Goal: Task Accomplishment & Management: Complete application form

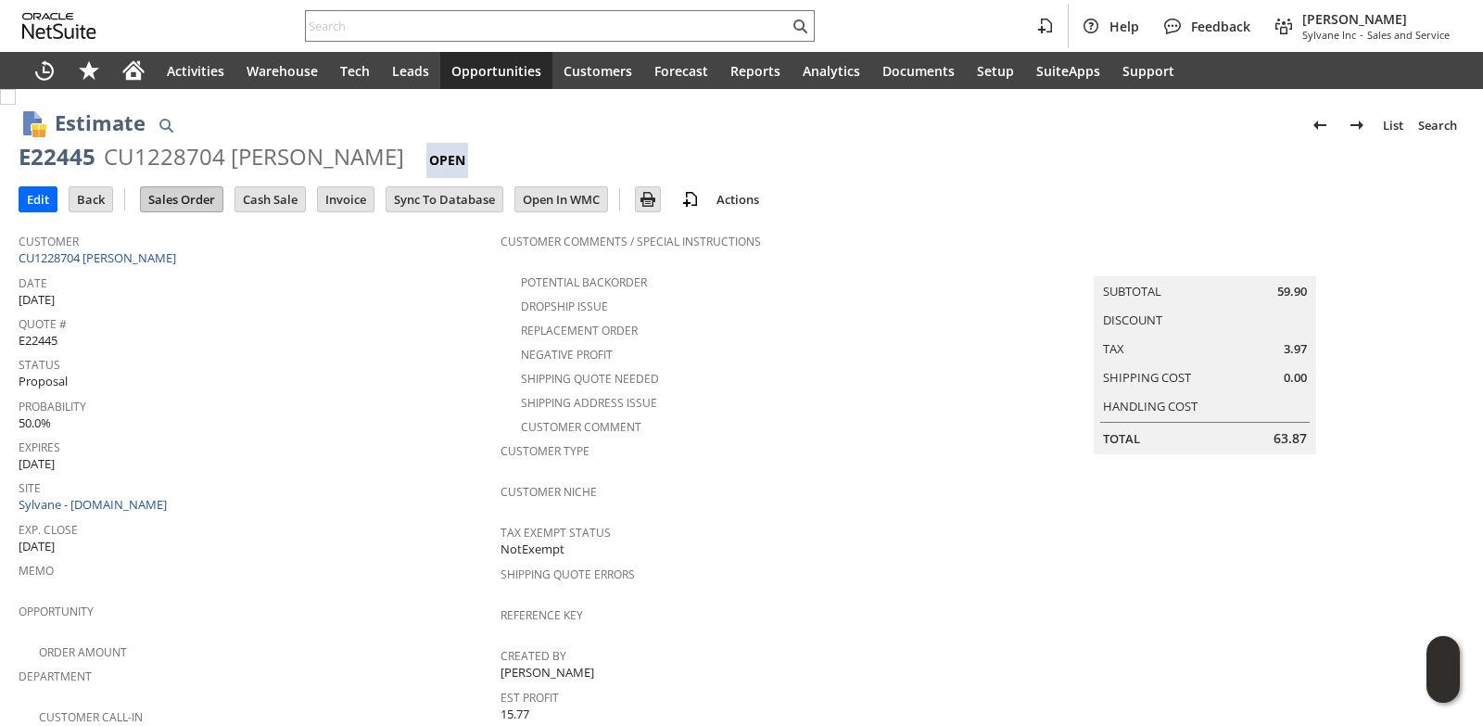
click at [177, 198] on input "Sales Order" at bounding box center [182, 199] width 82 height 24
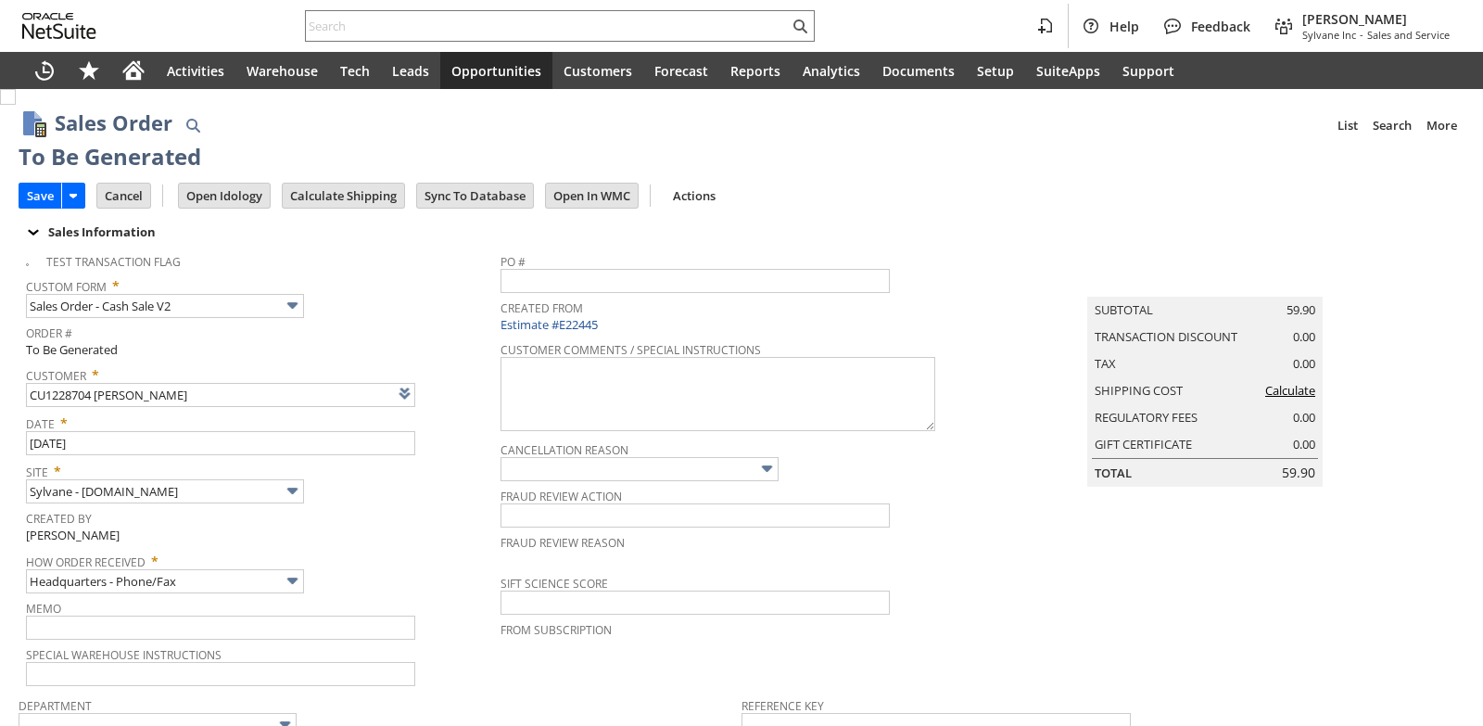
scroll to position [919, 0]
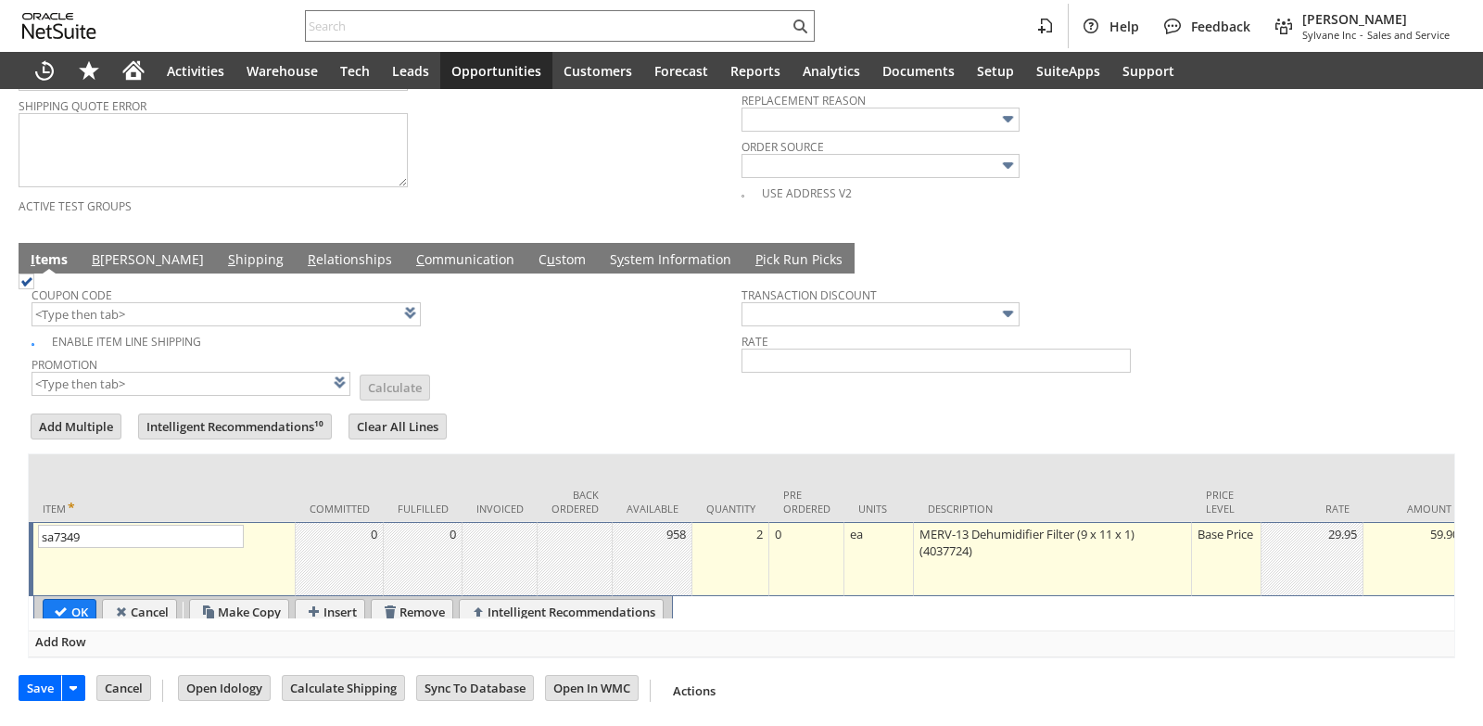
type input "Intelligent Recommendations¹⁰"
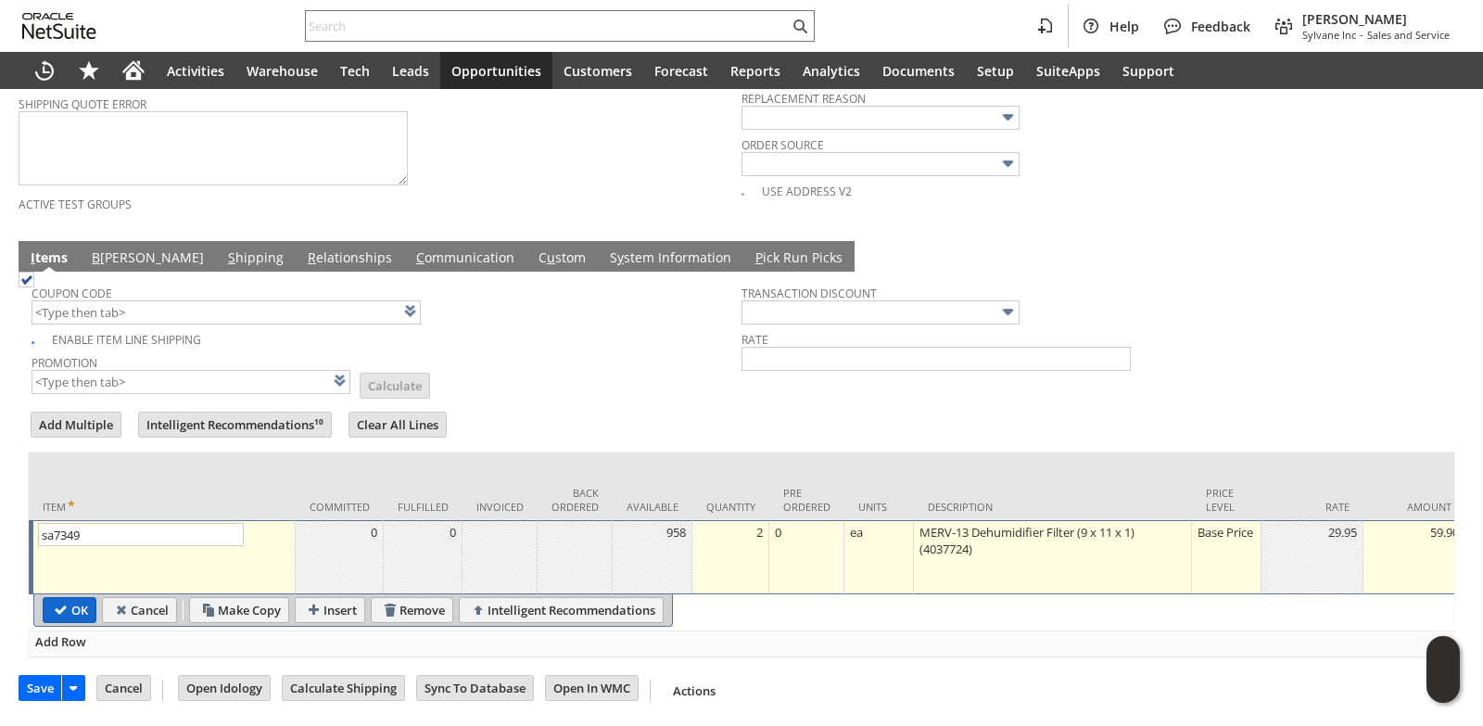
click at [61, 598] on input "OK" at bounding box center [70, 610] width 52 height 24
type input "Add"
type input "Copy Previous"
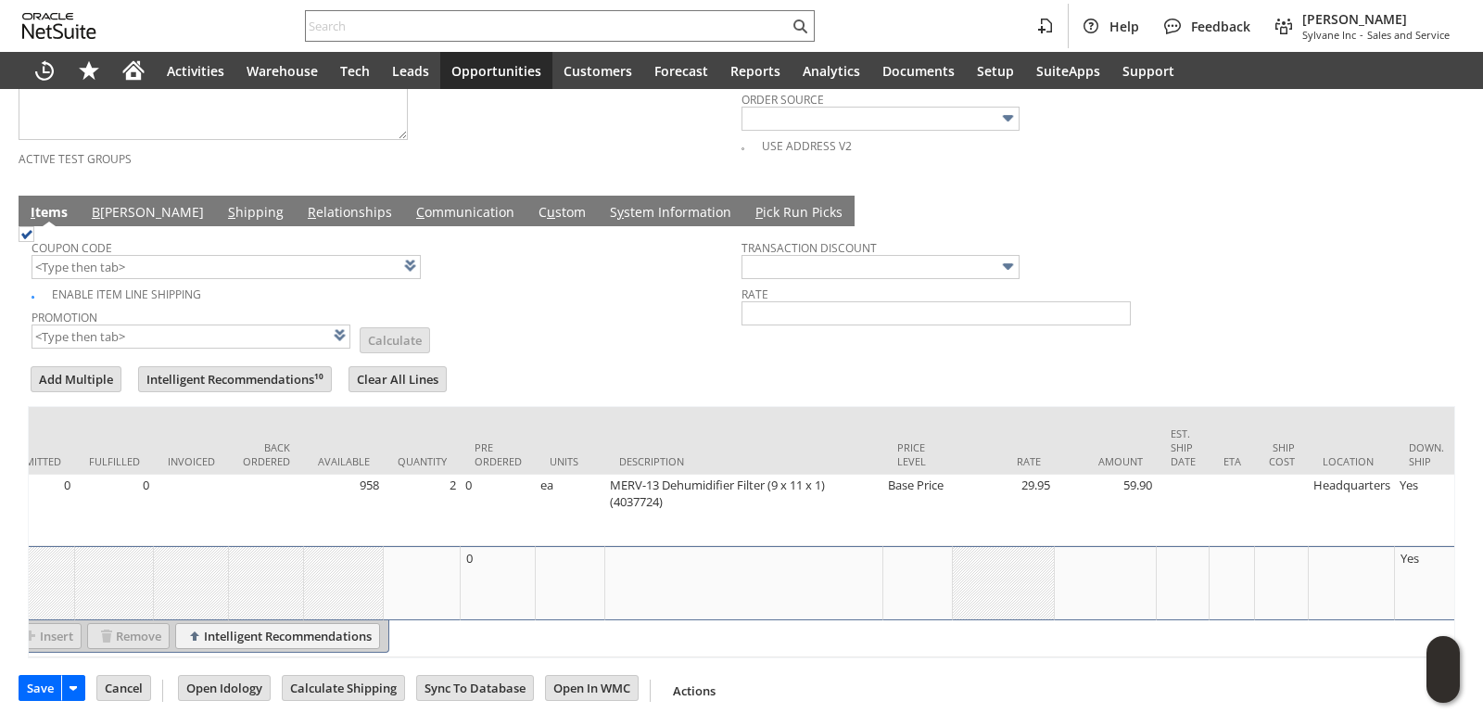
scroll to position [0, 874]
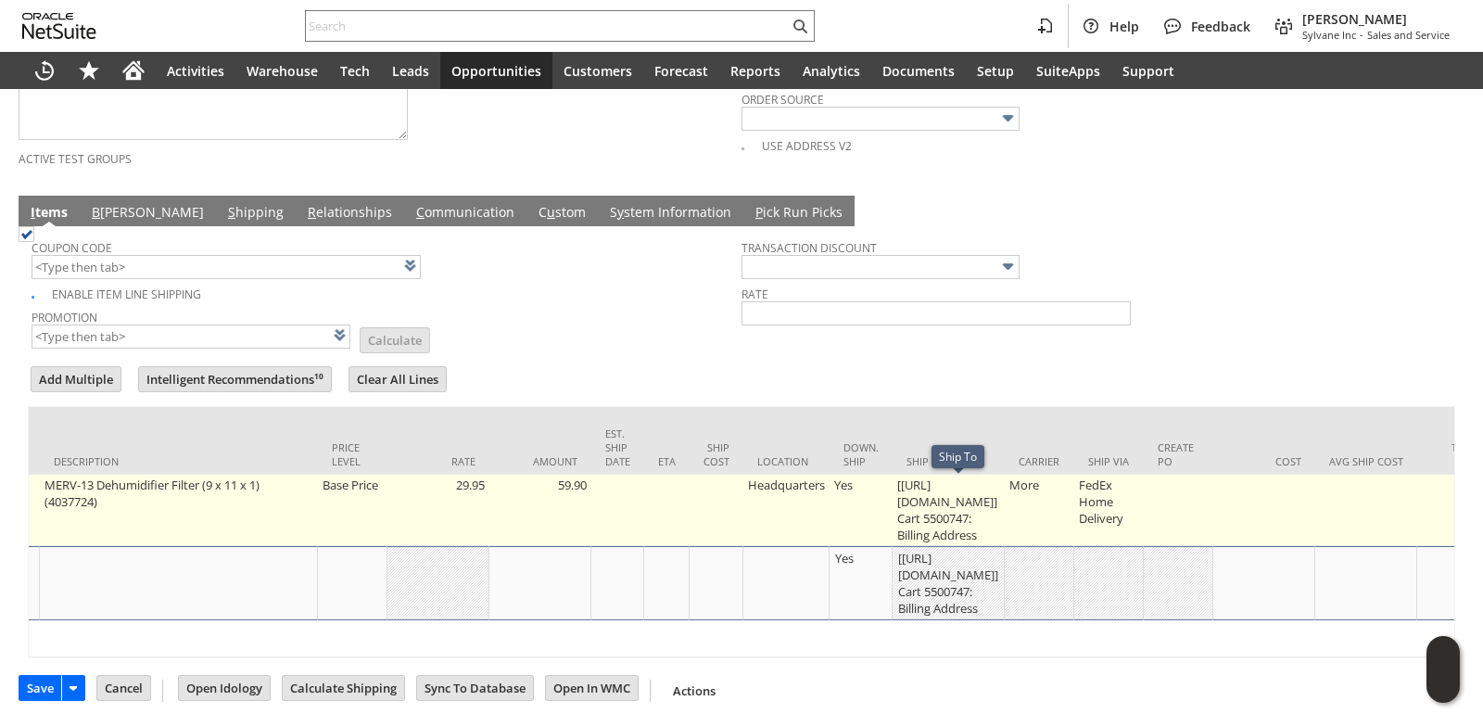
click at [912, 508] on td "[https://paypal.com/] Cart 5500747: Billing Address" at bounding box center [949, 510] width 112 height 71
type input "[https://paypal.com/] ...0747: Billing Address"
type input "OK"
type input "Make Copy"
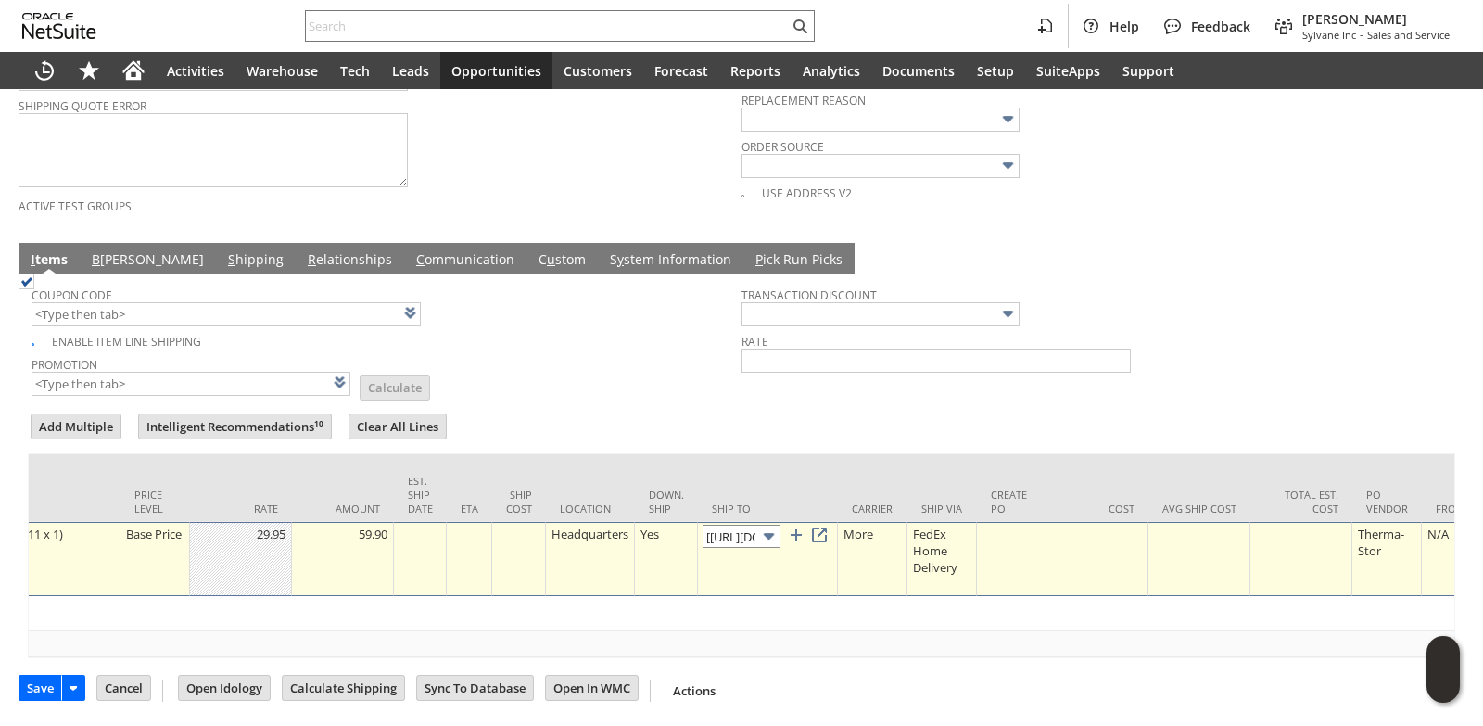
scroll to position [0, 193]
click at [746, 532] on input "[https://paypal.com/] ...0747: Billing Address" at bounding box center [742, 536] width 78 height 23
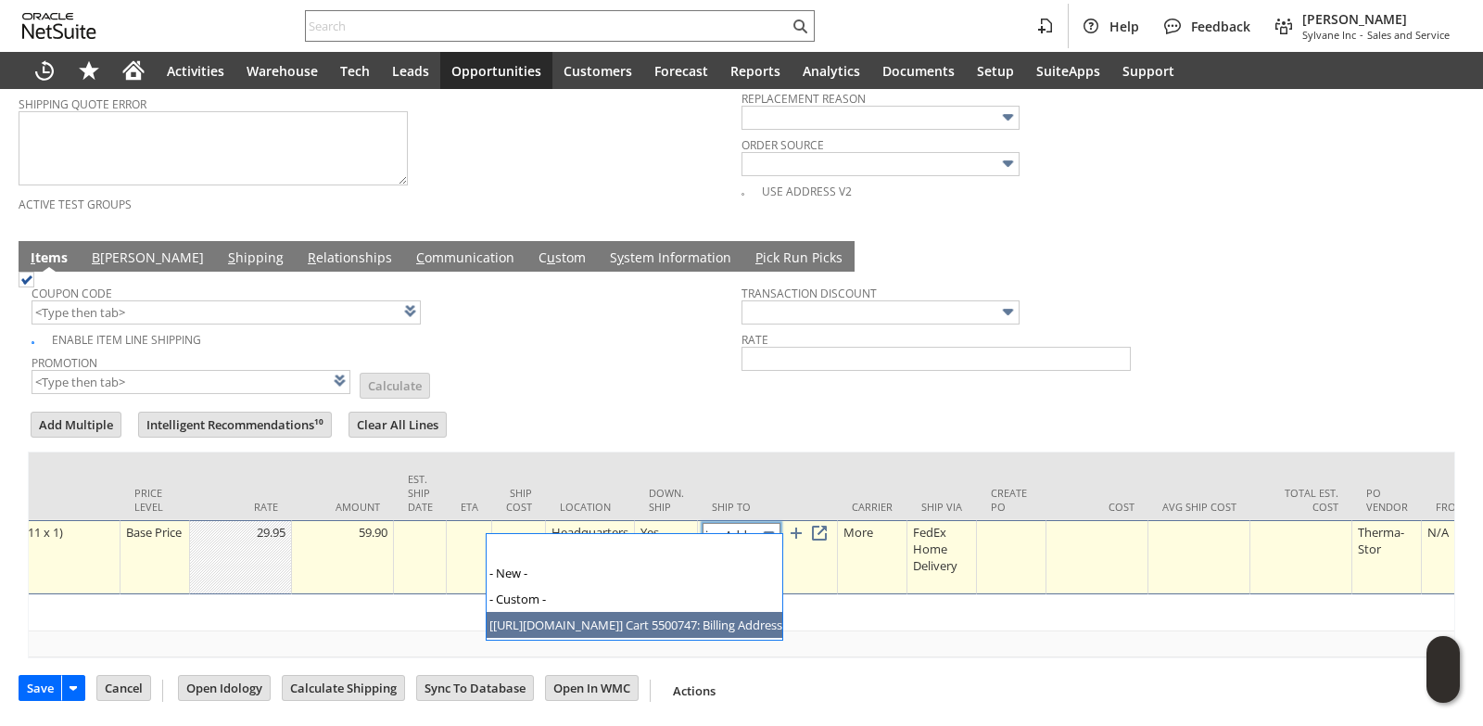
click at [749, 524] on input "[https://paypal.com/] ...0747: Billing Address" at bounding box center [742, 534] width 78 height 23
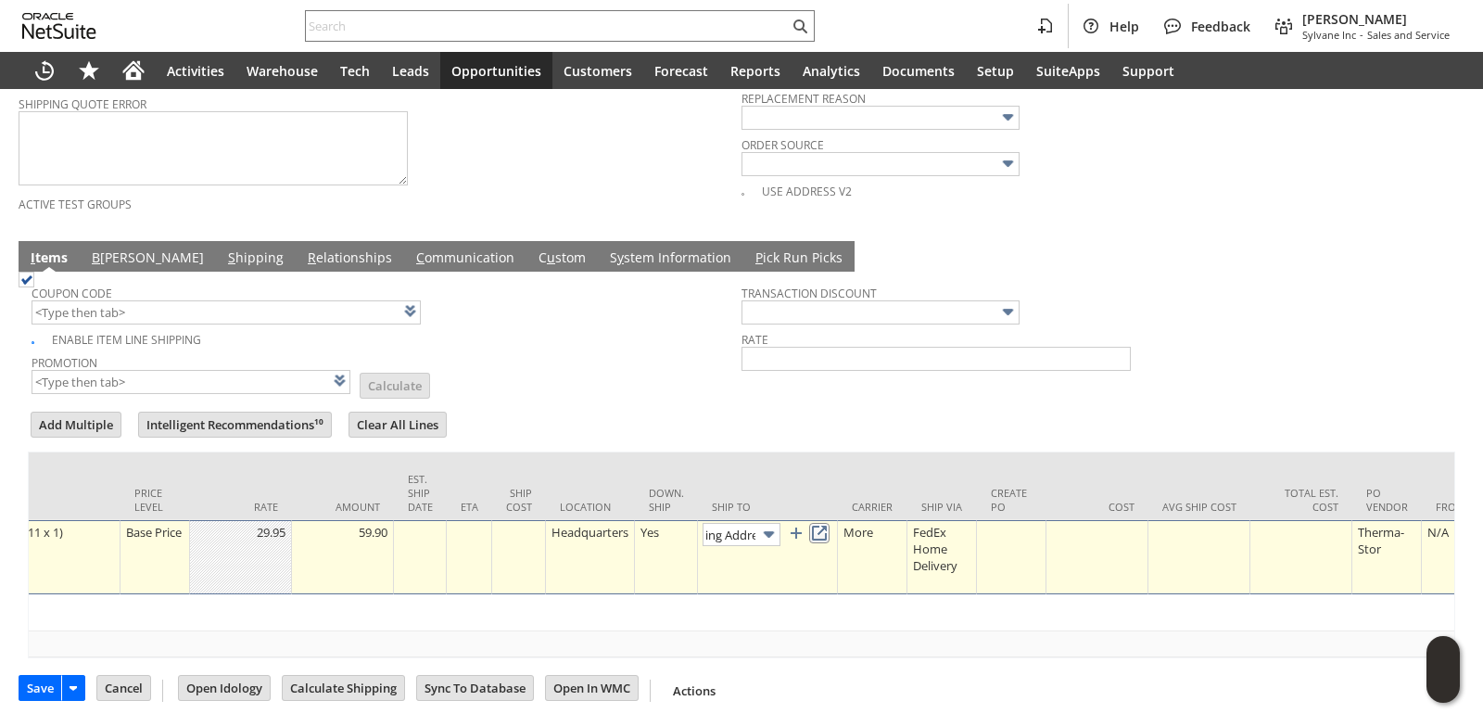
click at [825, 523] on link at bounding box center [819, 533] width 20 height 20
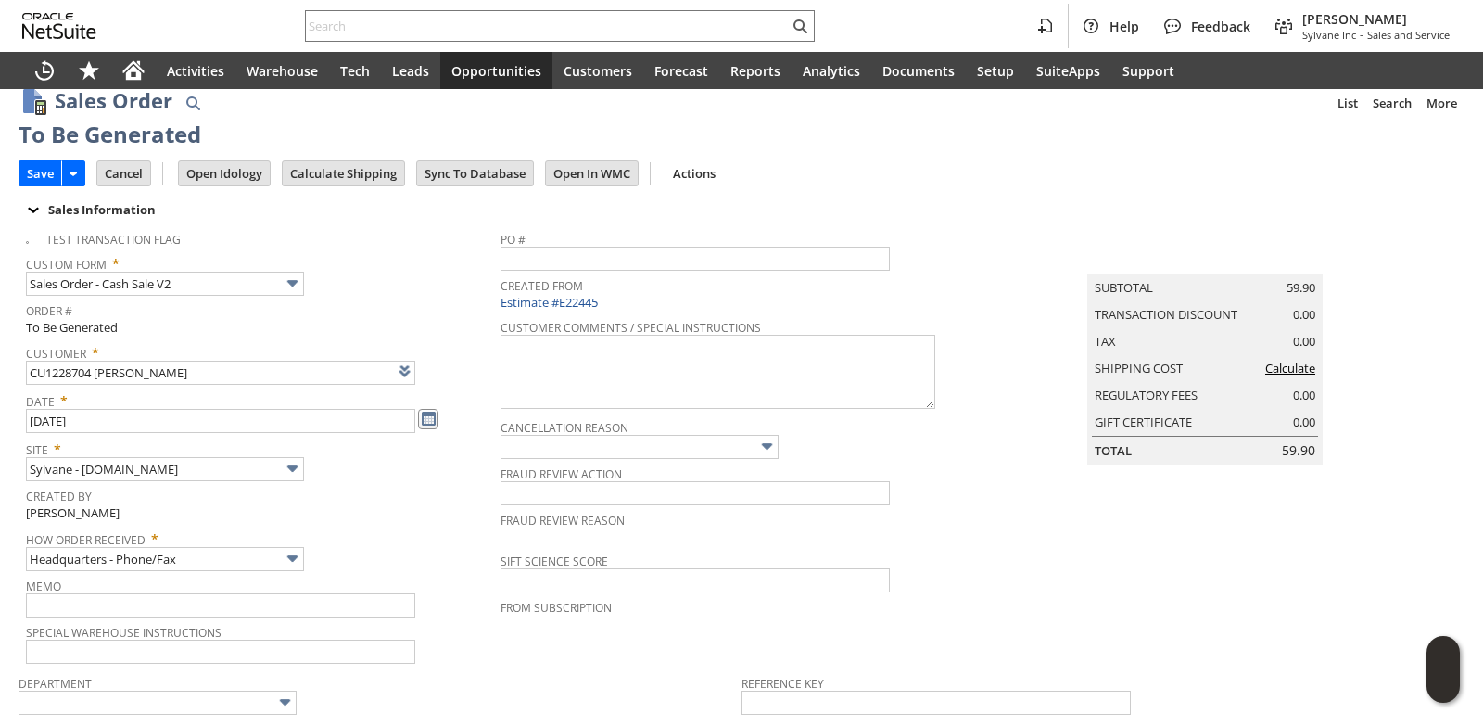
scroll to position [0, 0]
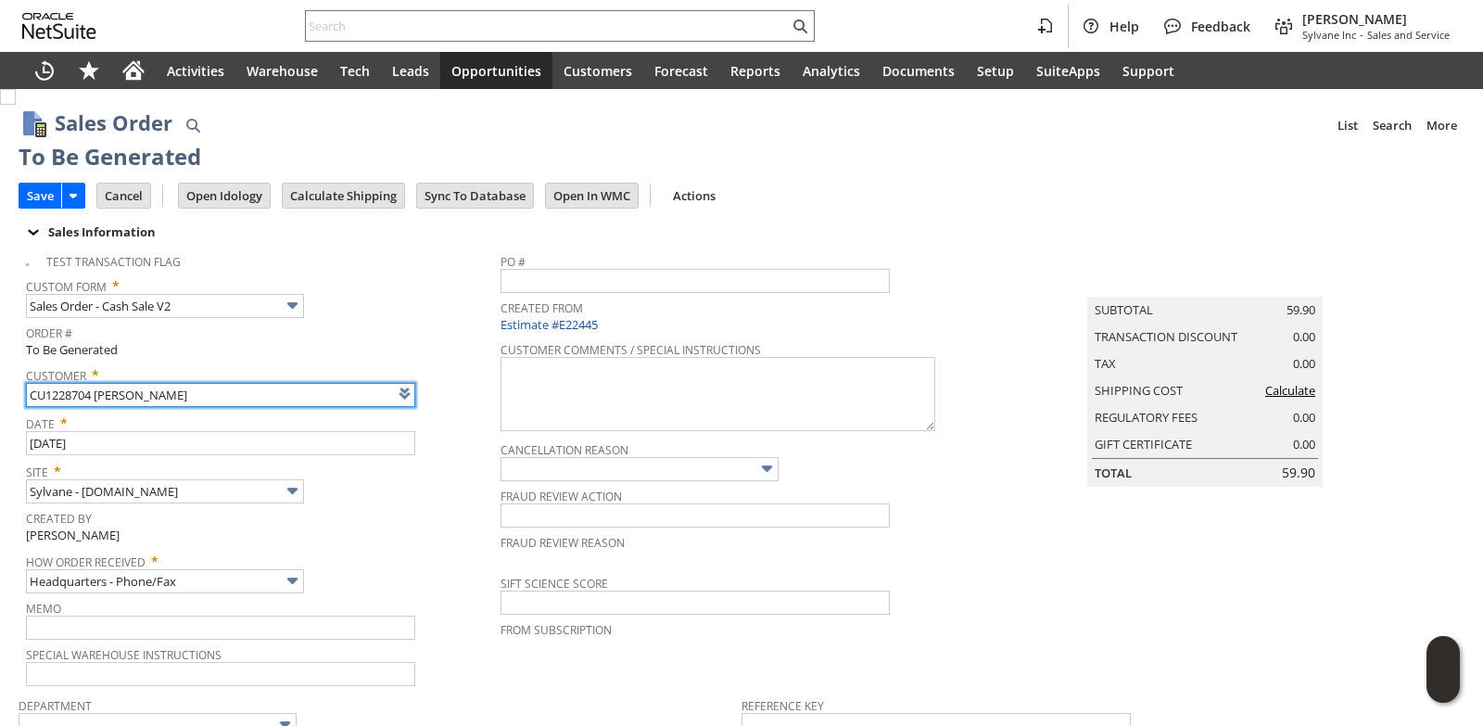
drag, startPoint x: 193, startPoint y: 391, endPoint x: 0, endPoint y: 387, distance: 192.9
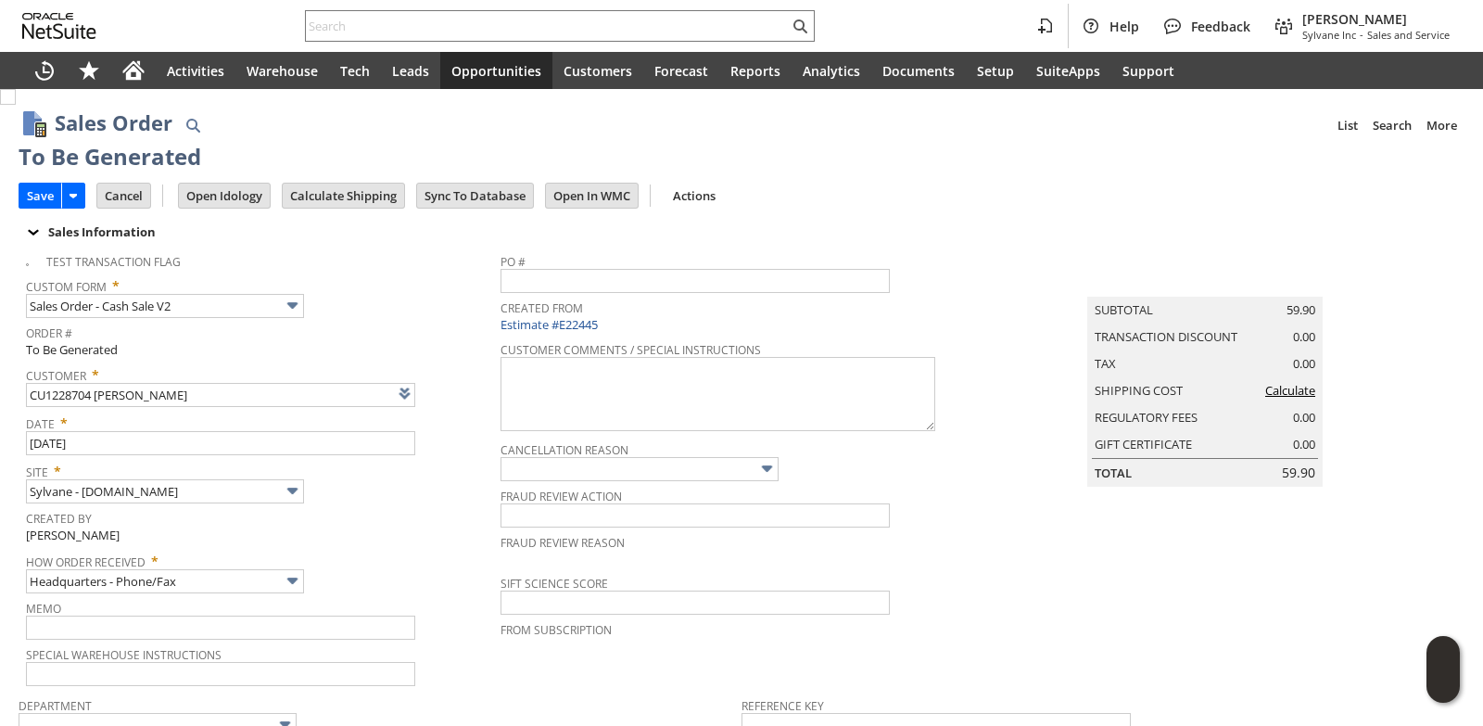
click at [378, 534] on div "Created By Devin Carswell" at bounding box center [258, 525] width 465 height 40
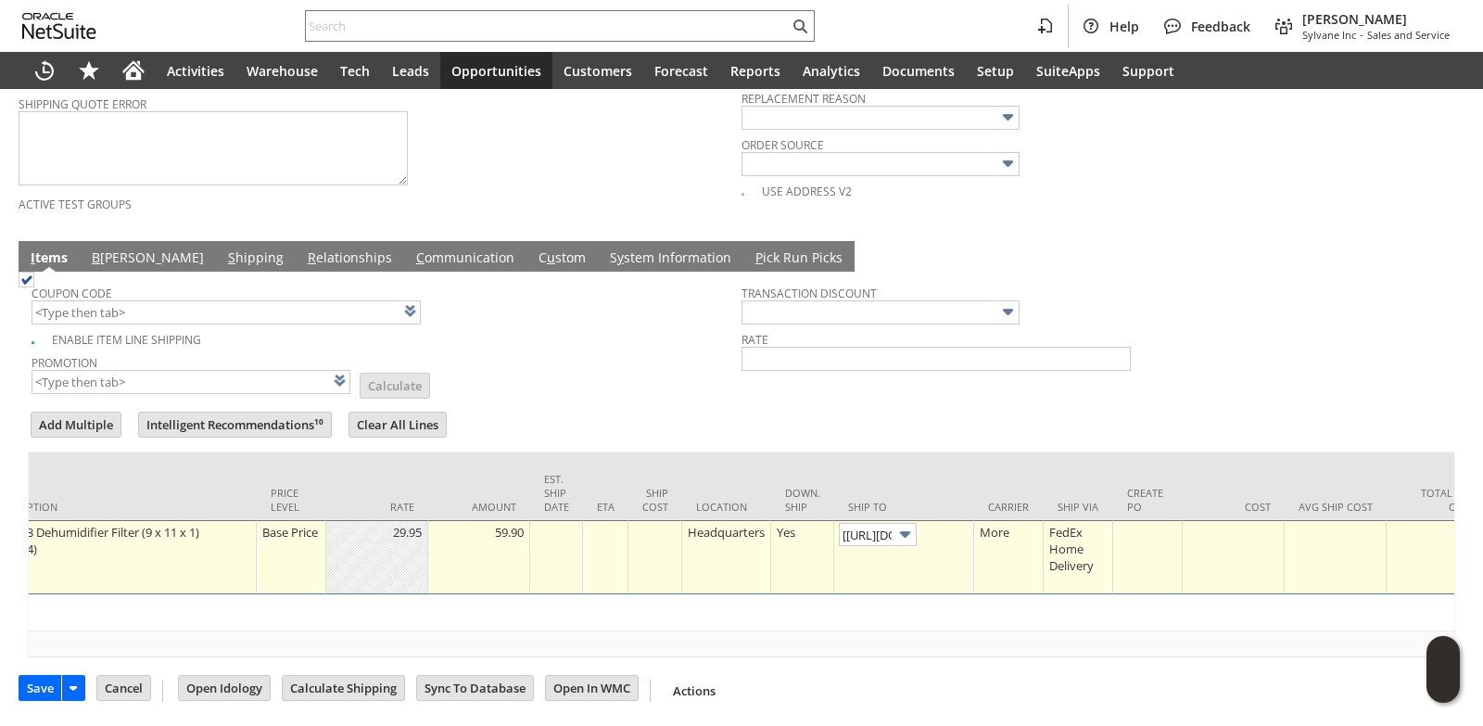
scroll to position [0, 741]
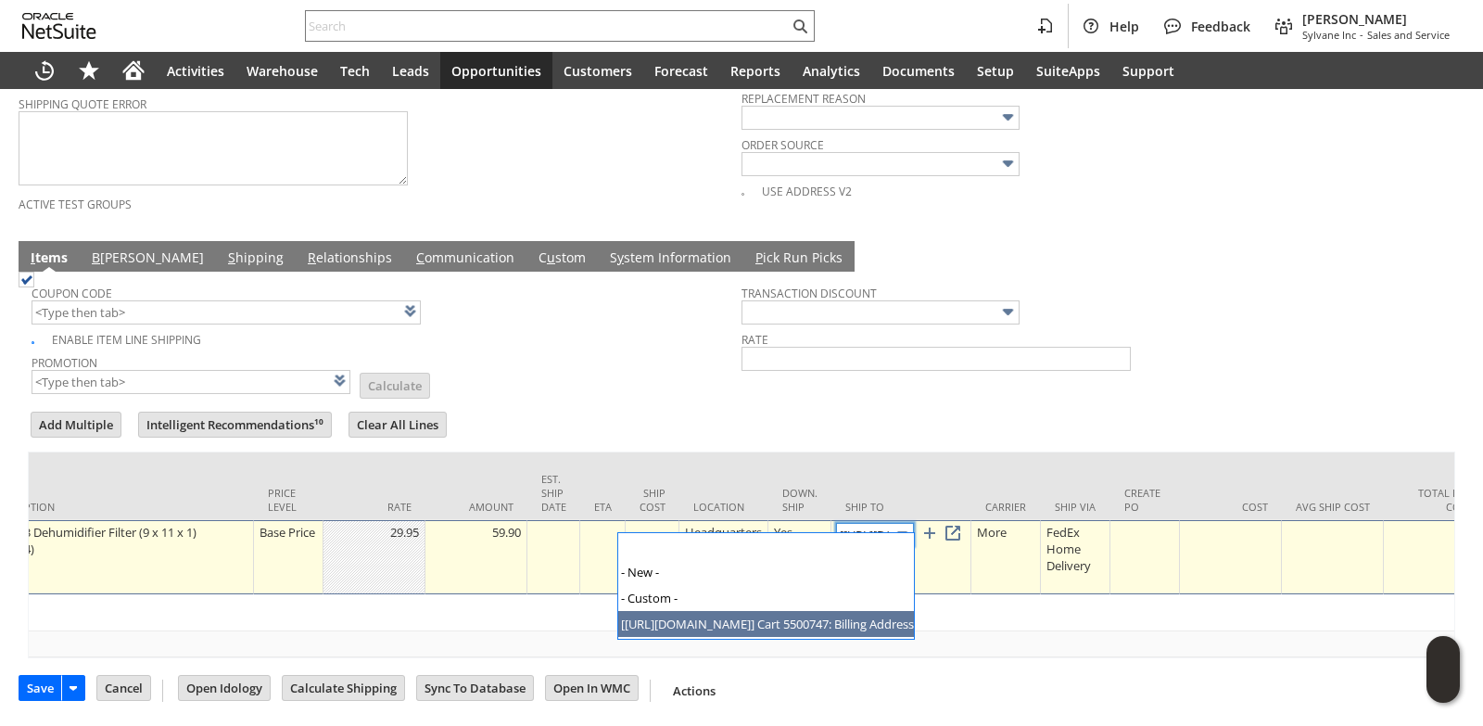
click at [900, 524] on img at bounding box center [902, 534] width 21 height 21
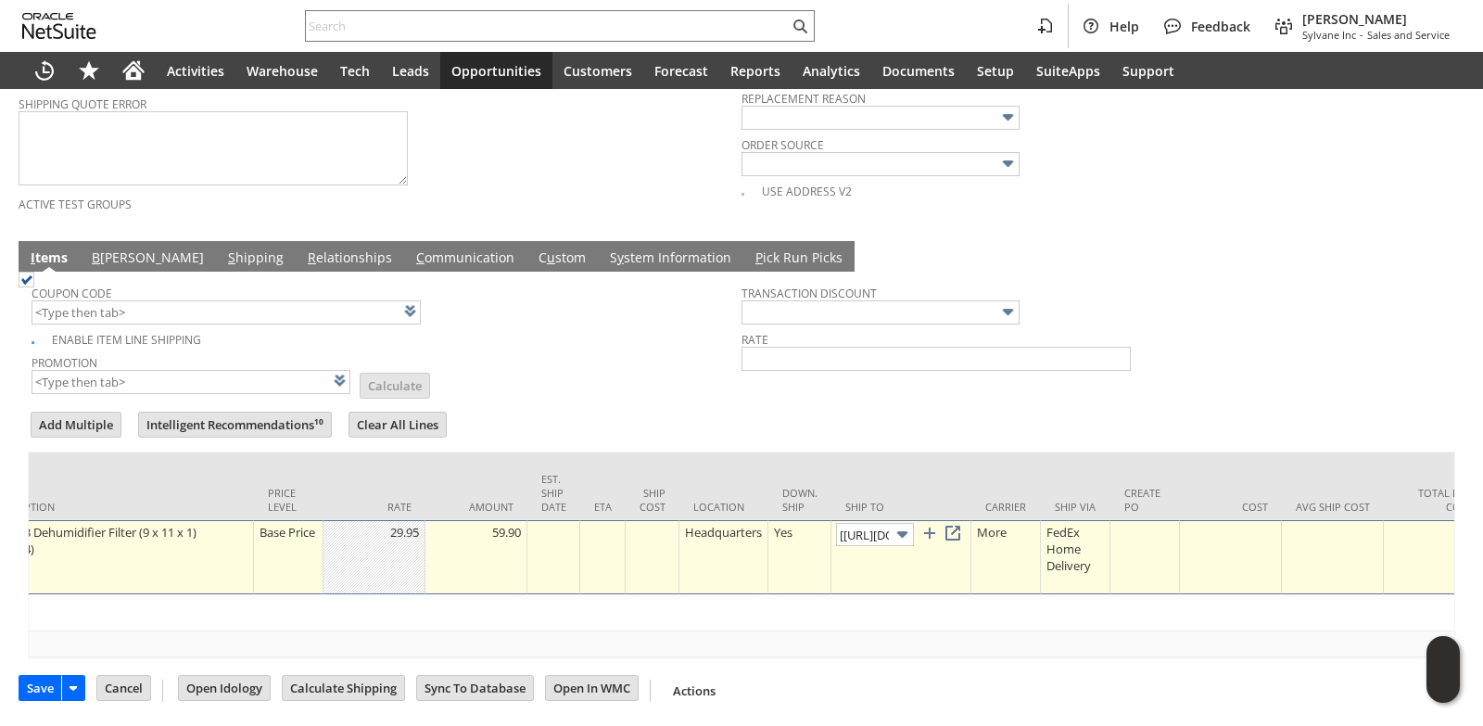
click at [900, 524] on img at bounding box center [902, 534] width 21 height 21
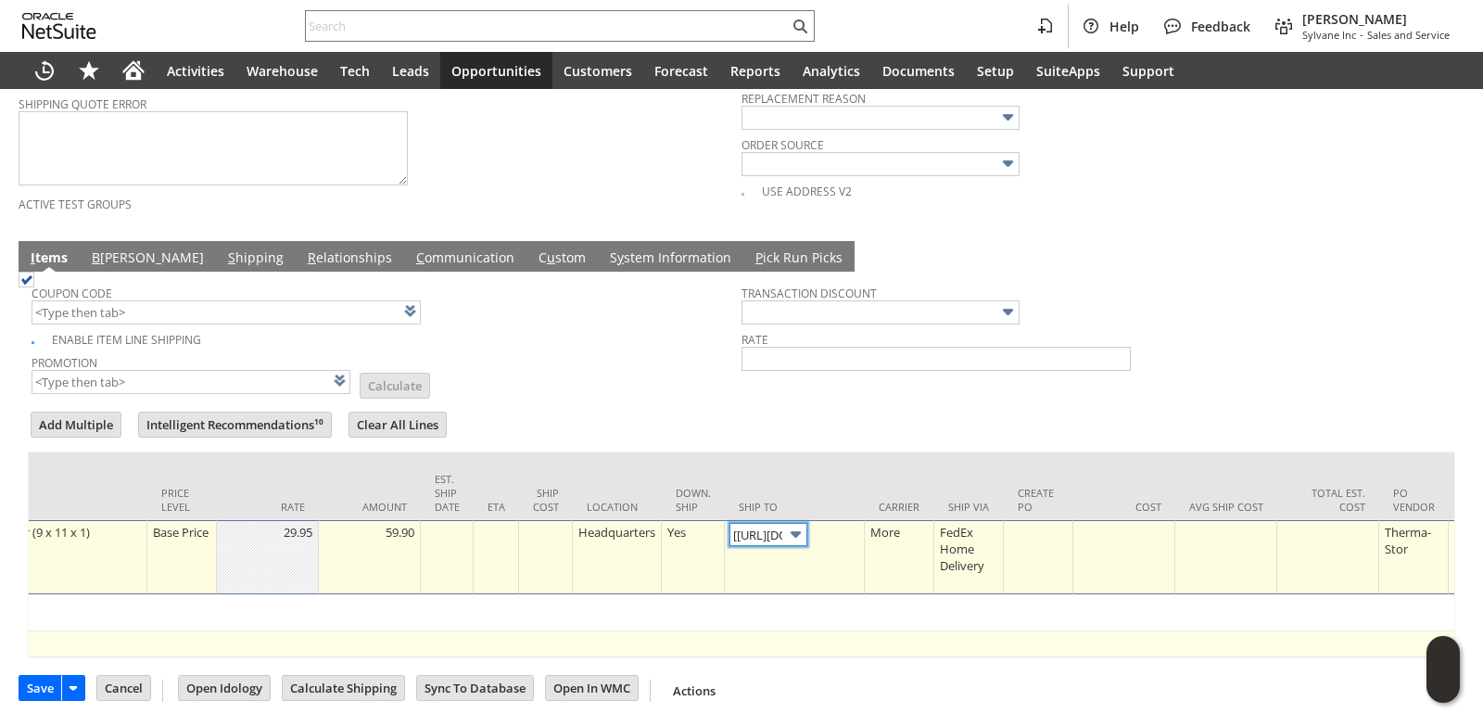
scroll to position [0, 872]
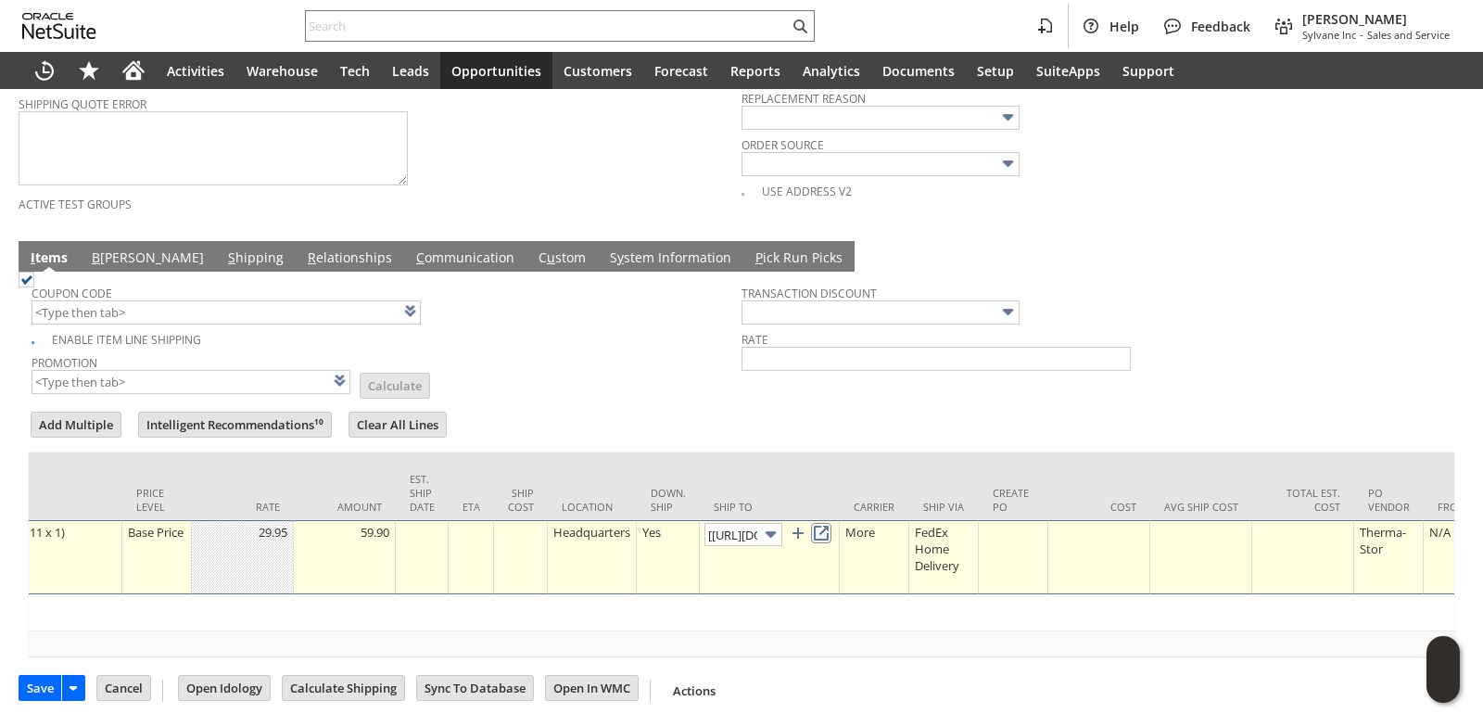
click at [830, 523] on link at bounding box center [821, 533] width 20 height 20
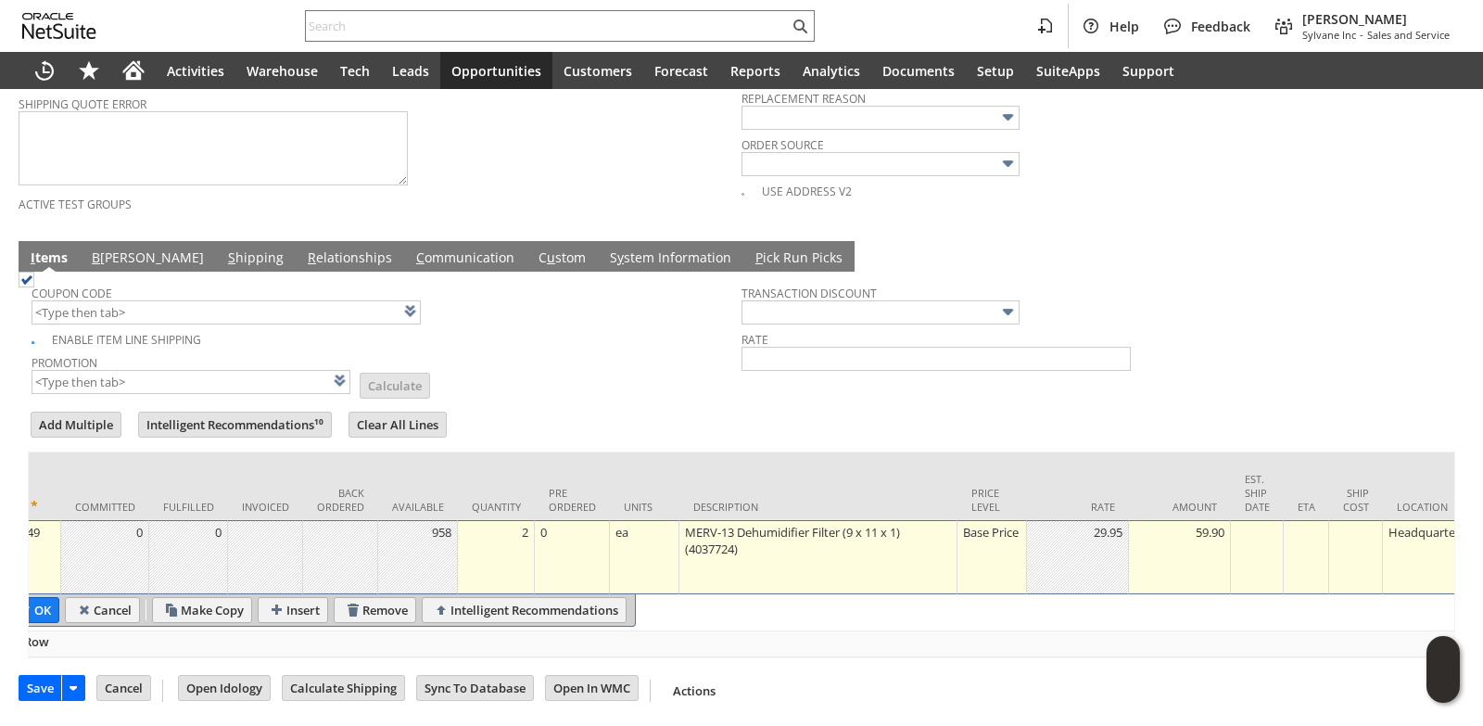
scroll to position [0, 0]
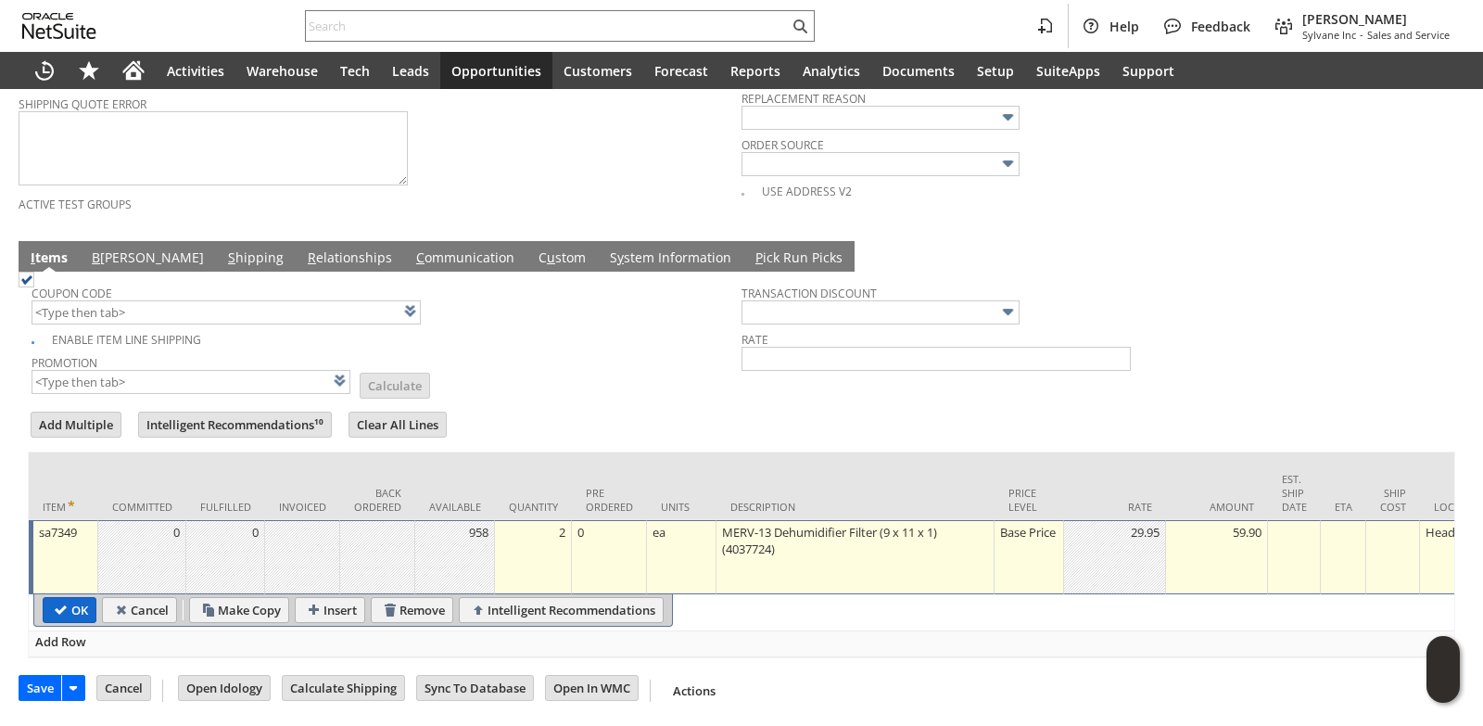
click at [70, 598] on input "OK" at bounding box center [70, 610] width 52 height 24
type input "Add"
type input "Copy Previous"
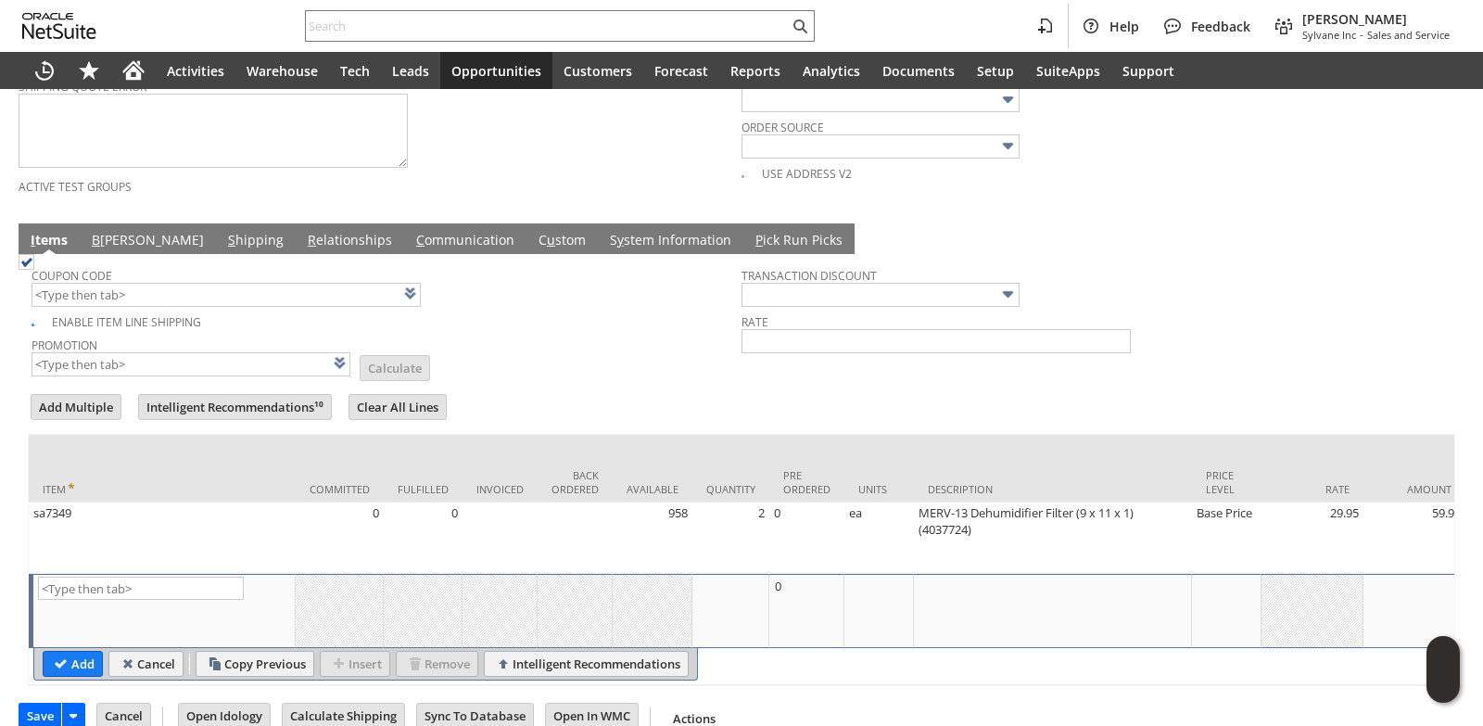
click at [109, 248] on link "B illing" at bounding box center [147, 241] width 121 height 20
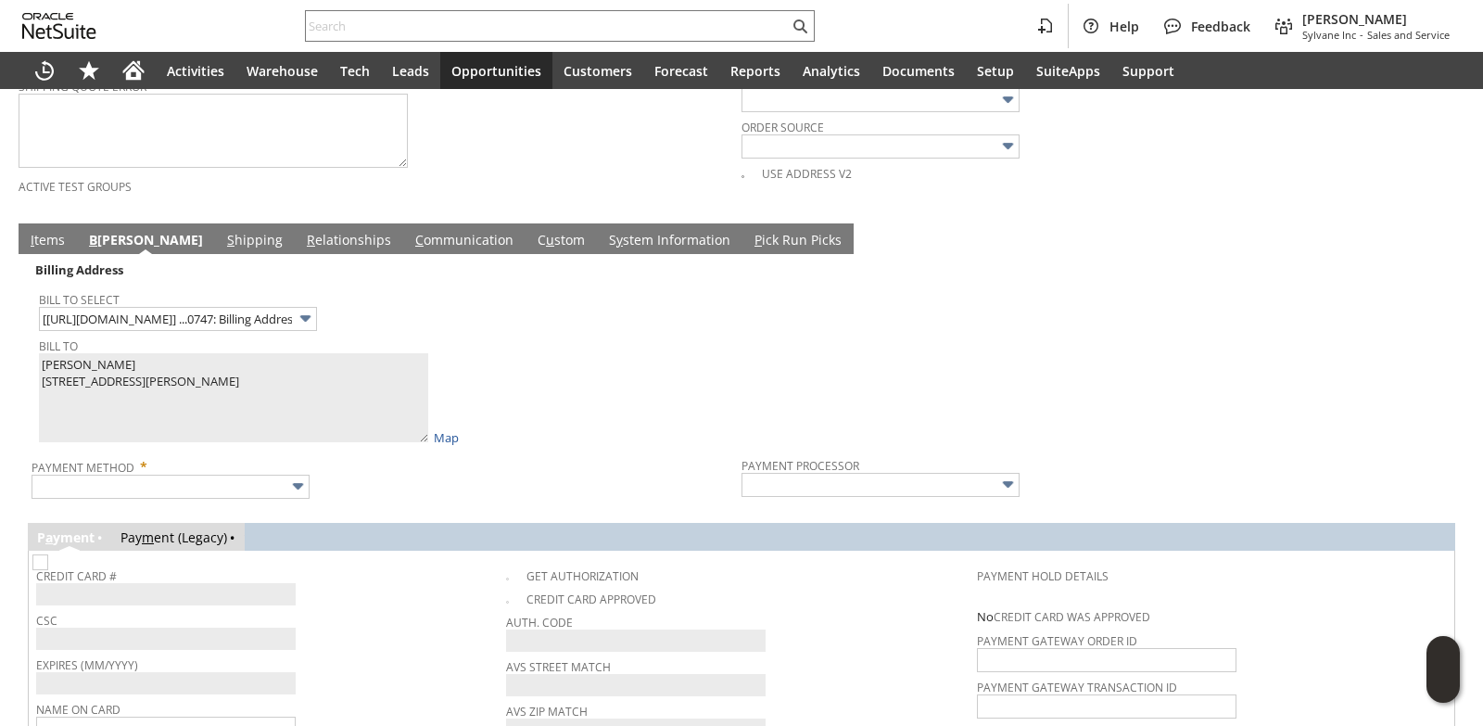
drag, startPoint x: 606, startPoint y: 411, endPoint x: 513, endPoint y: 414, distance: 93.7
click at [605, 411] on div "Bill To Eve Fuentevilla 11 Bowne Station Rd 2289226 Stockton NJ 08559 United St…" at bounding box center [385, 389] width 693 height 113
click at [248, 495] on input "text" at bounding box center [171, 487] width 278 height 24
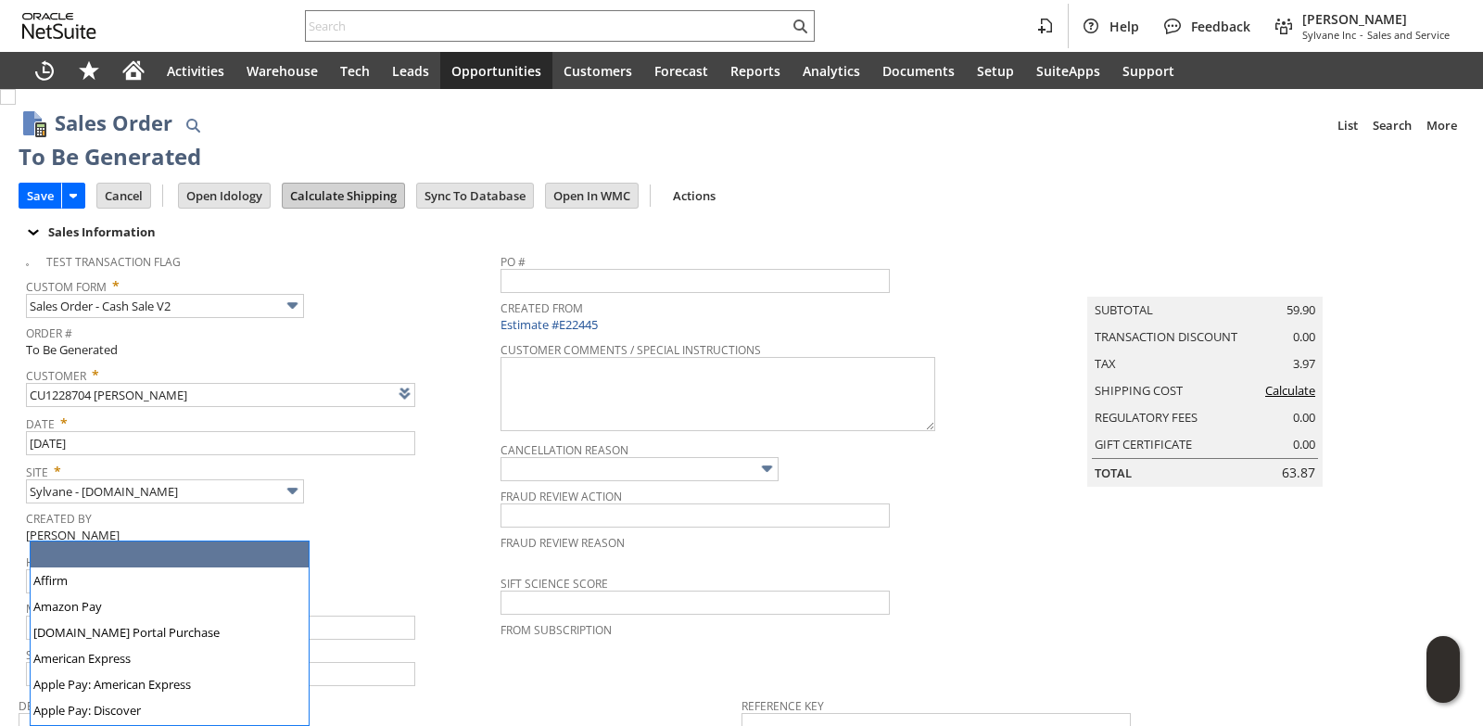
click at [350, 196] on input "Calculate Shipping" at bounding box center [343, 196] width 121 height 24
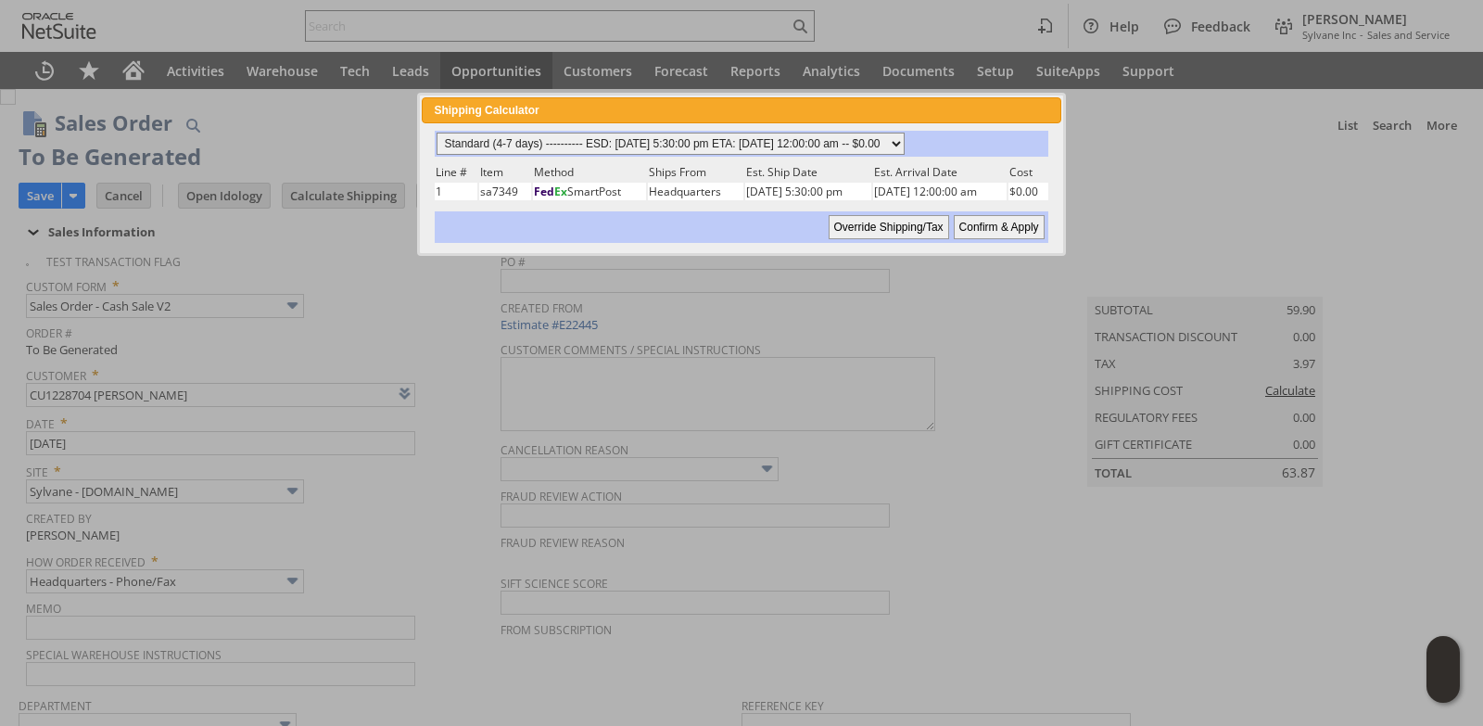
click at [905, 147] on select "Standard (4-7 days) ---------- ESD: 09/02/2025 5:30:00 pm ETA: 09/05/2025 12:00…" at bounding box center [671, 144] width 468 height 22
select select "3 Day ------------------------ ESD: 09/02/2025 5:30:00 pm ETA: 09/04/2025 12:00…"
click at [437, 133] on select "Standard (4-7 days) ---------- ESD: 09/02/2025 5:30:00 pm ETA: 09/05/2025 12:00…" at bounding box center [671, 144] width 468 height 22
click at [1018, 229] on input "Confirm & Apply" at bounding box center [999, 227] width 91 height 24
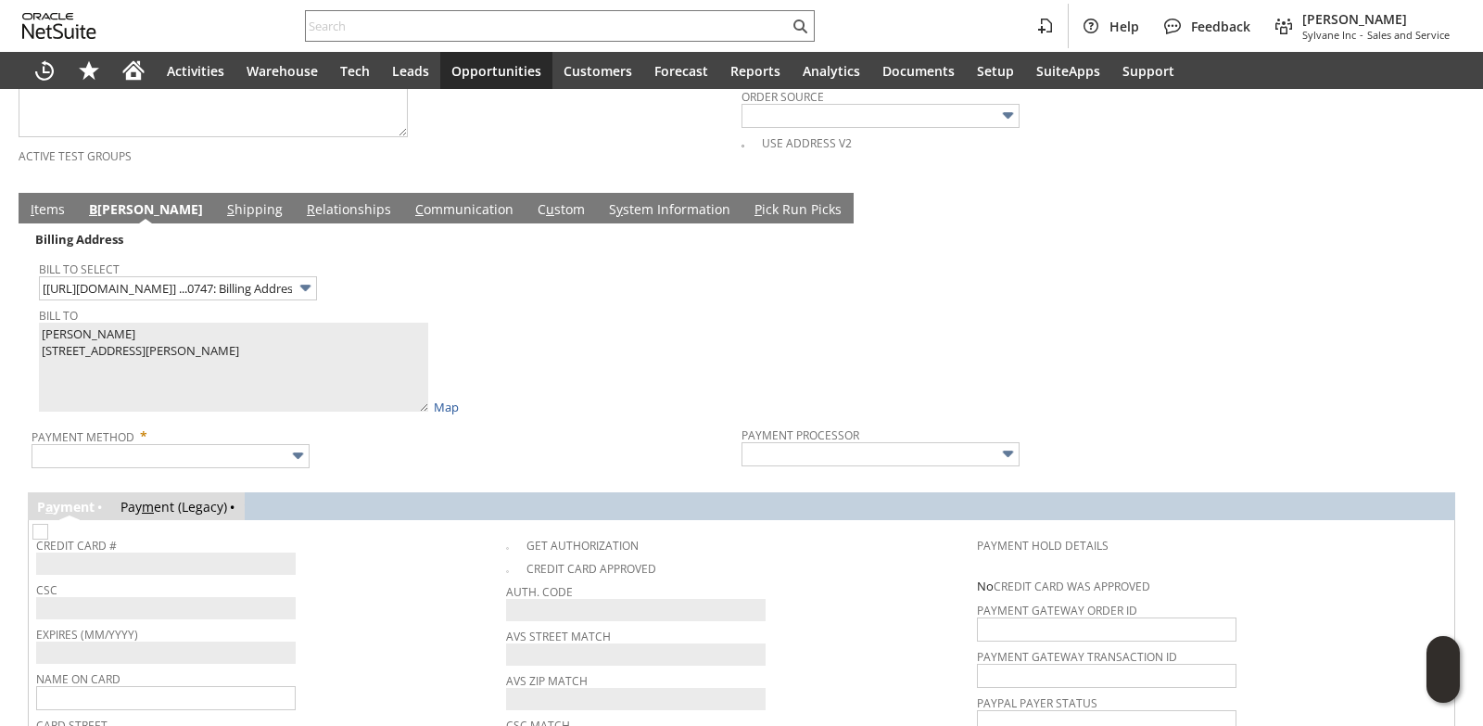
scroll to position [1113, 0]
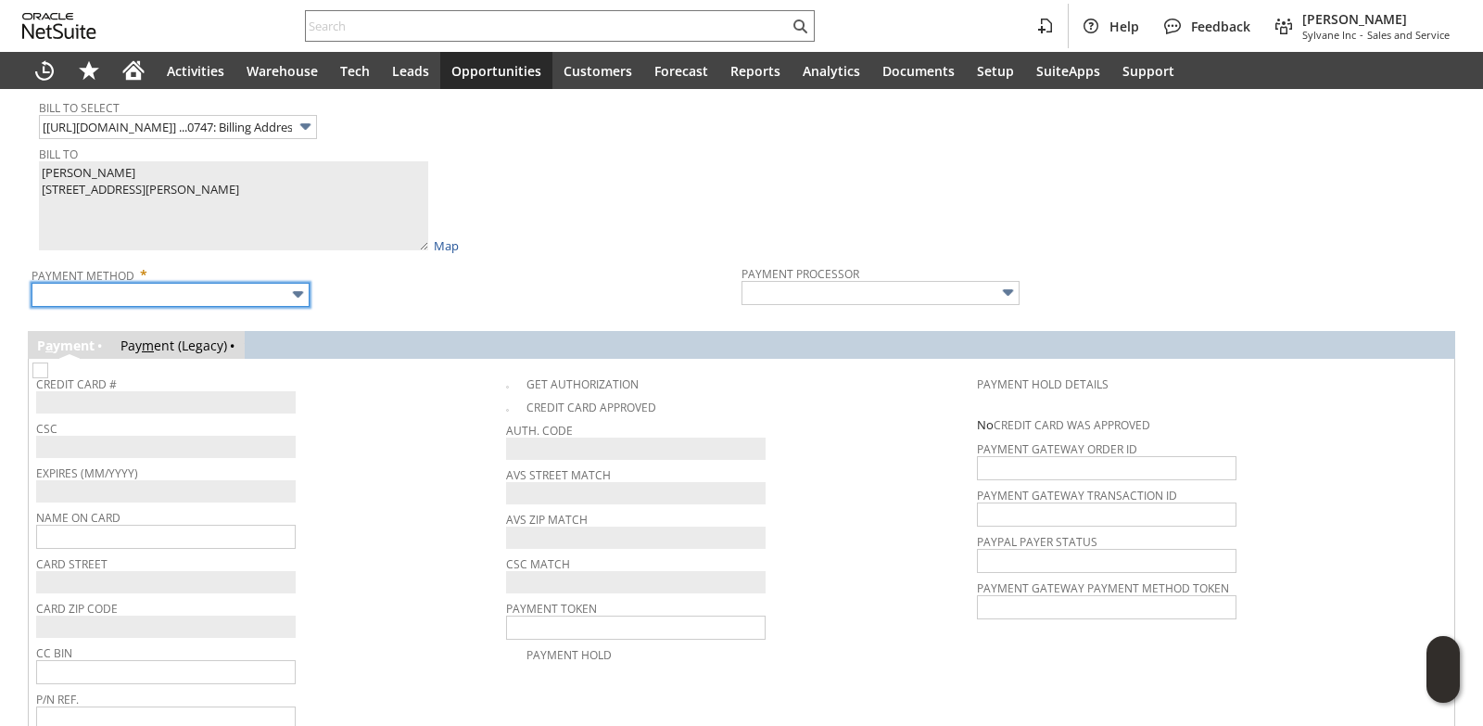
click at [190, 299] on input "text" at bounding box center [171, 295] width 278 height 24
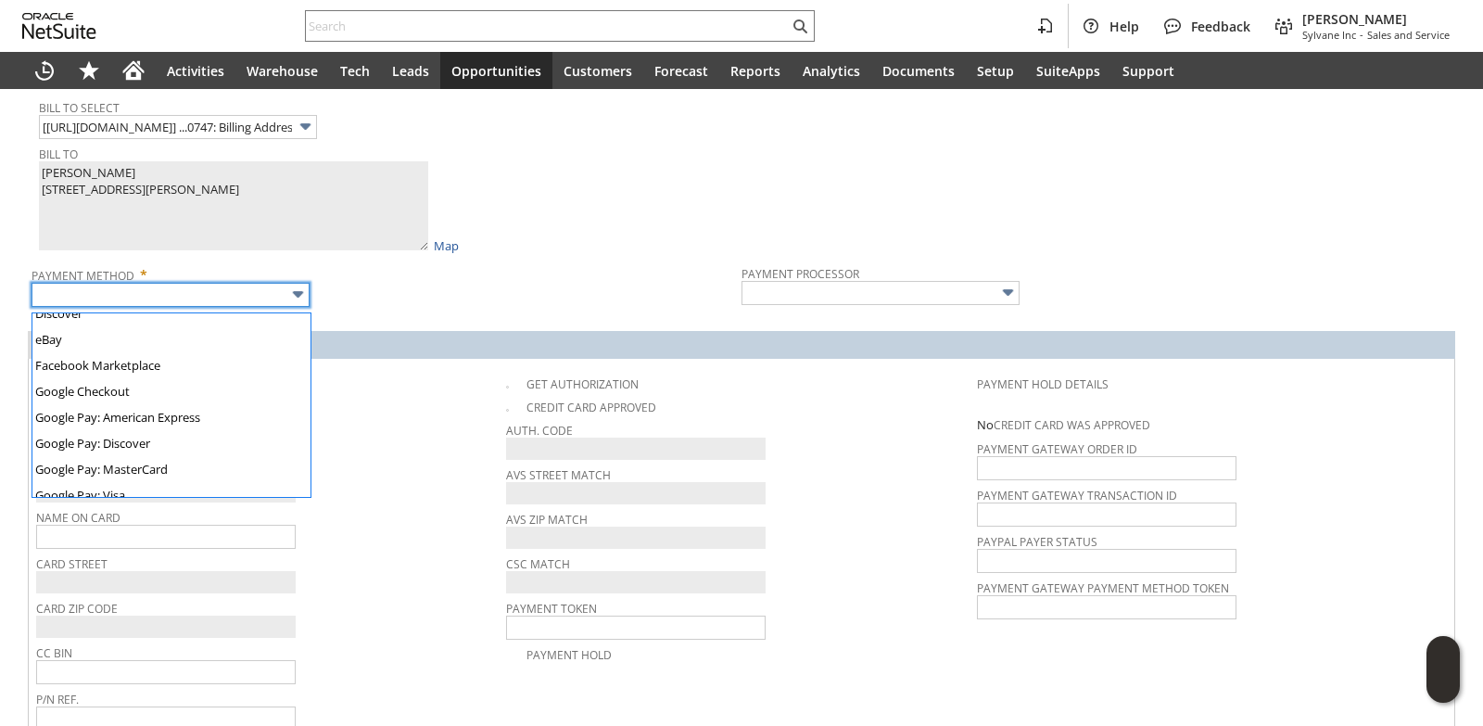
scroll to position [517, 0]
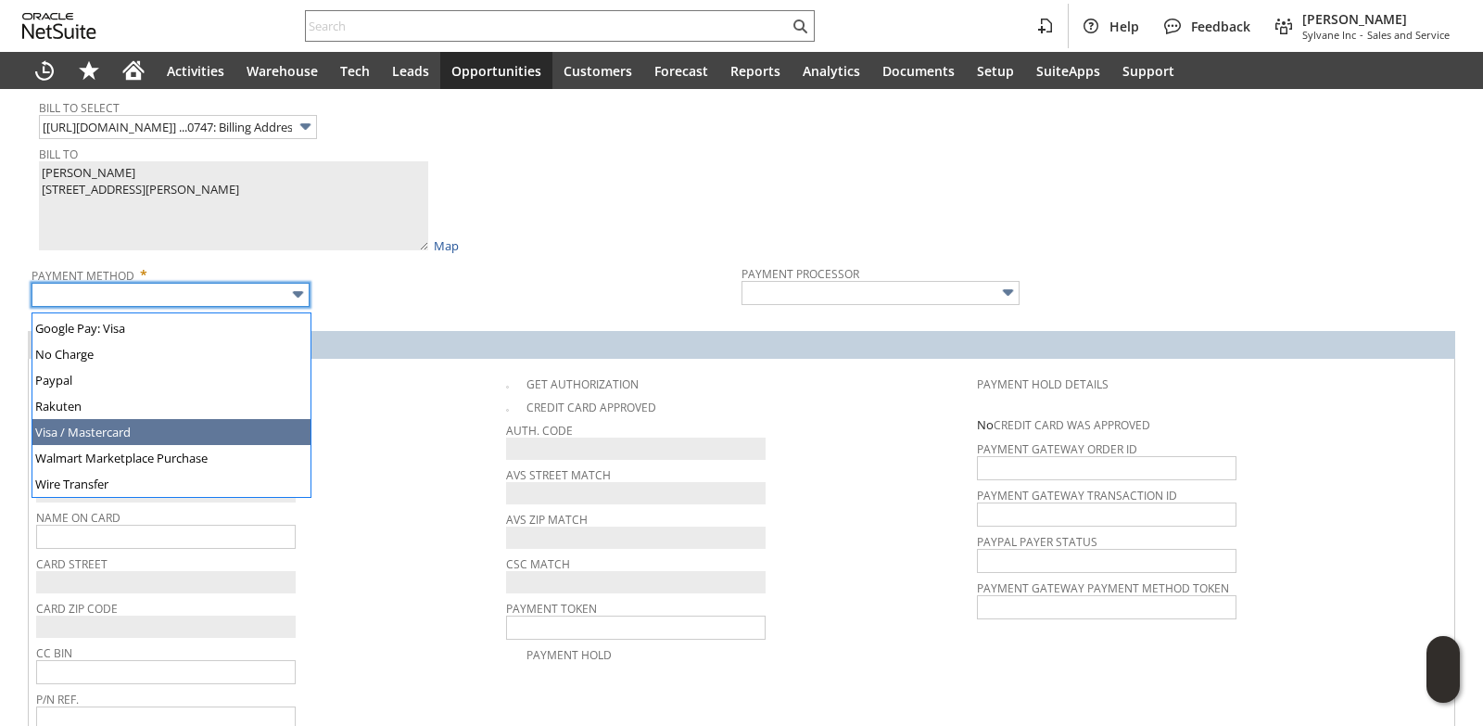
type input "Visa / Mastercard"
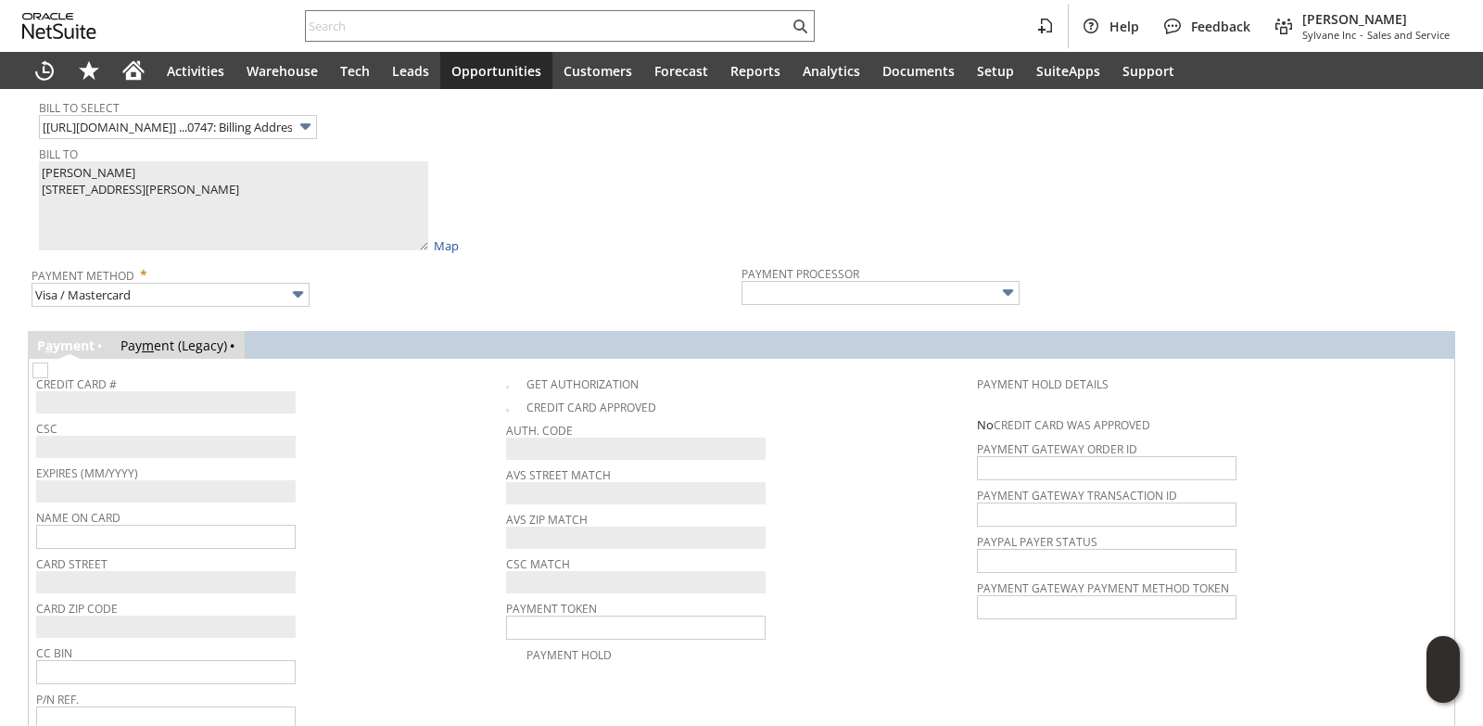
click at [372, 436] on span "CSC" at bounding box center [266, 425] width 461 height 20
type input "Braintree"
checkbox input "true"
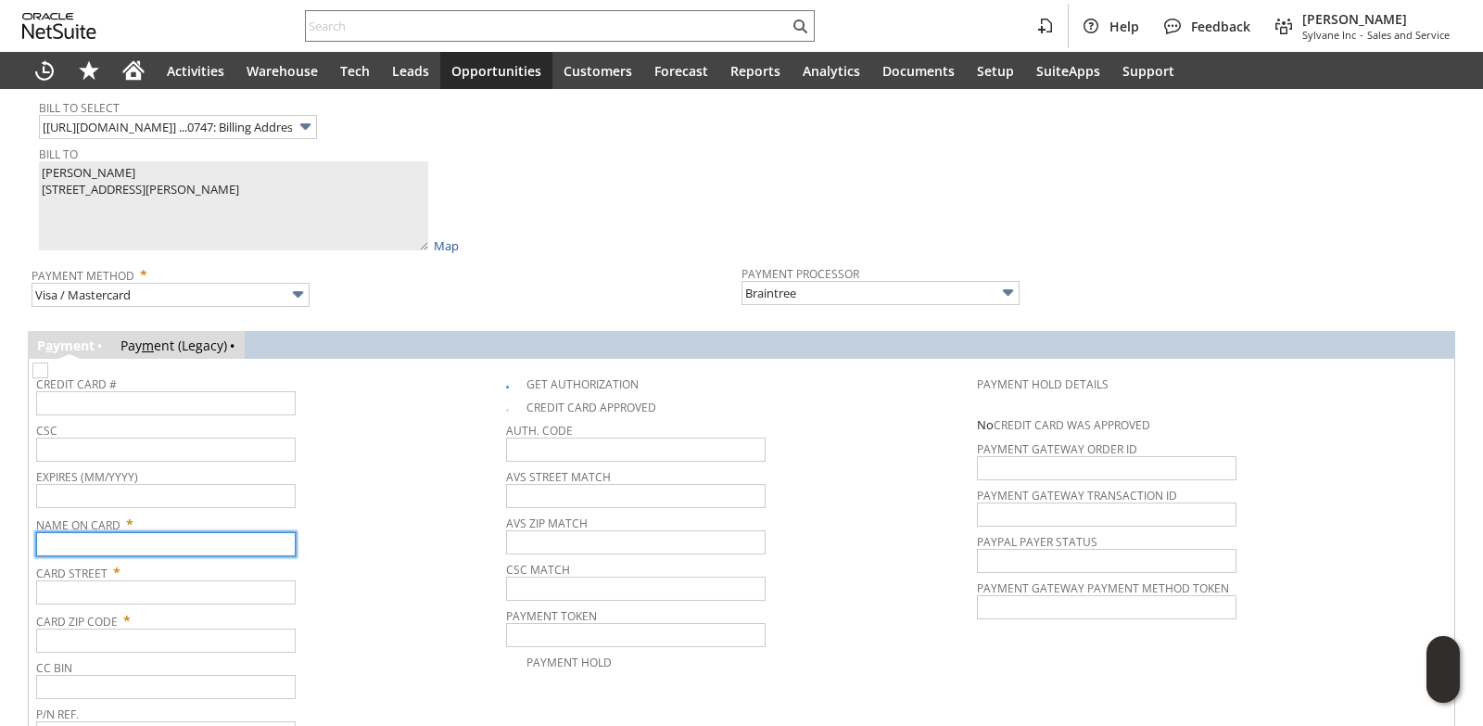
click at [147, 550] on input "text" at bounding box center [166, 544] width 260 height 24
paste input "Eve Fuentevilla"
type input "Eve Fuentevilla"
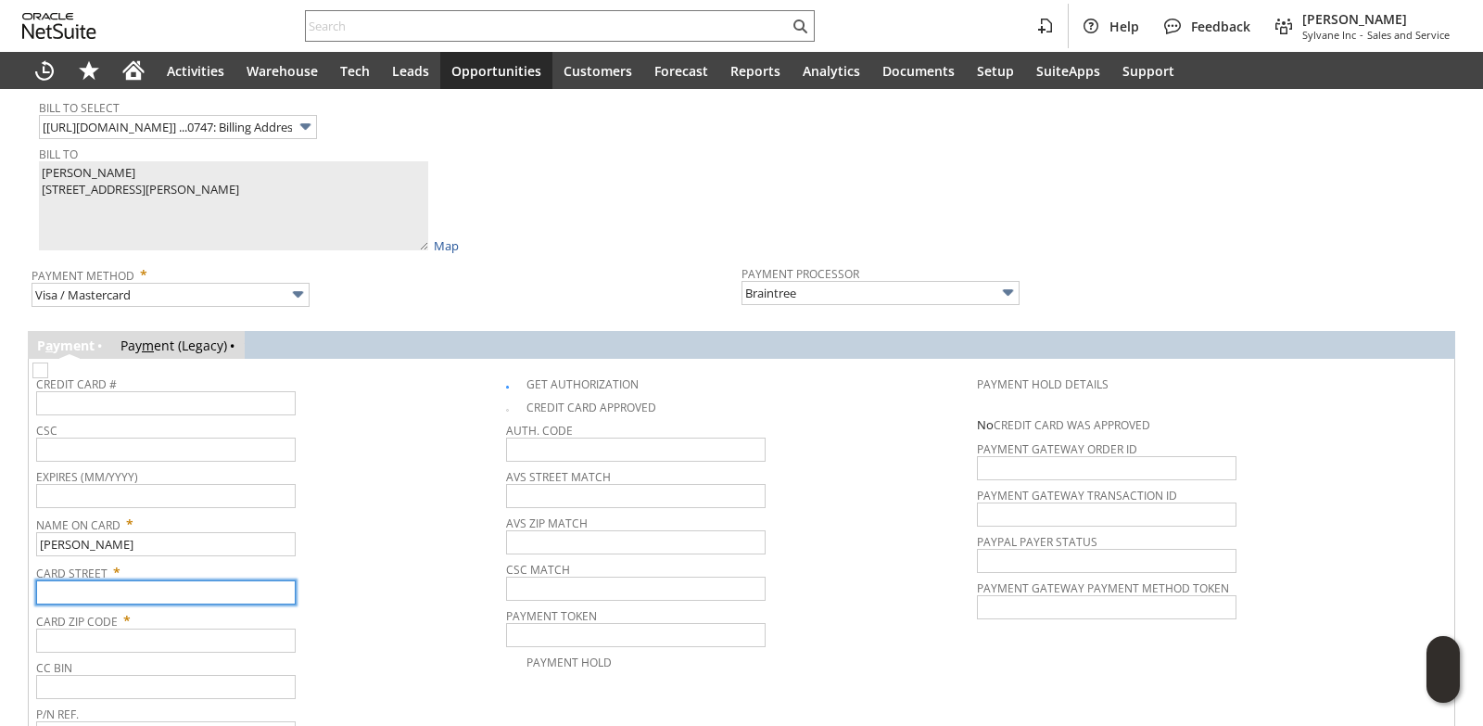
click at [135, 593] on input "text" at bounding box center [166, 592] width 260 height 24
paste input "11 Bowne Station Rd"
type input "11 Bowne Station Rd"
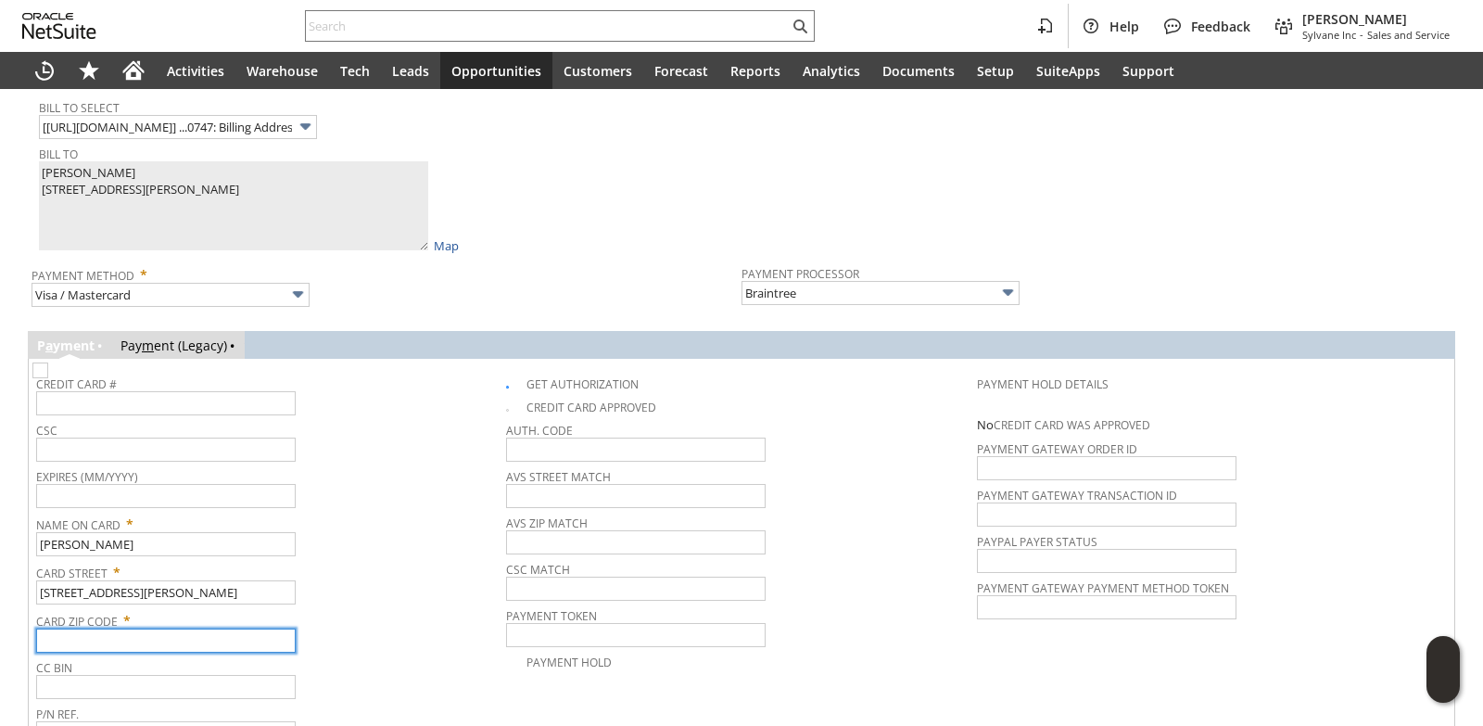
click at [147, 651] on input "text" at bounding box center [166, 641] width 260 height 24
paste input "08559"
type input "08559"
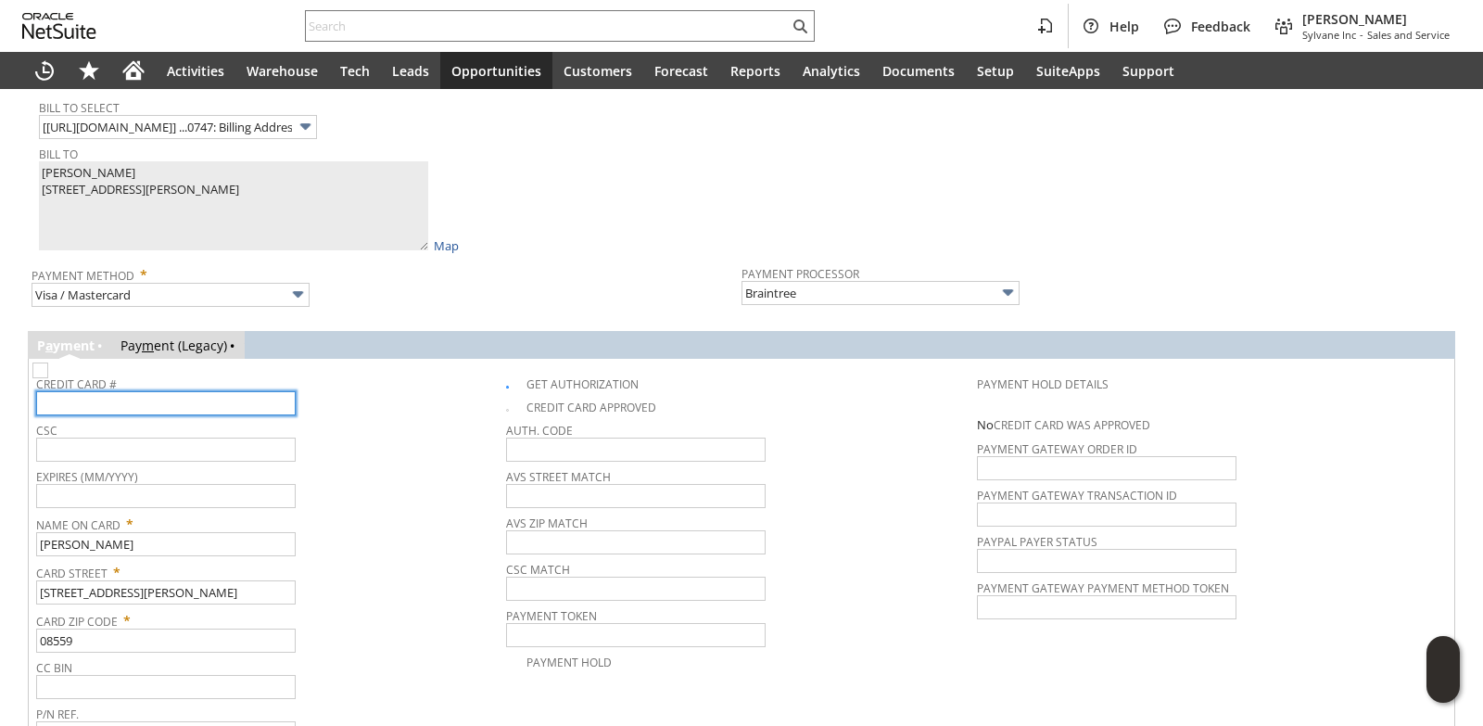
click at [113, 404] on input "text" at bounding box center [166, 403] width 260 height 24
type input "4266841888820535"
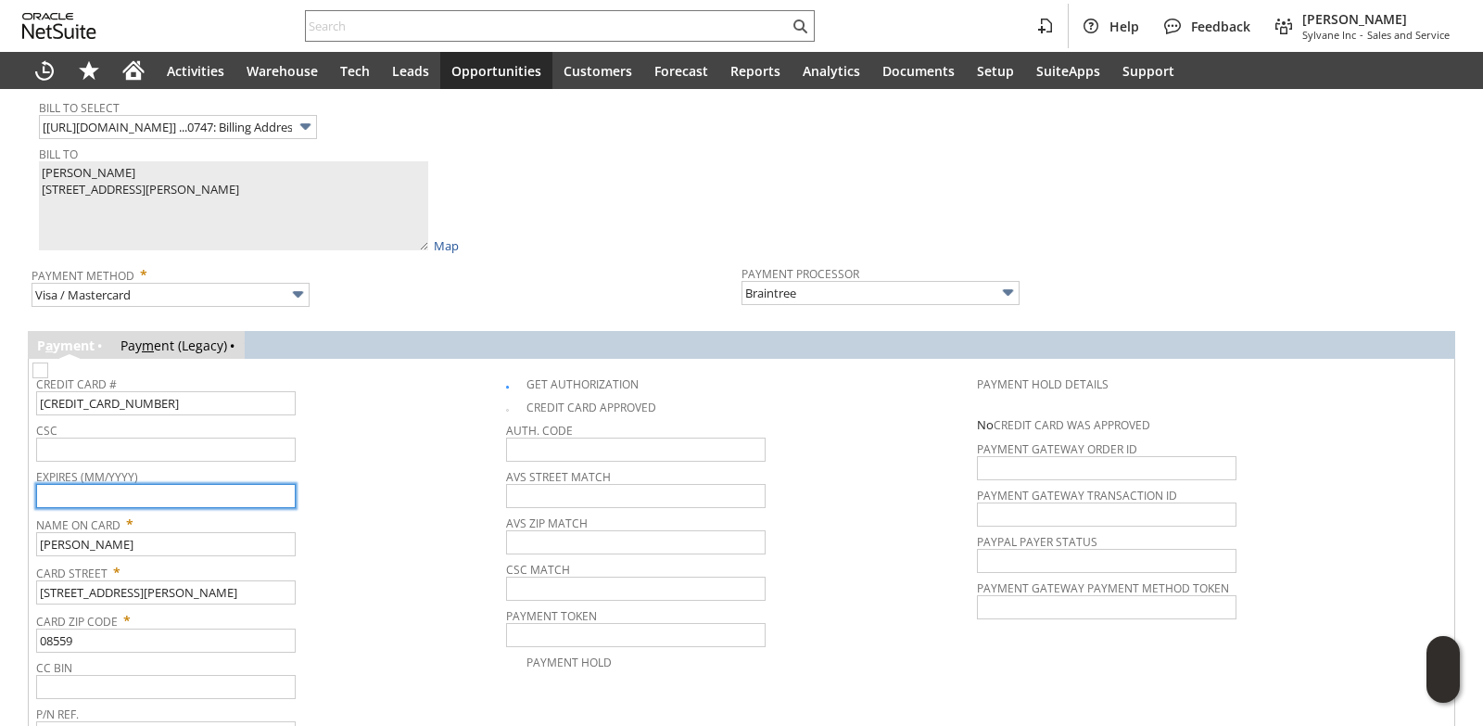
click at [225, 501] on input "text" at bounding box center [166, 496] width 260 height 24
type input "10/2030"
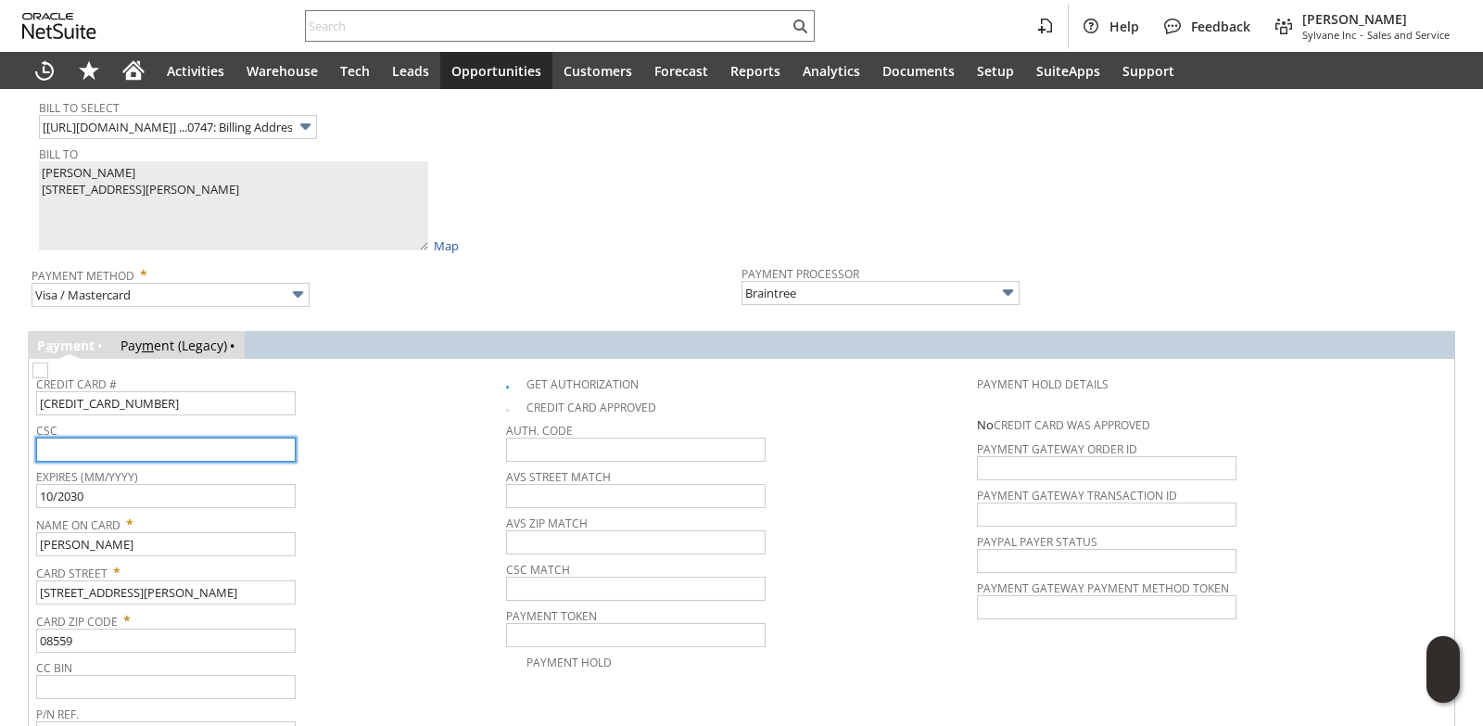
click at [255, 454] on input "text" at bounding box center [166, 450] width 260 height 24
type input "109"
click at [424, 458] on div "CSC 109" at bounding box center [266, 439] width 461 height 45
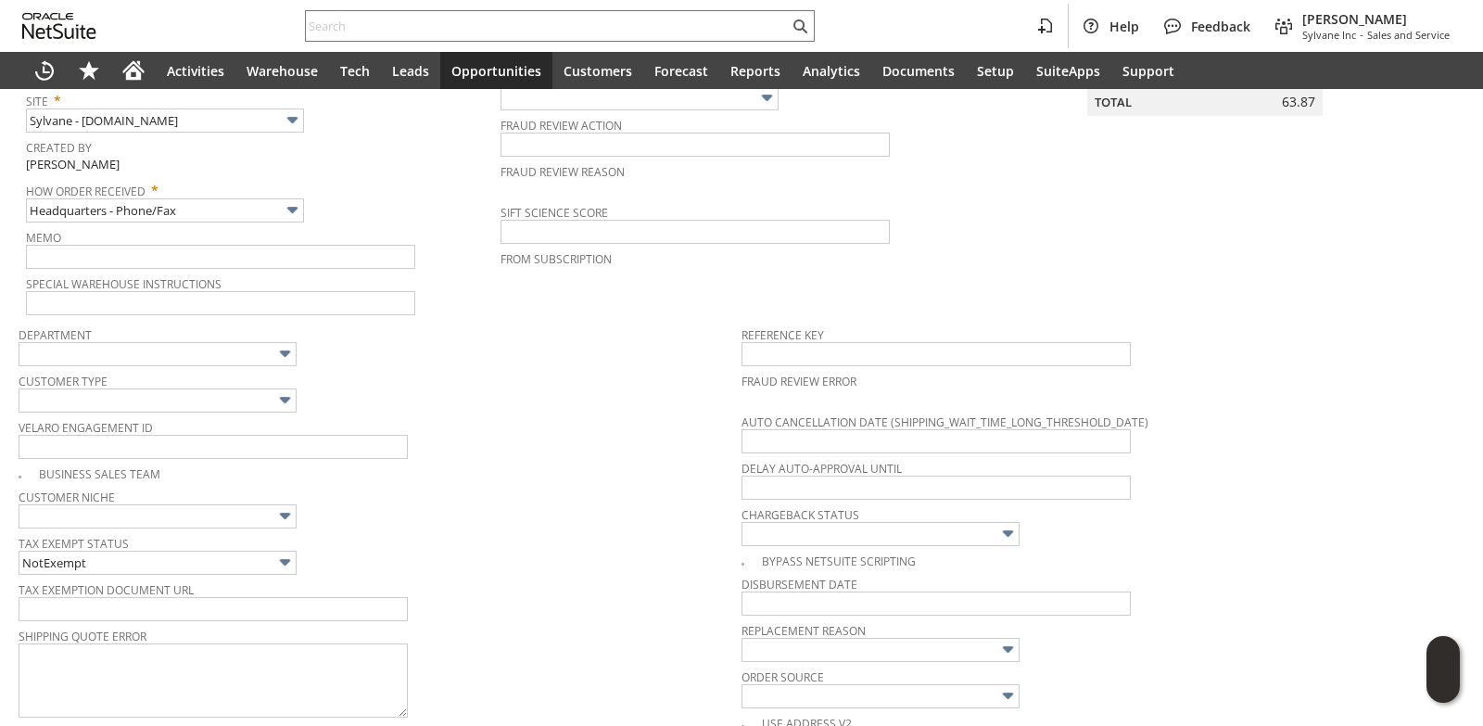
scroll to position [0, 0]
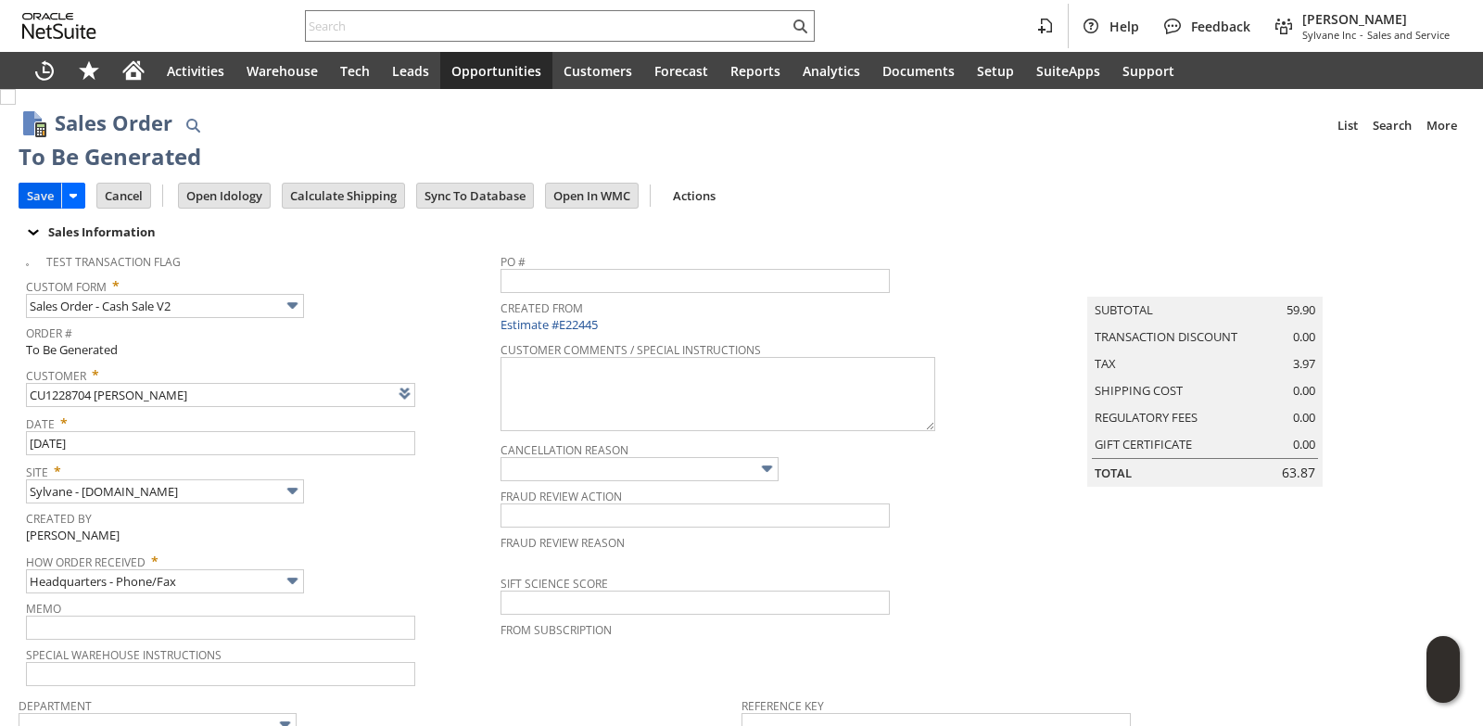
click at [45, 195] on input "Save" at bounding box center [40, 196] width 42 height 24
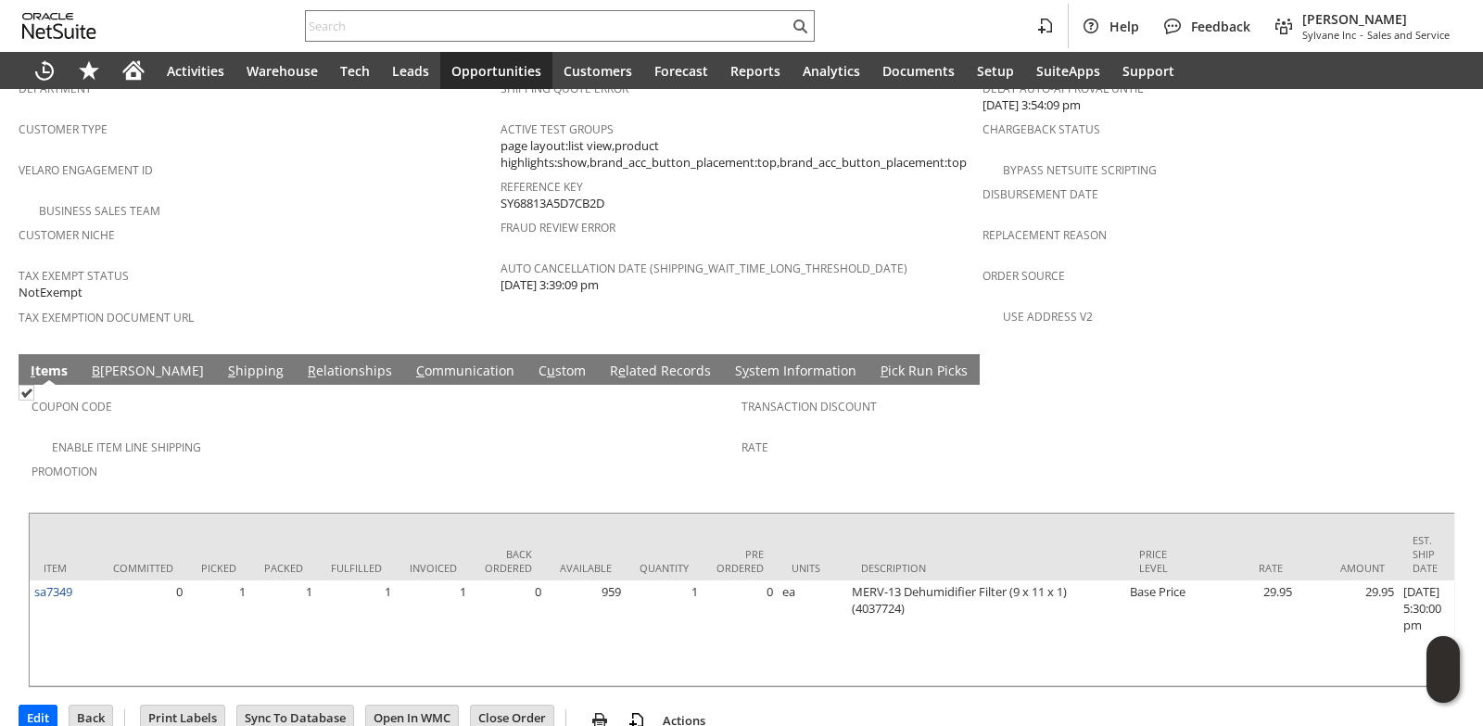
scroll to position [639, 0]
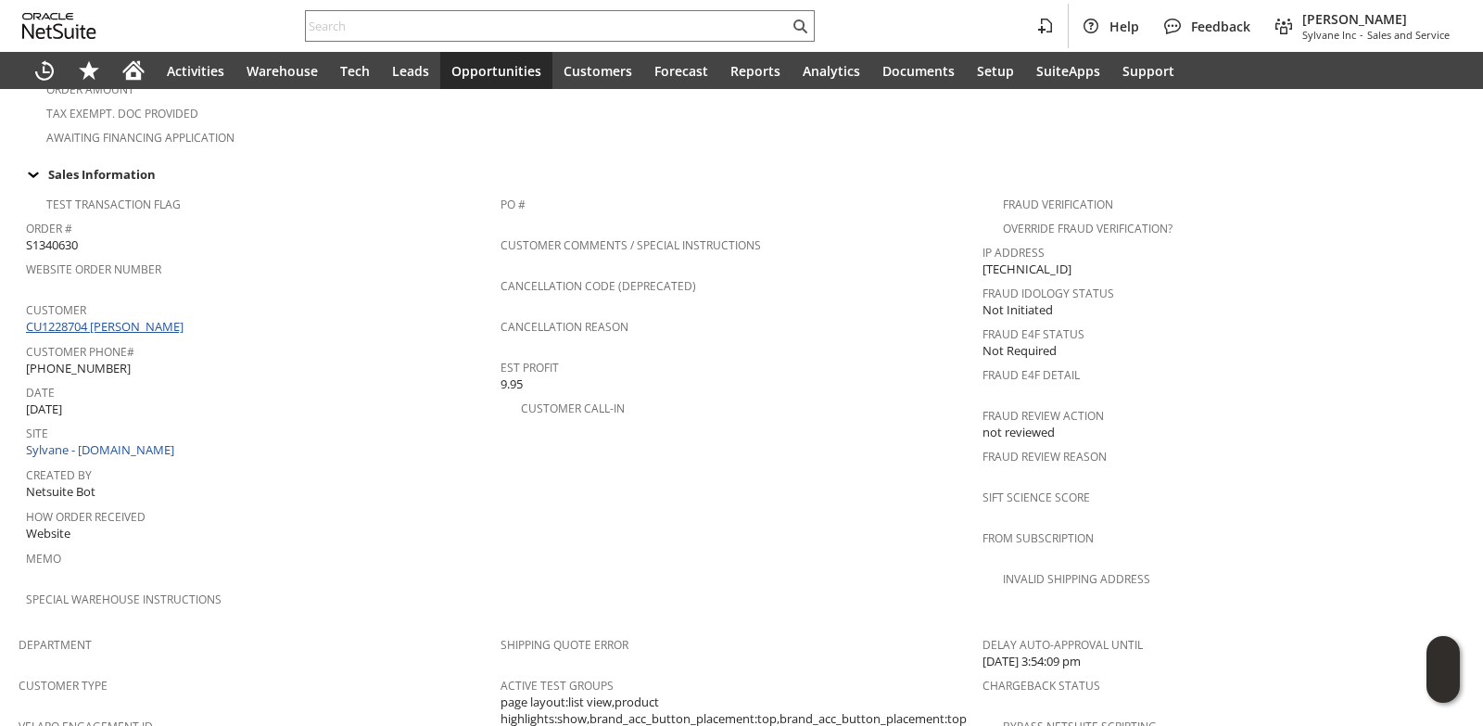
click at [145, 318] on link "CU1228704 Eve Fuentevilla" at bounding box center [107, 326] width 162 height 17
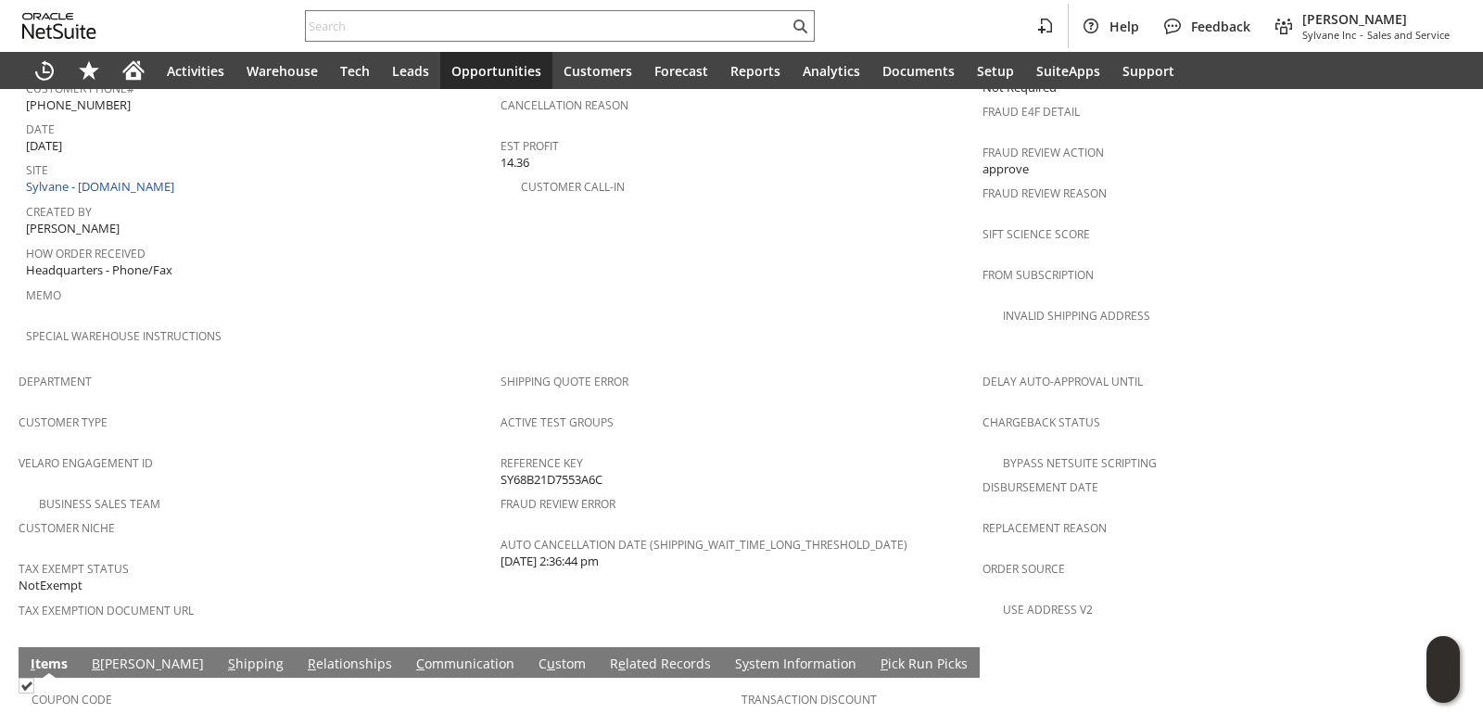
scroll to position [1251, 0]
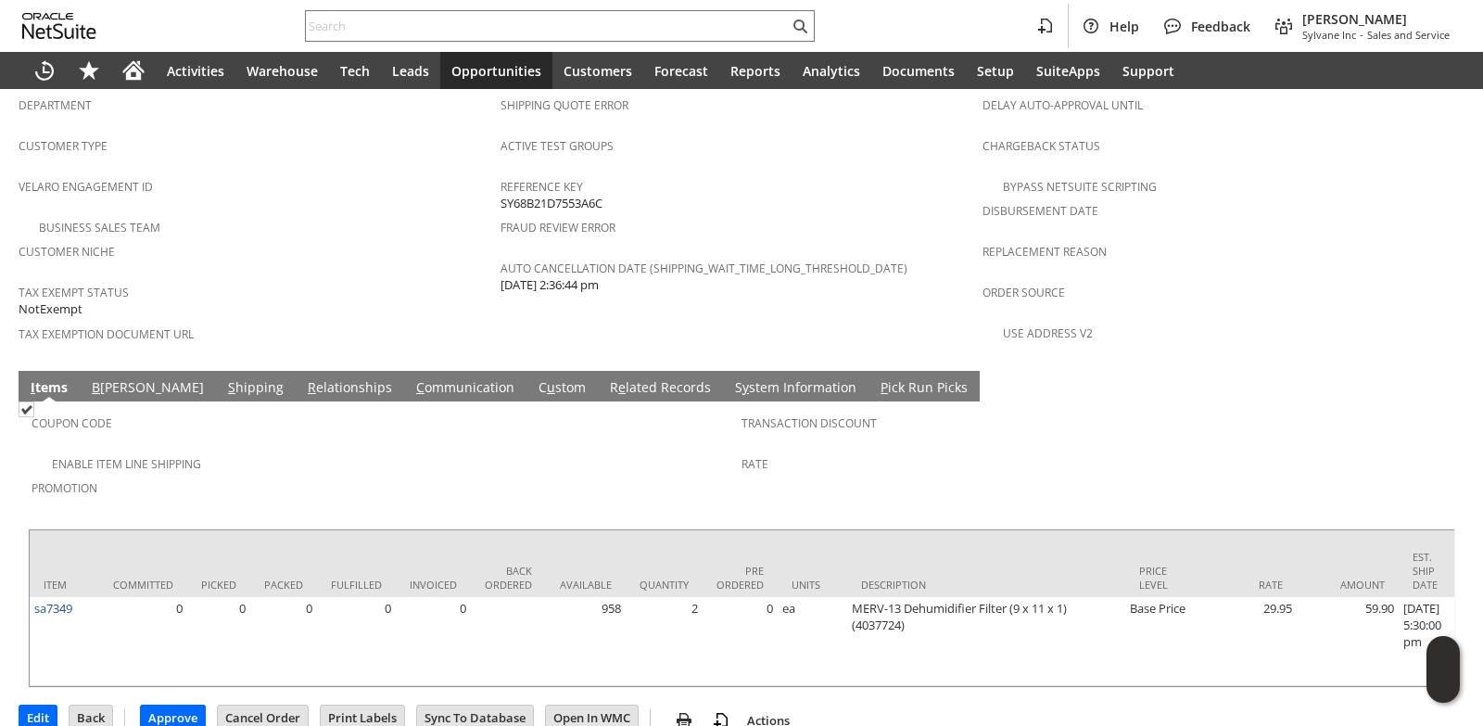
click at [602, 475] on span "Promotion" at bounding box center [382, 485] width 701 height 21
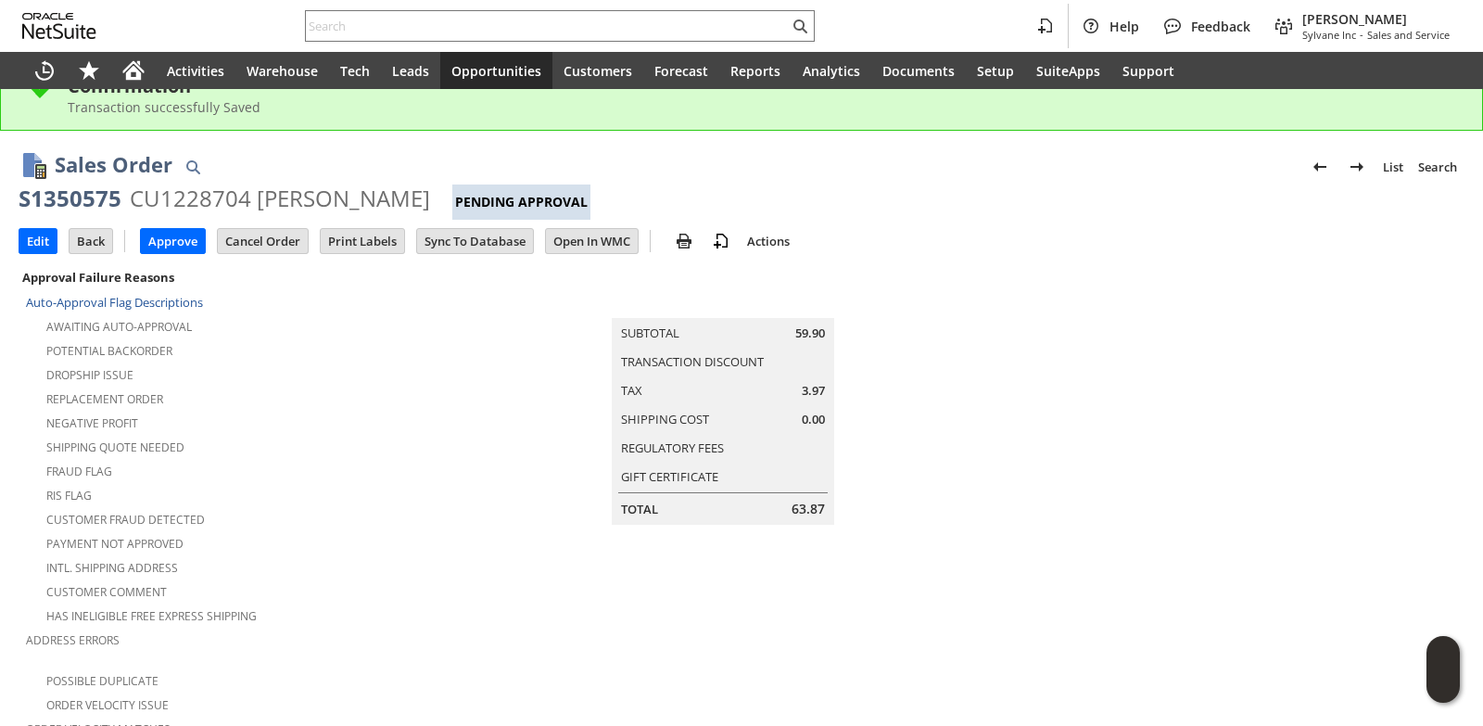
scroll to position [0, 0]
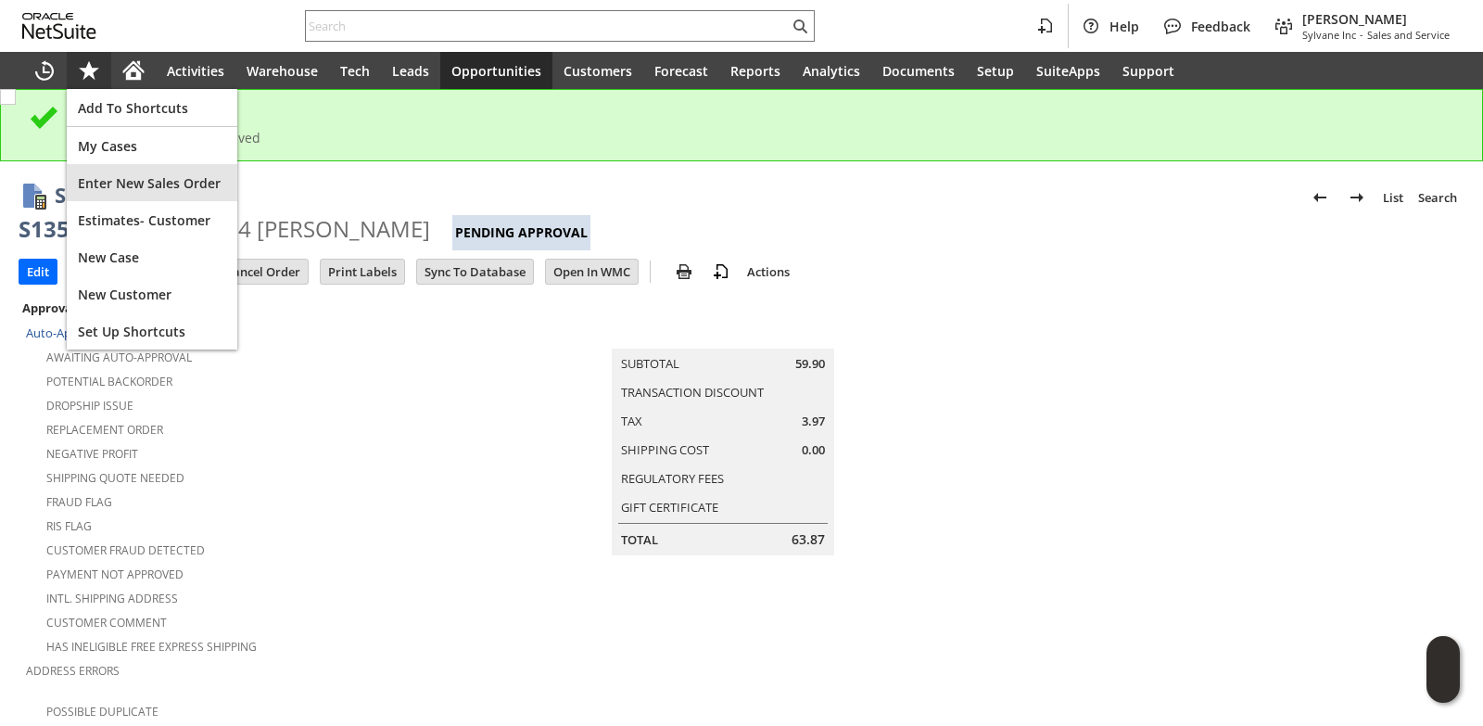
click at [149, 170] on div "Enter New Sales Order" at bounding box center [152, 182] width 171 height 37
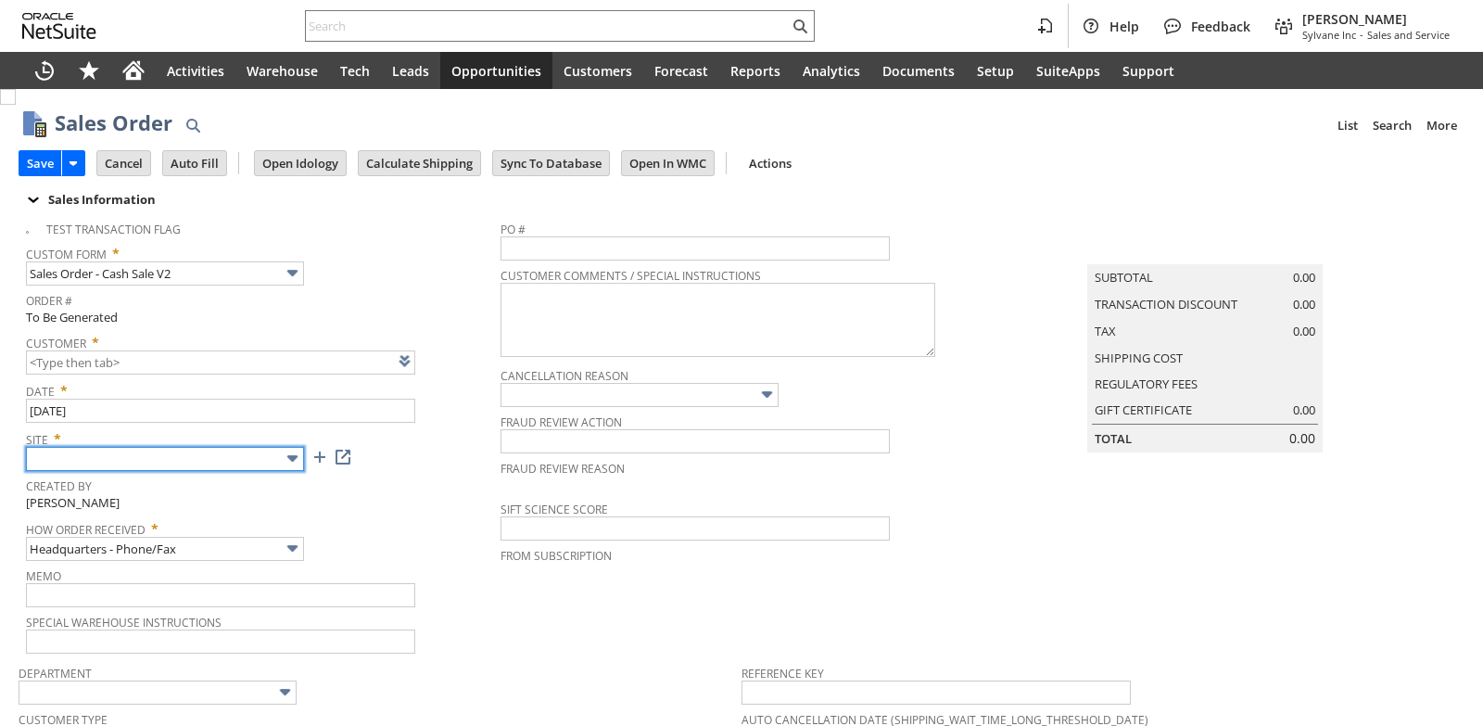
click at [258, 460] on input "text" at bounding box center [165, 459] width 278 height 24
type input "Sylvane - [DOMAIN_NAME]"
click at [397, 503] on div "Created By Brock Bare" at bounding box center [258, 493] width 465 height 40
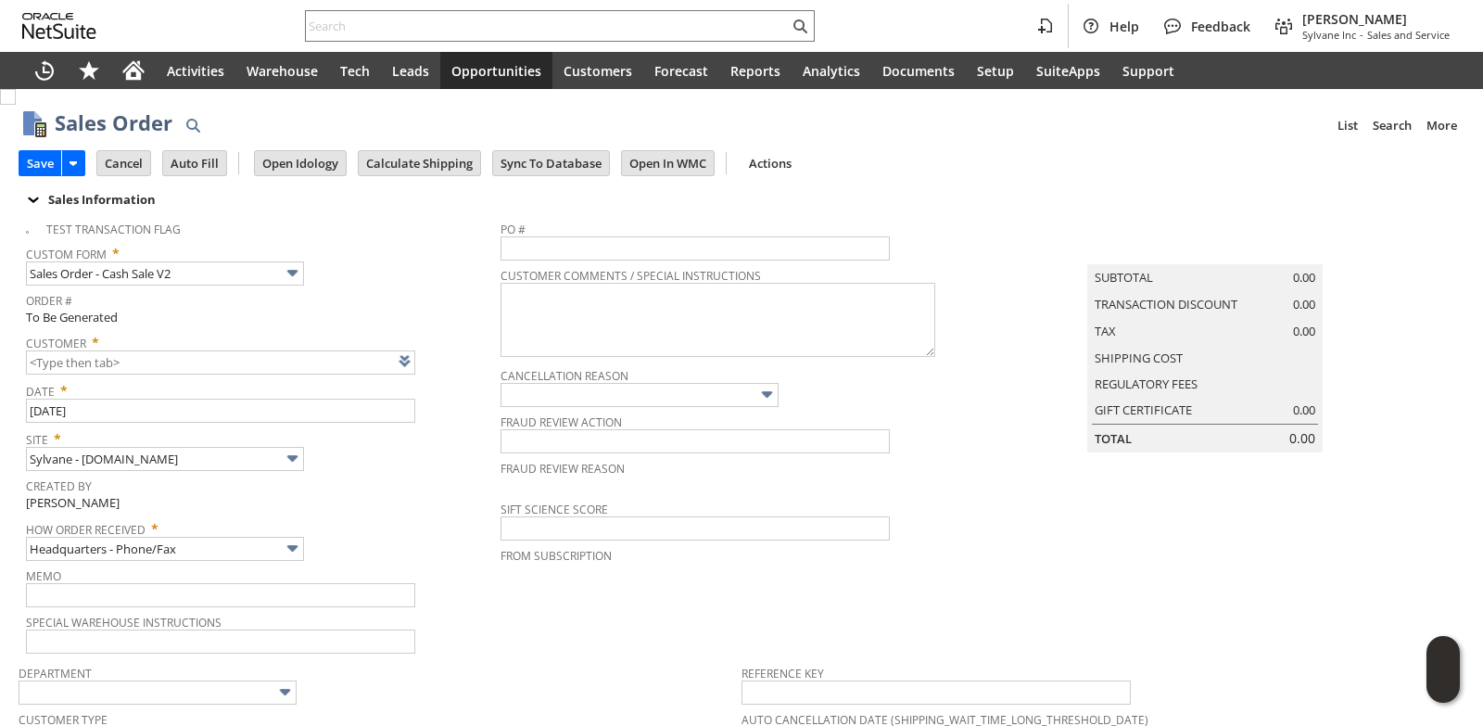
click at [426, 380] on span "Date *" at bounding box center [258, 387] width 465 height 22
click at [433, 365] on link at bounding box center [428, 360] width 20 height 20
type input "CU1238192 Marvin Sheffler"
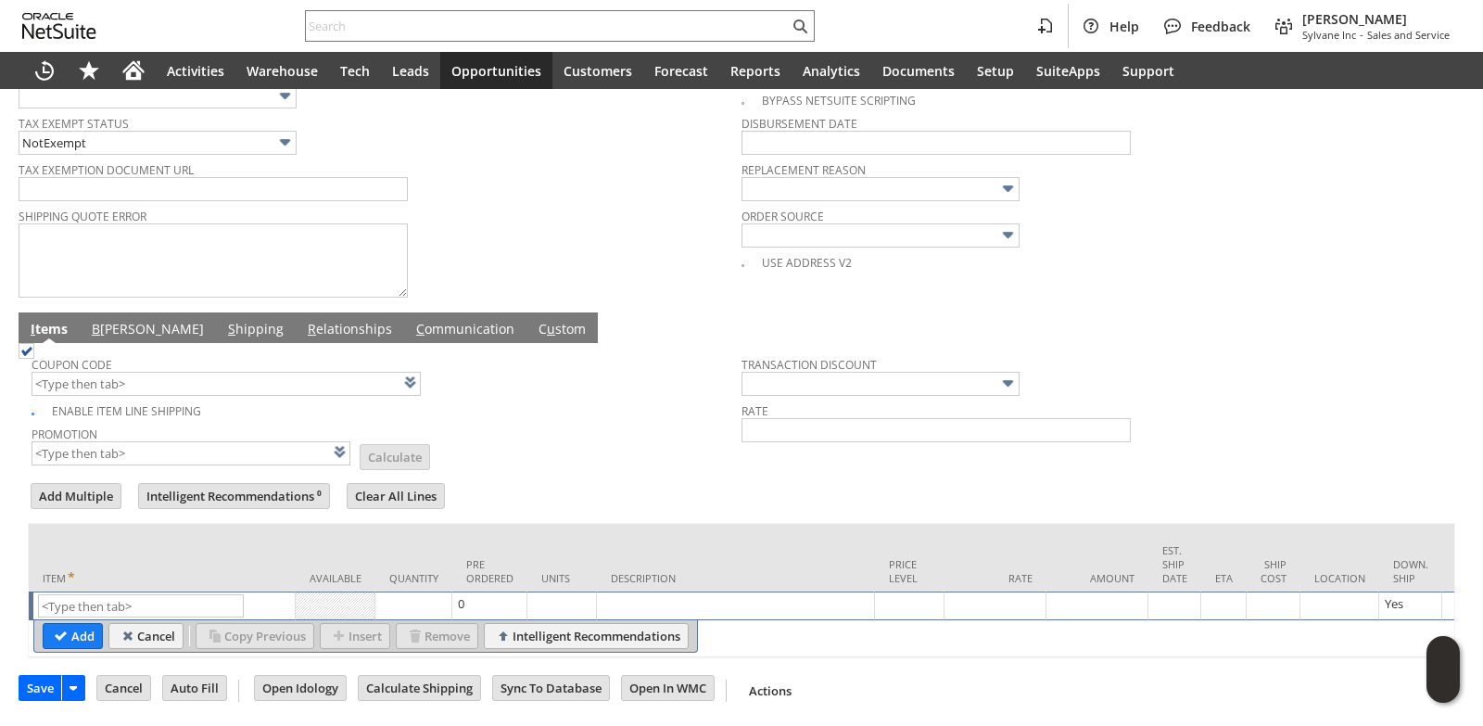
scroll to position [777, 0]
click at [114, 321] on link "B illing" at bounding box center [147, 330] width 121 height 20
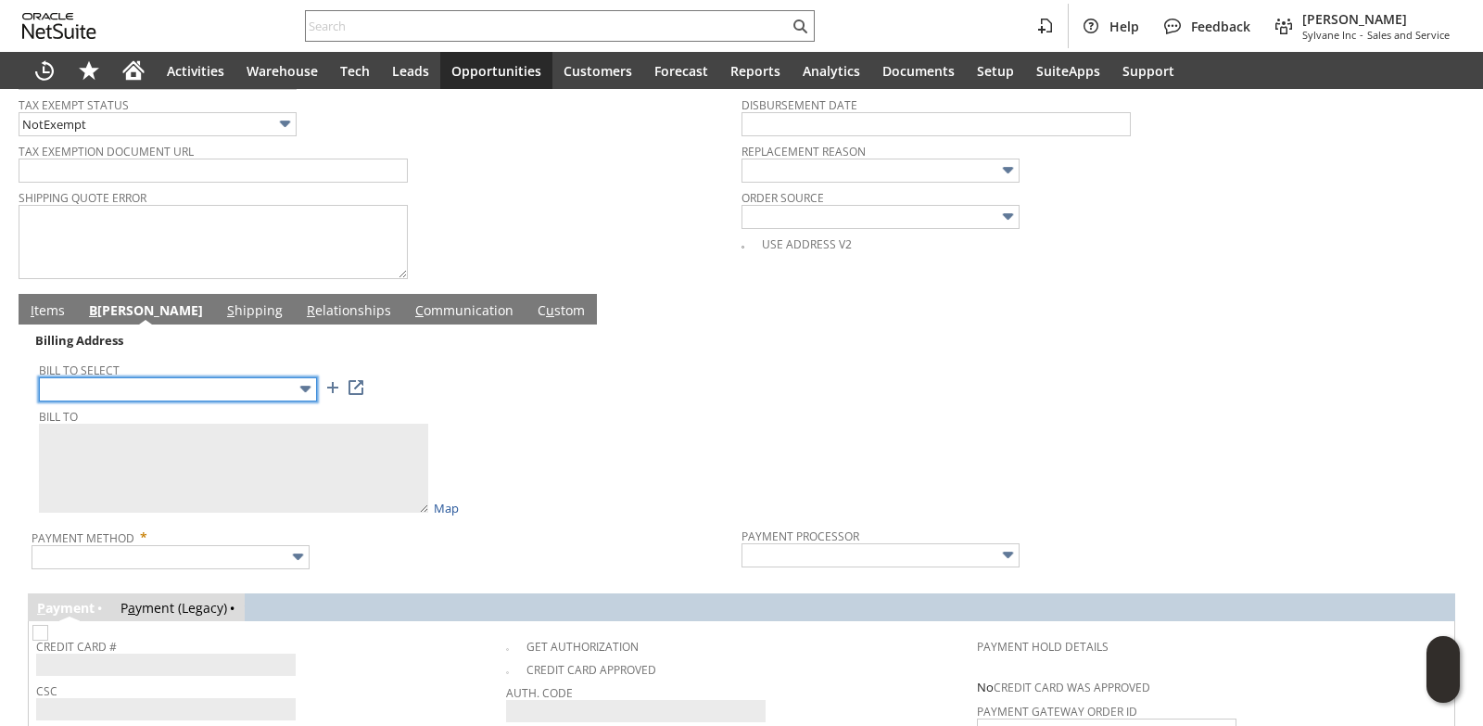
drag, startPoint x: 181, startPoint y: 395, endPoint x: 184, endPoint y: 405, distance: 10.6
click at [181, 395] on input "text" at bounding box center [178, 389] width 278 height 24
type input "9792 Kingbury Lane"
type textarea "Marvin Sheffler 9792 Kingsbury Lane Irwin PA 15642 United States"
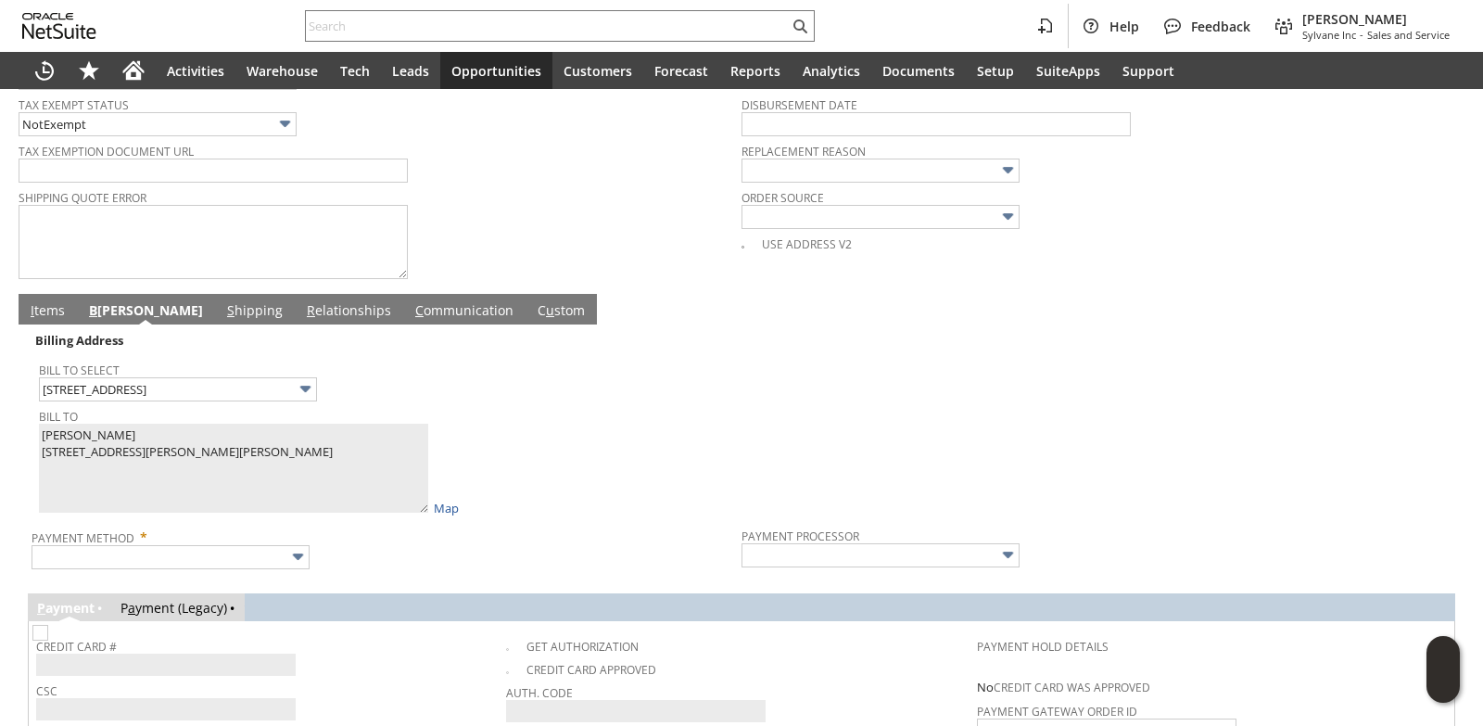
click at [812, 458] on td at bounding box center [1097, 423] width 710 height 190
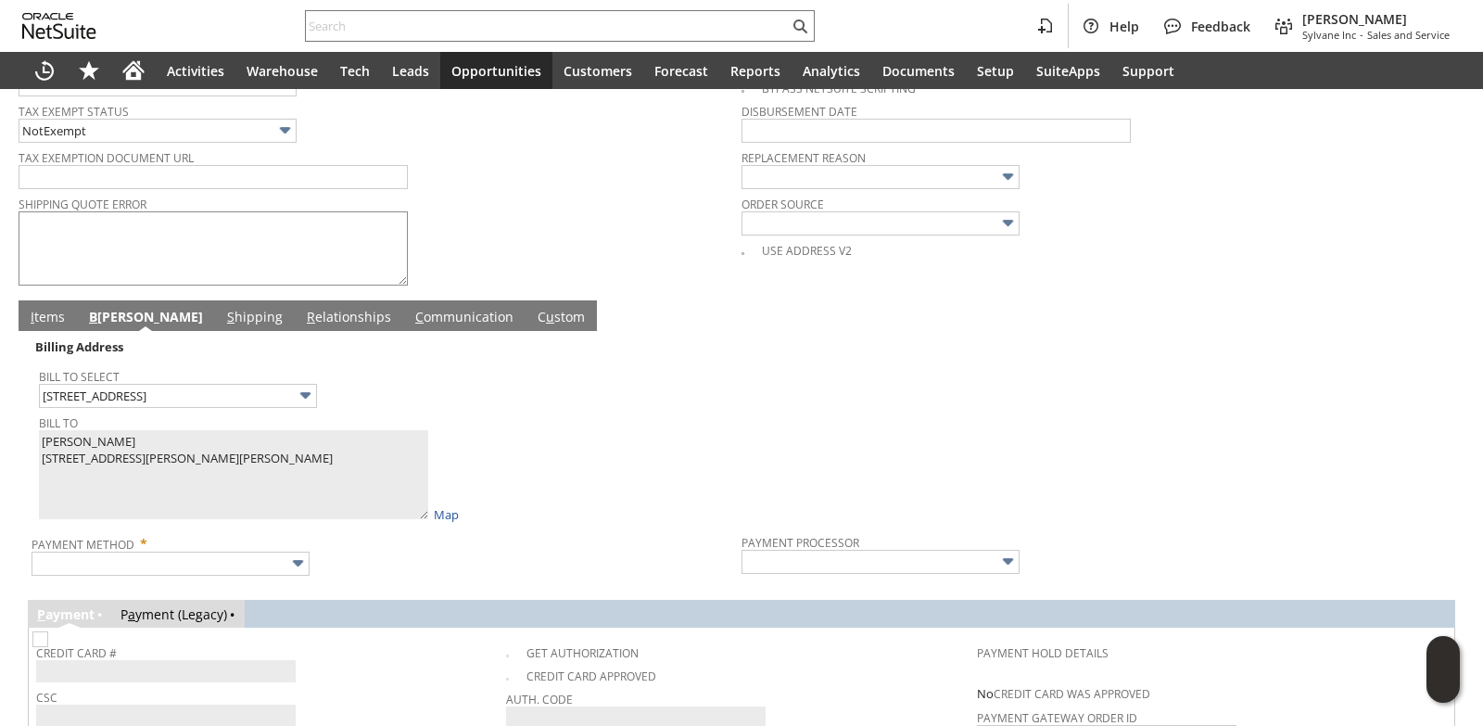
scroll to position [675, 0]
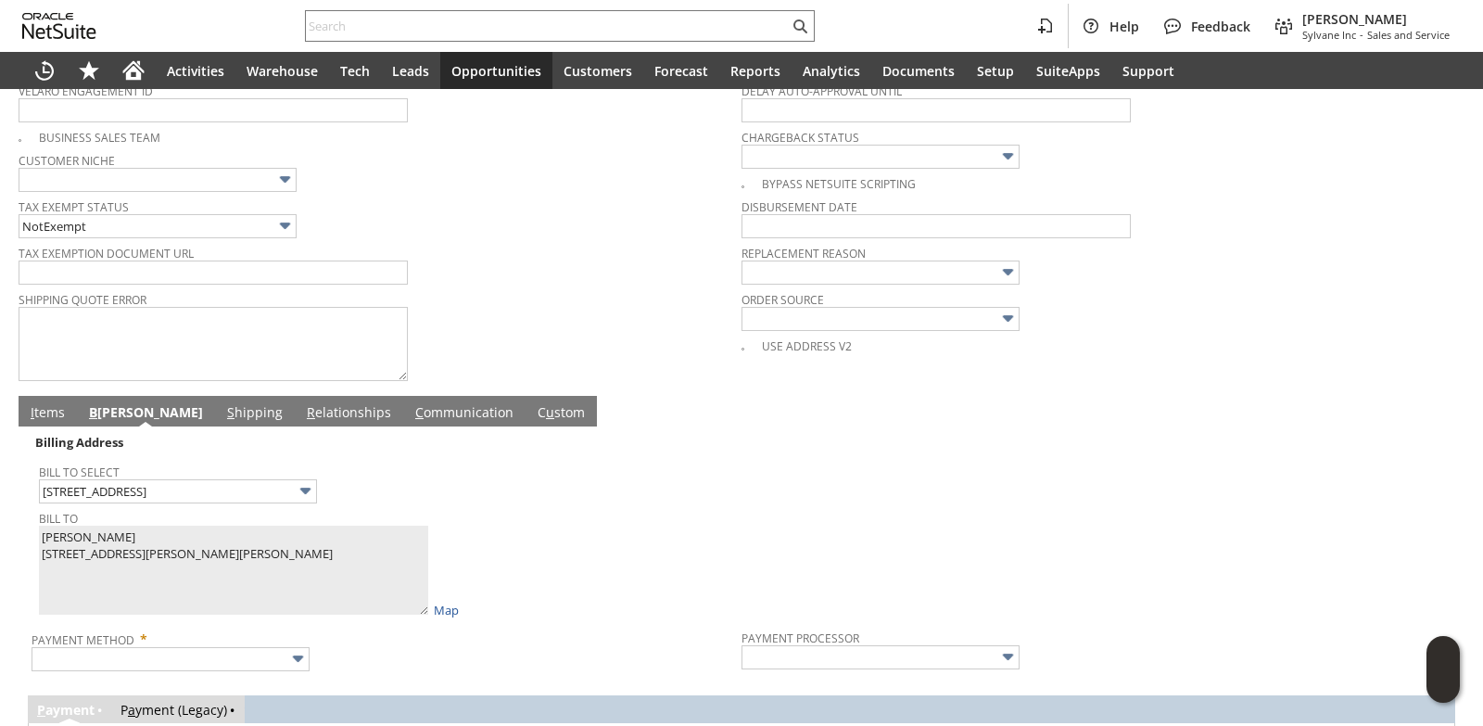
click at [57, 419] on link "I tems" at bounding box center [48, 413] width 44 height 20
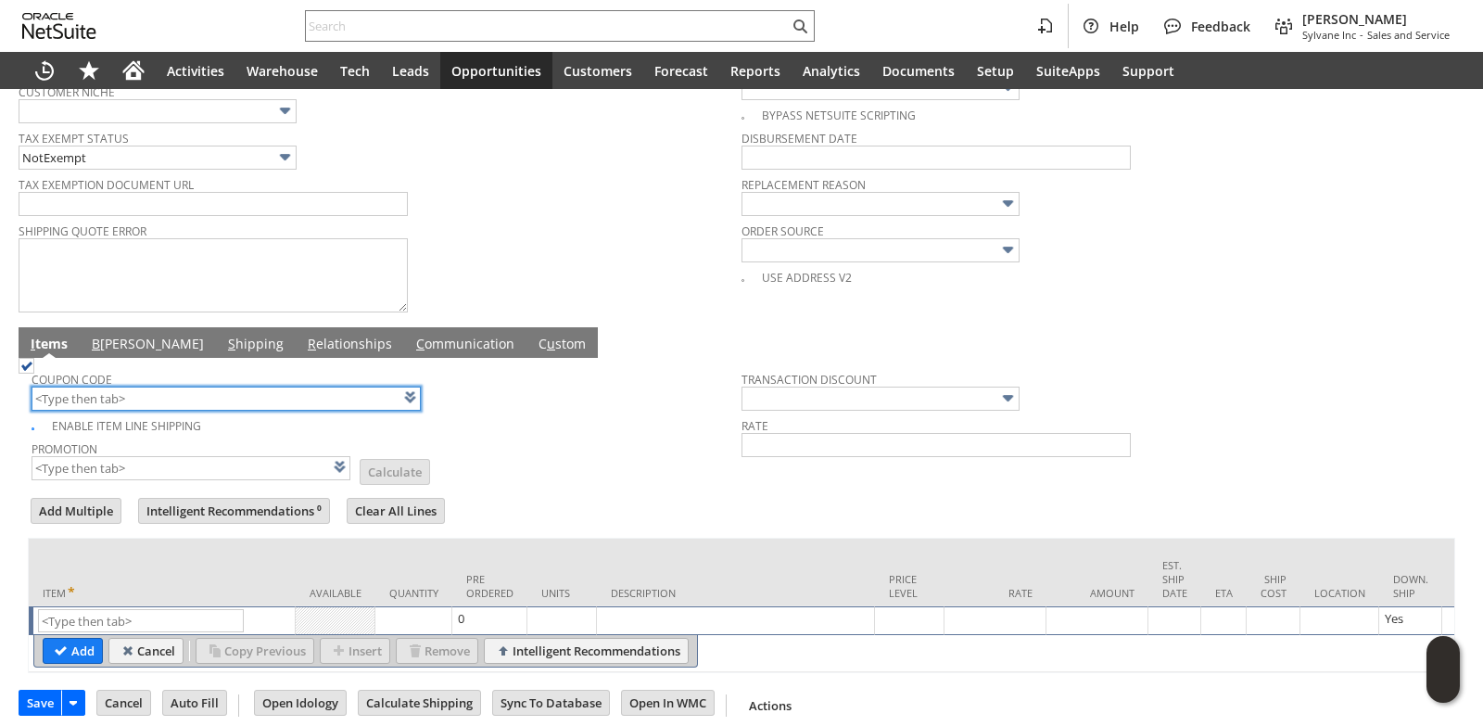
scroll to position [777, 0]
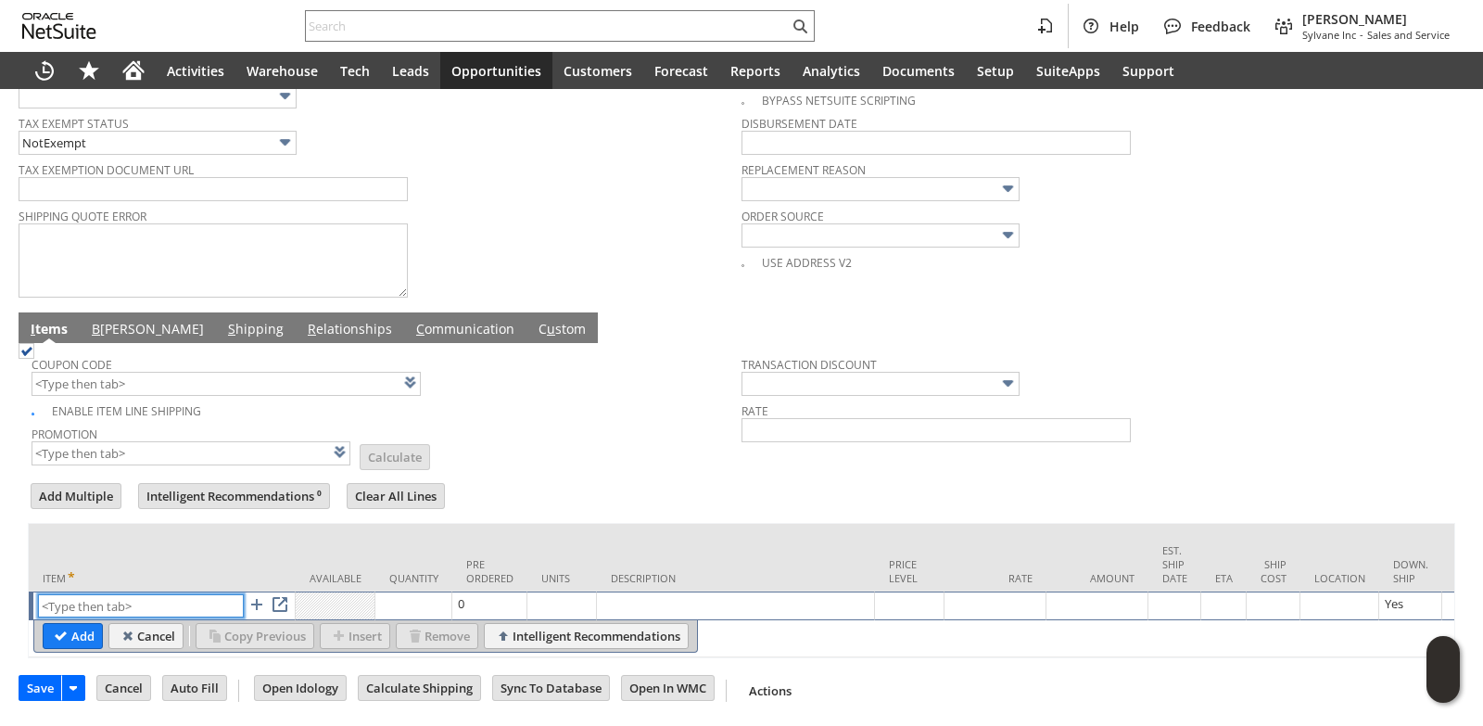
click at [146, 594] on input "text" at bounding box center [141, 605] width 206 height 23
paste input "fr10498"
type input "fr10498"
click at [597, 534] on td "Units" at bounding box center [563, 558] width 70 height 68
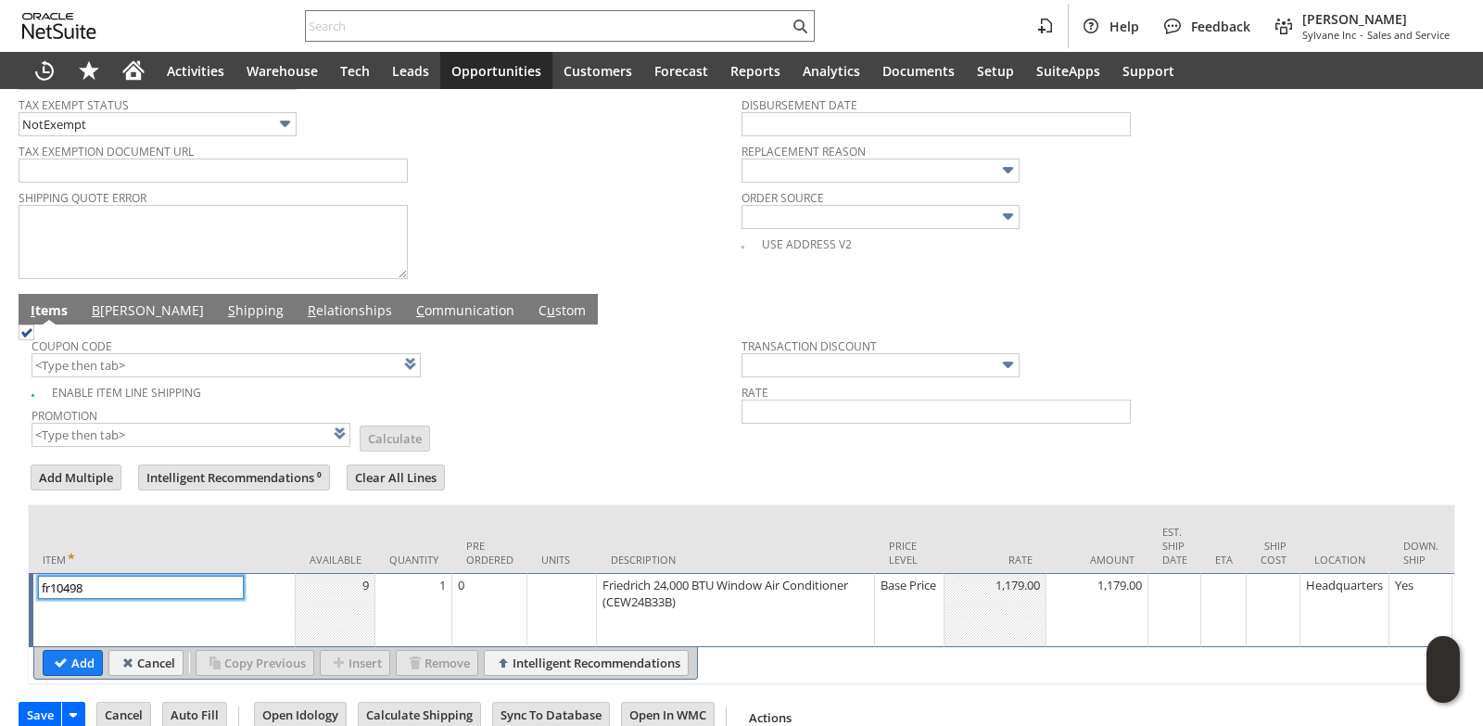
type input "1"
click at [437, 608] on td "1" at bounding box center [413, 610] width 77 height 74
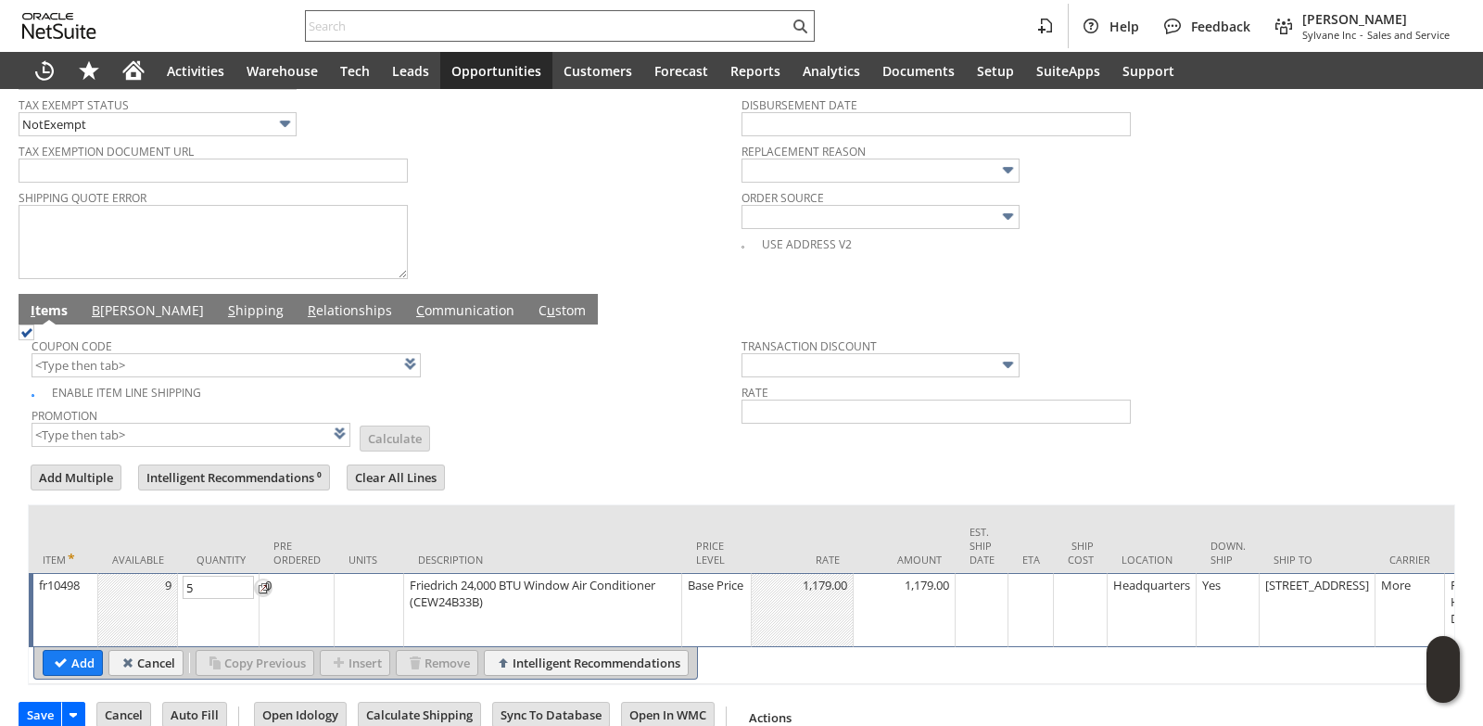
type input "5"
click at [69, 675] on input "Add" at bounding box center [73, 663] width 58 height 24
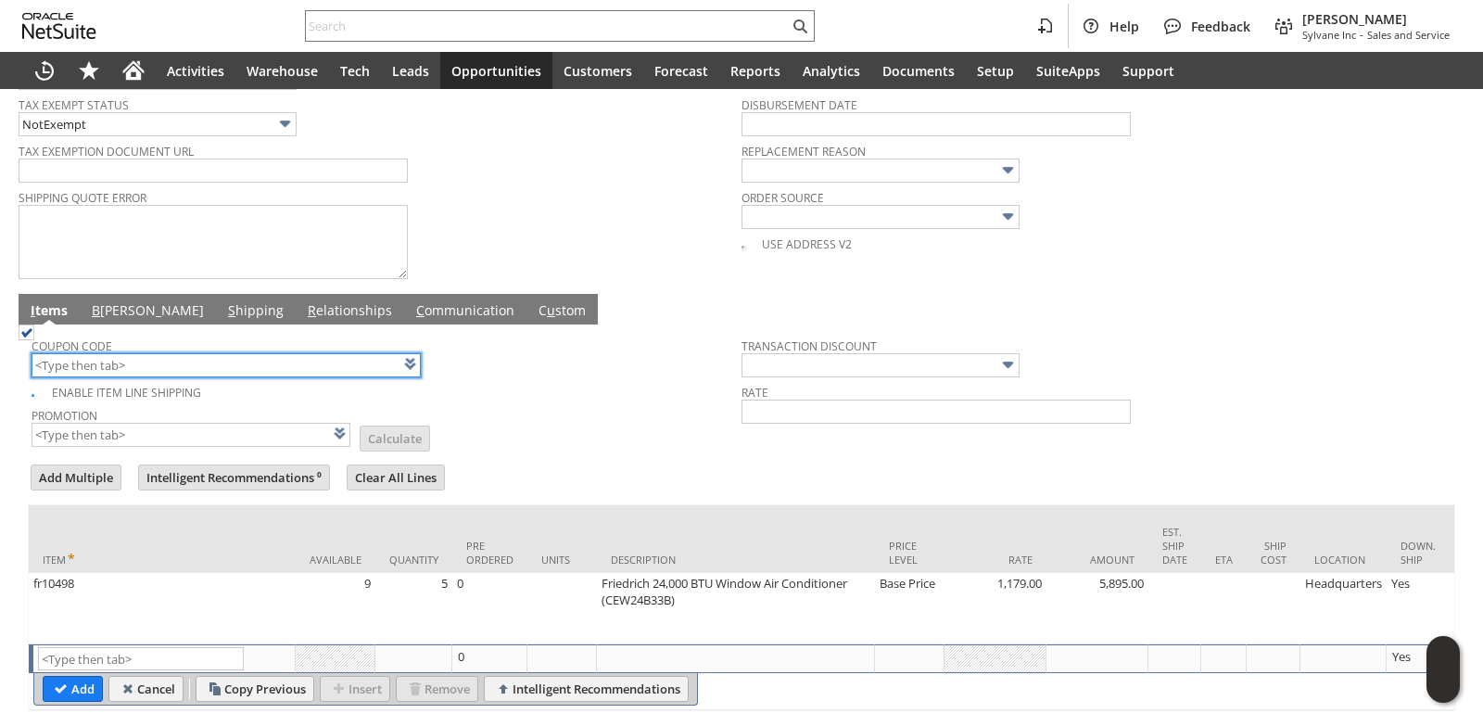
click at [155, 370] on input "text" at bounding box center [226, 365] width 389 height 24
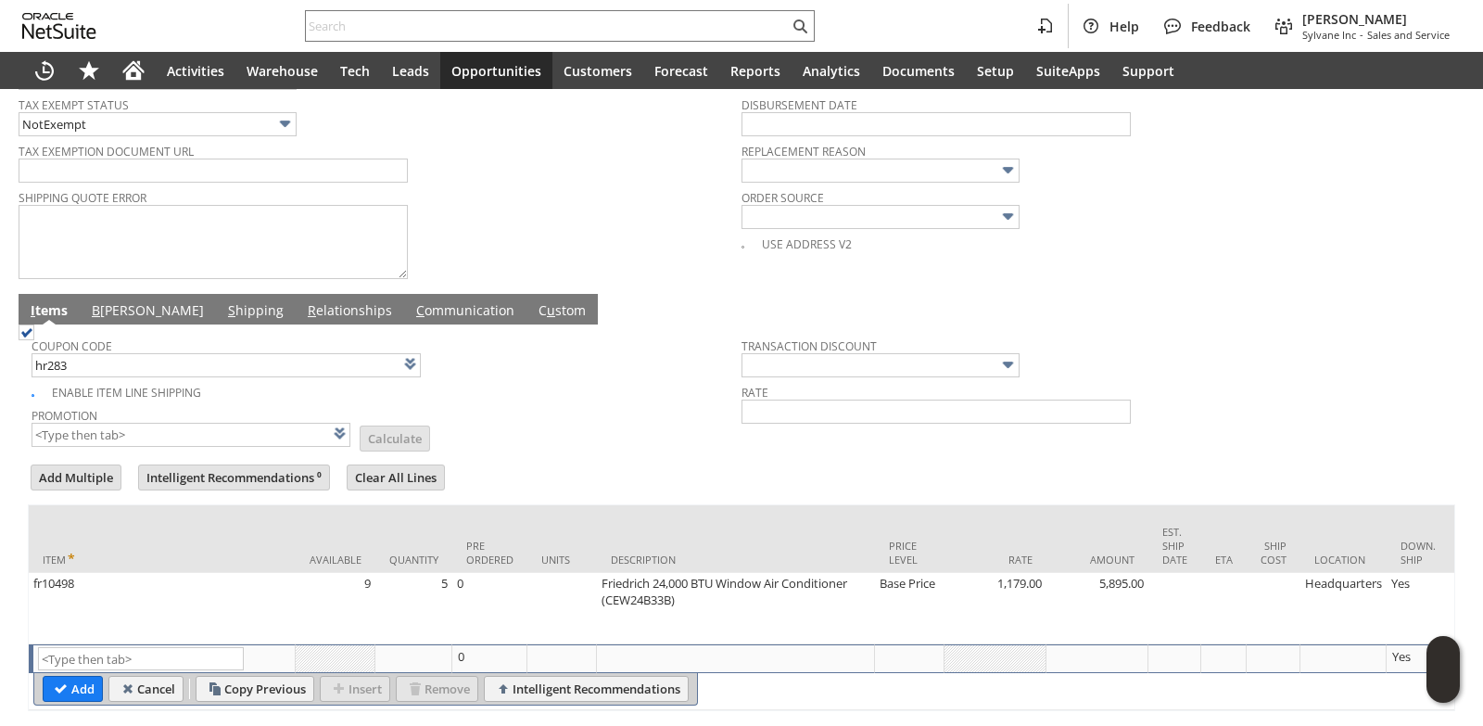
click at [588, 419] on td "Promotion List Calculate" at bounding box center [387, 425] width 710 height 46
type input "HR283"
type input "Promo Code"
type input "-5.0%"
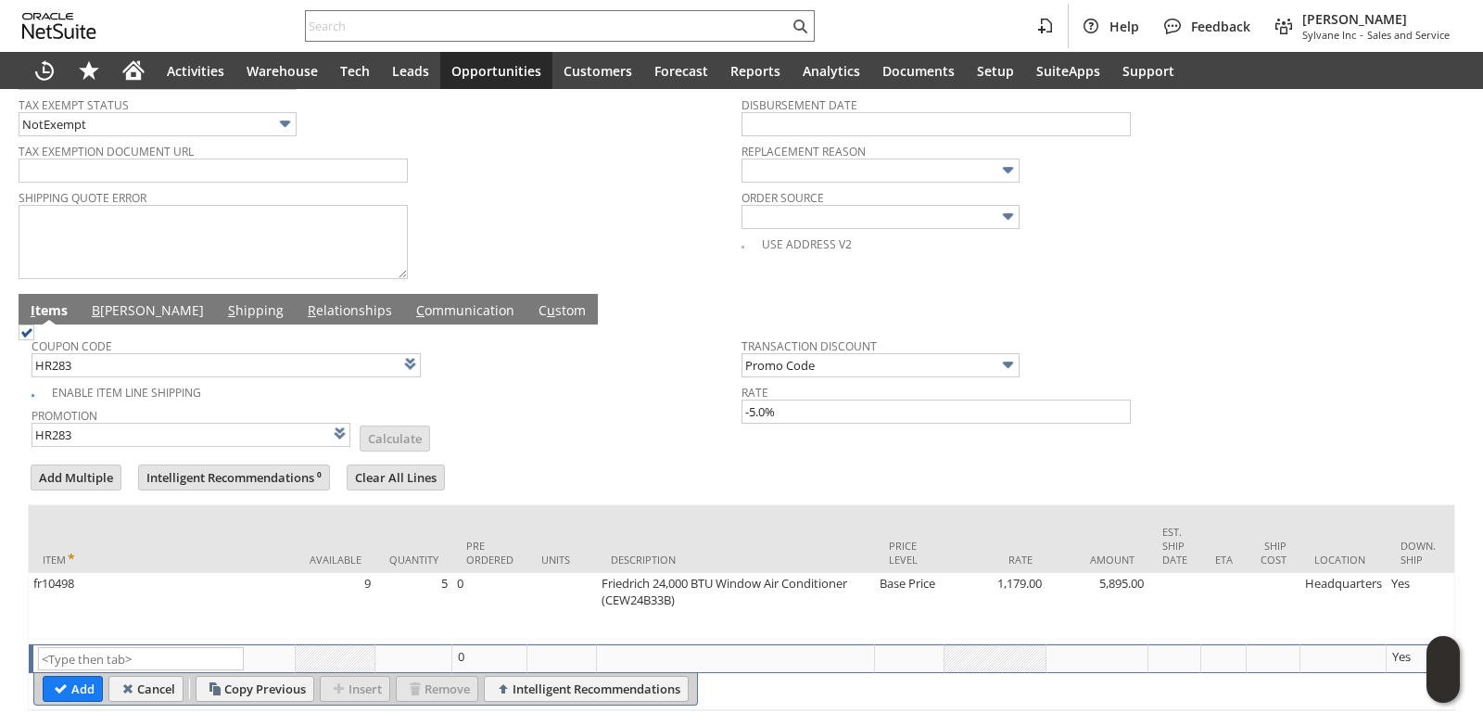
scroll to position [0, 0]
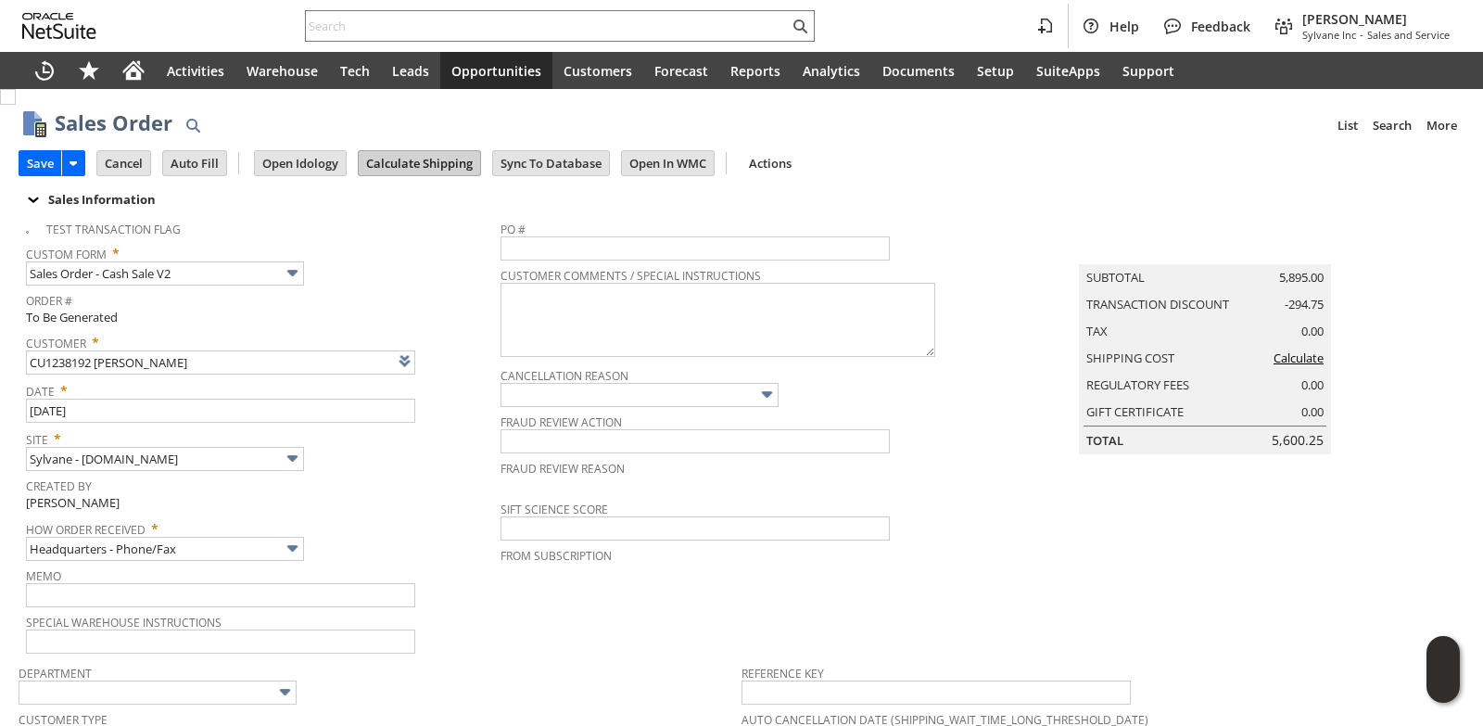
click at [430, 154] on input "Calculate Shipping" at bounding box center [419, 163] width 121 height 24
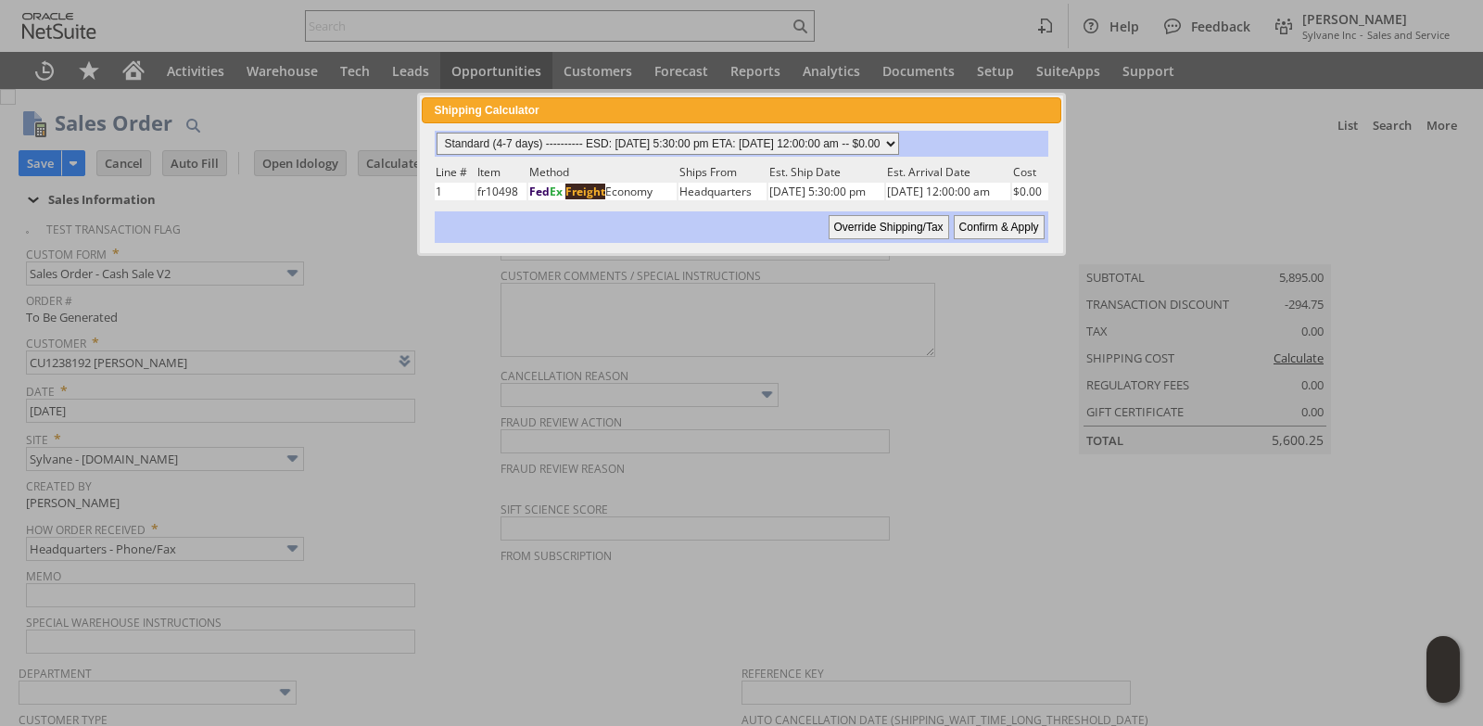
click at [899, 143] on select "Standard (4-7 days) ---------- ESD: 09/02/2025 5:30:00 pm ETA: 09/09/2025 12:00…" at bounding box center [668, 144] width 463 height 22
click at [437, 133] on select "Standard (4-7 days) ---------- ESD: 09/02/2025 5:30:00 pm ETA: 09/09/2025 12:00…" at bounding box center [668, 144] width 463 height 22
click at [996, 223] on input "Confirm & Apply" at bounding box center [999, 227] width 91 height 24
type input "Add"
type input "Copy Previous"
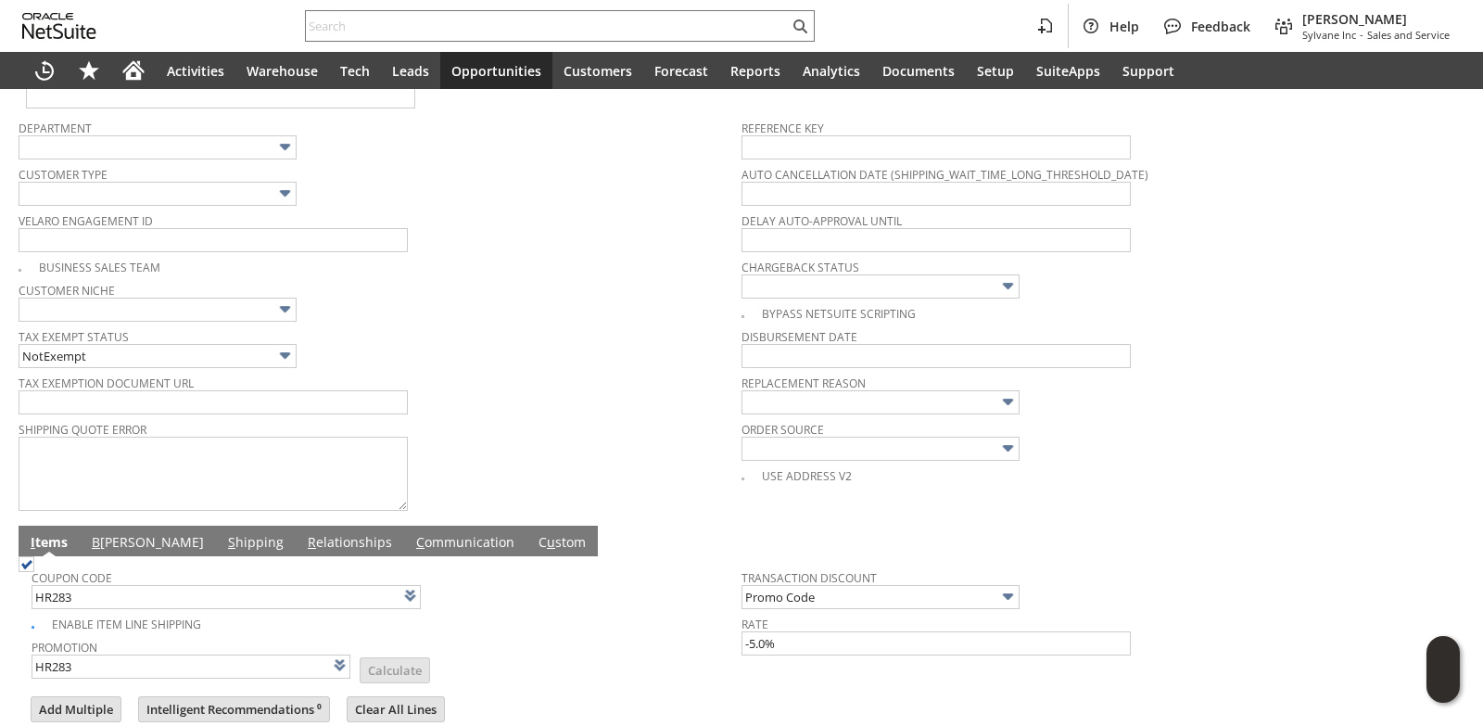
scroll to position [649, 0]
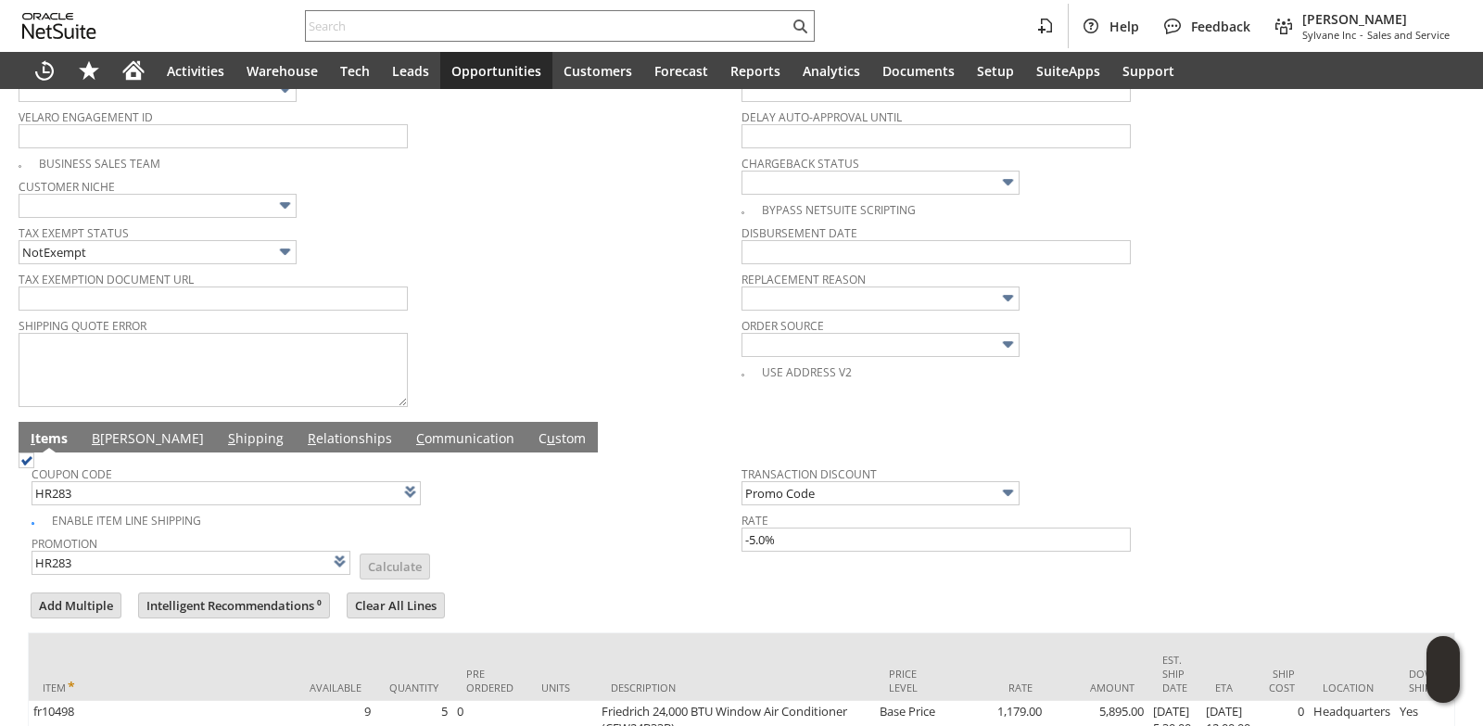
click at [108, 446] on link "B illing" at bounding box center [147, 439] width 121 height 20
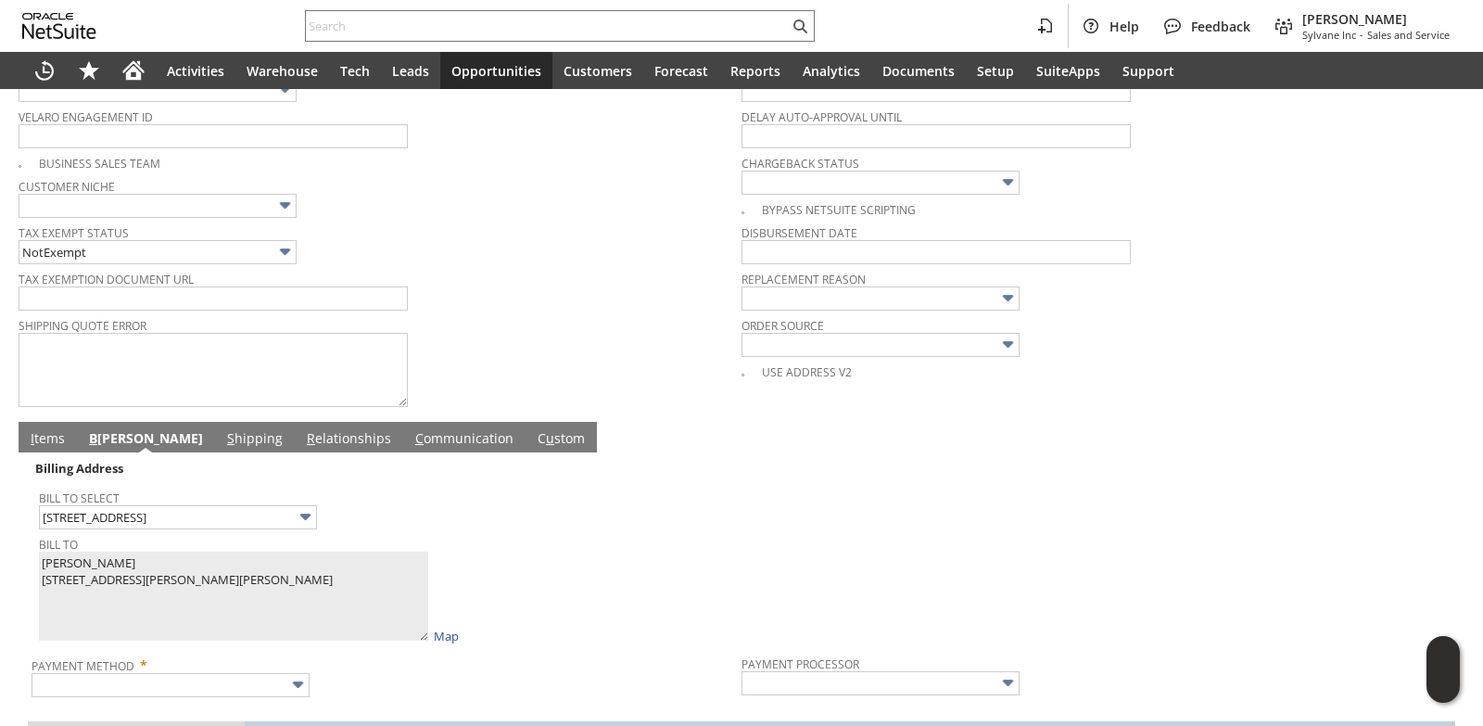
click at [574, 529] on div "Bill To Select 9792 Kingbury Lane" at bounding box center [385, 507] width 693 height 45
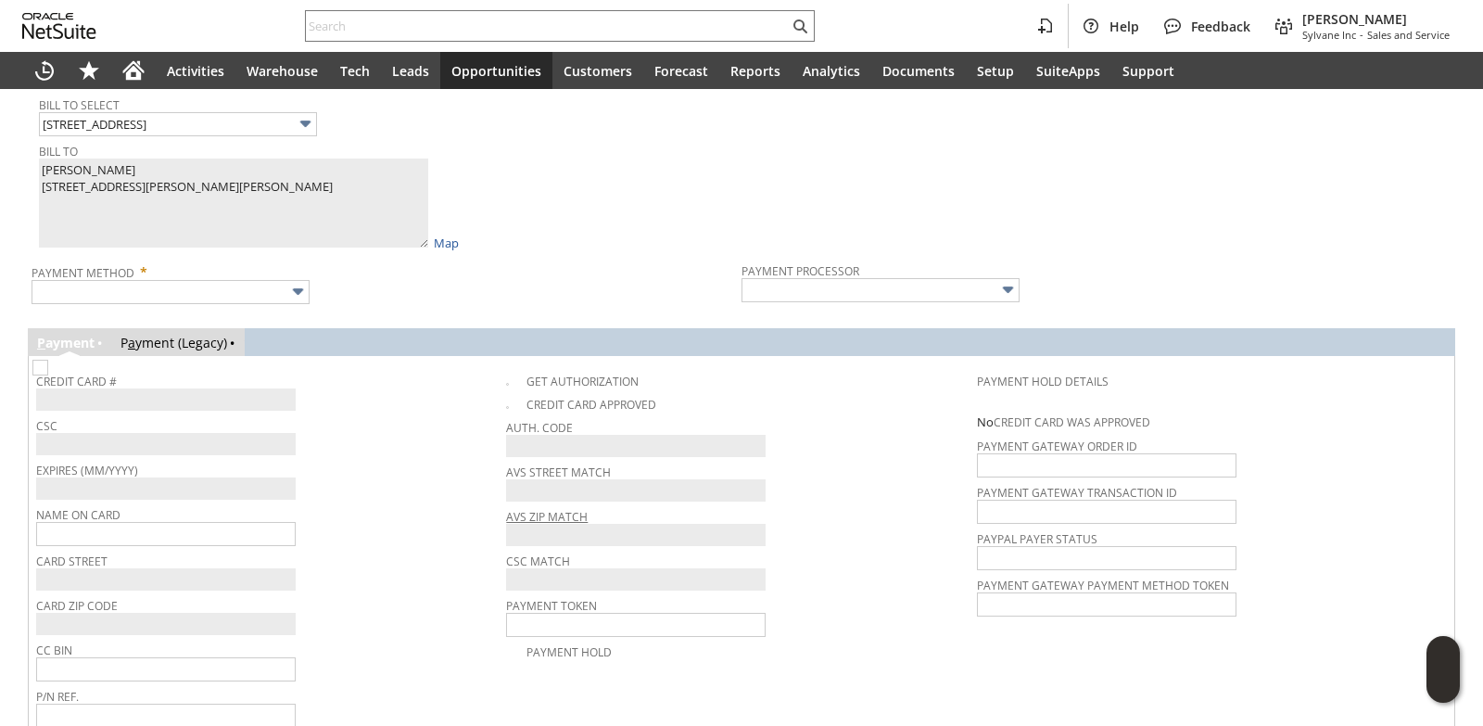
scroll to position [1139, 0]
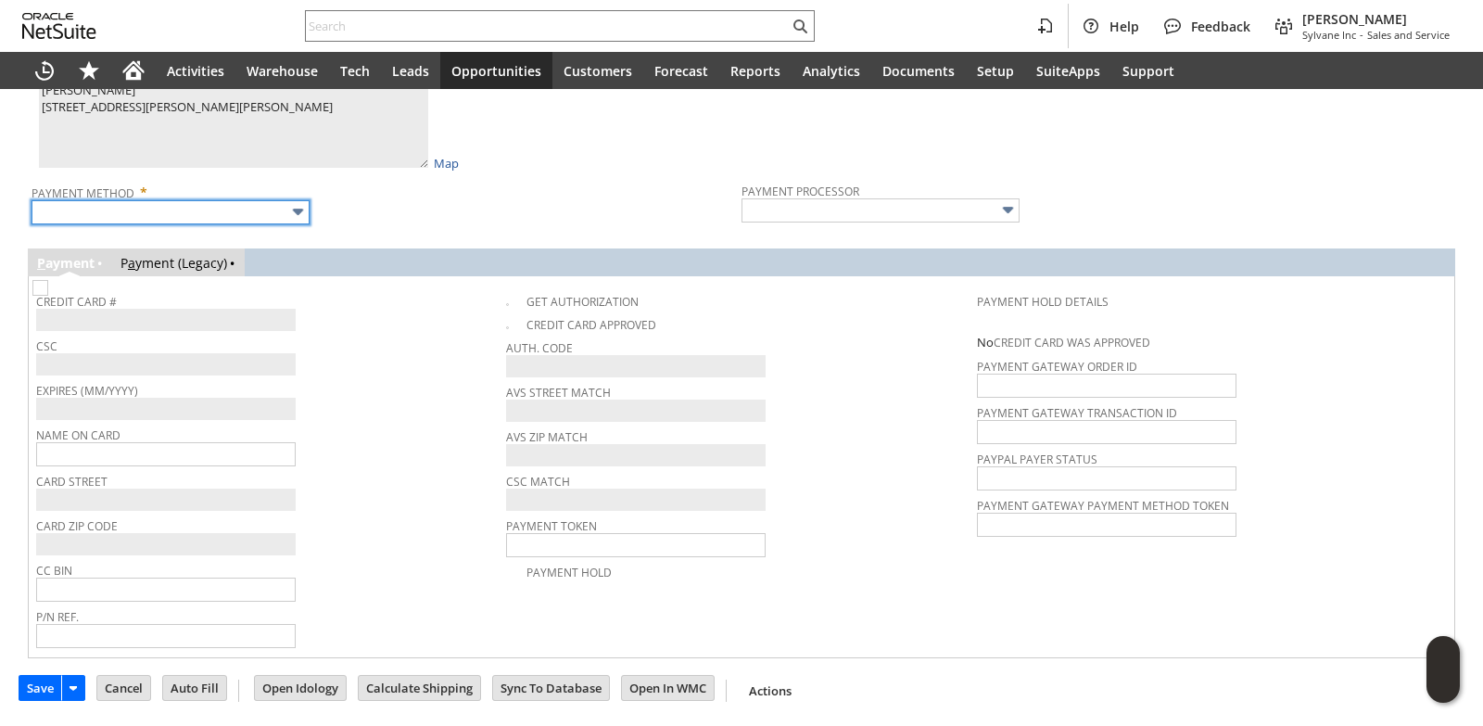
click at [262, 206] on input "text" at bounding box center [171, 212] width 278 height 24
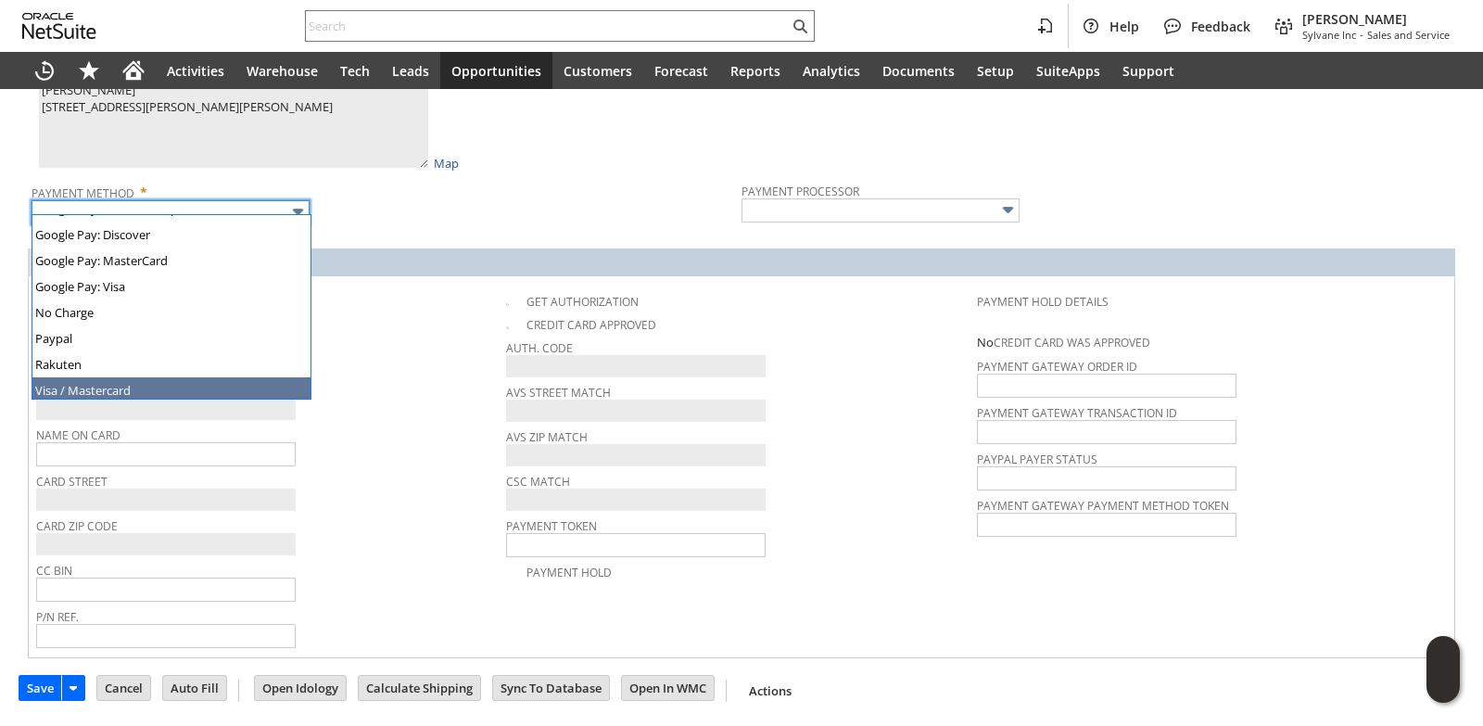
scroll to position [517, 0]
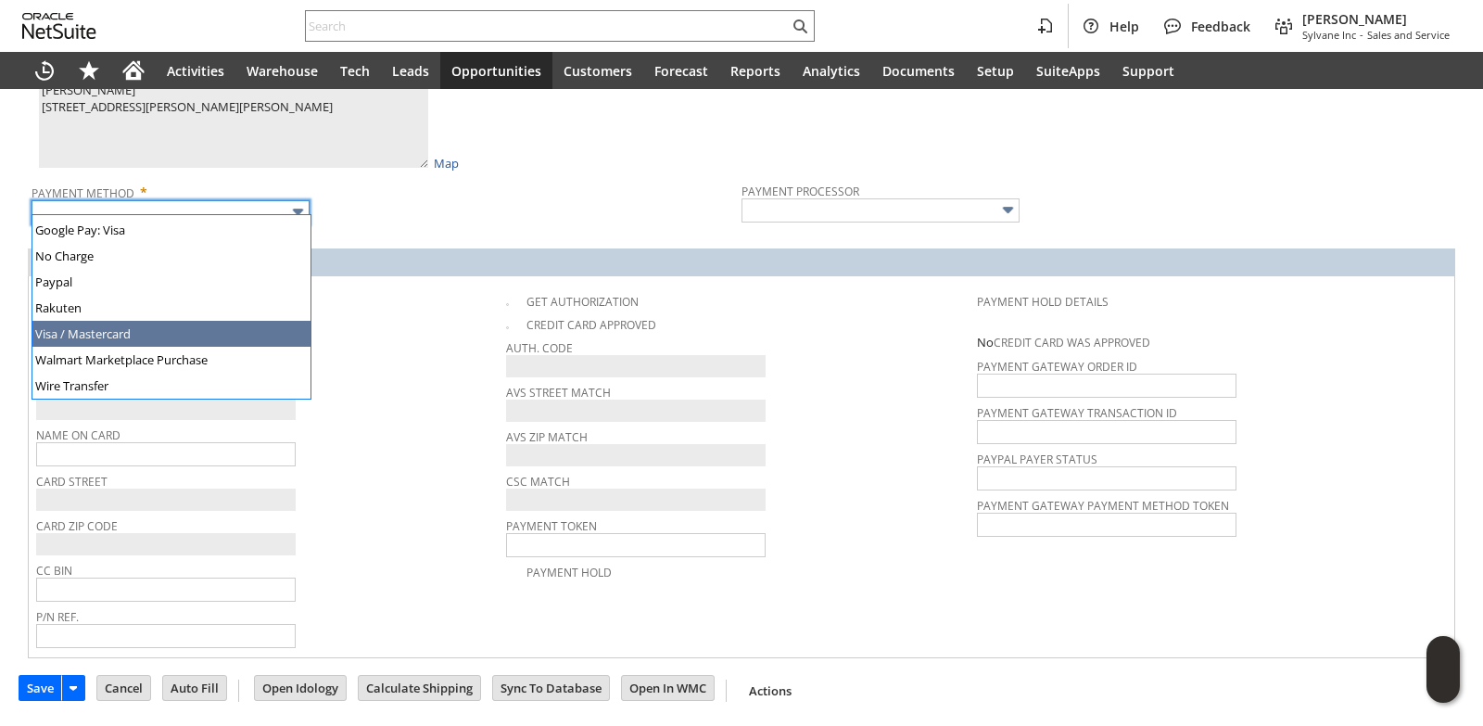
type input "Visa / Mastercard"
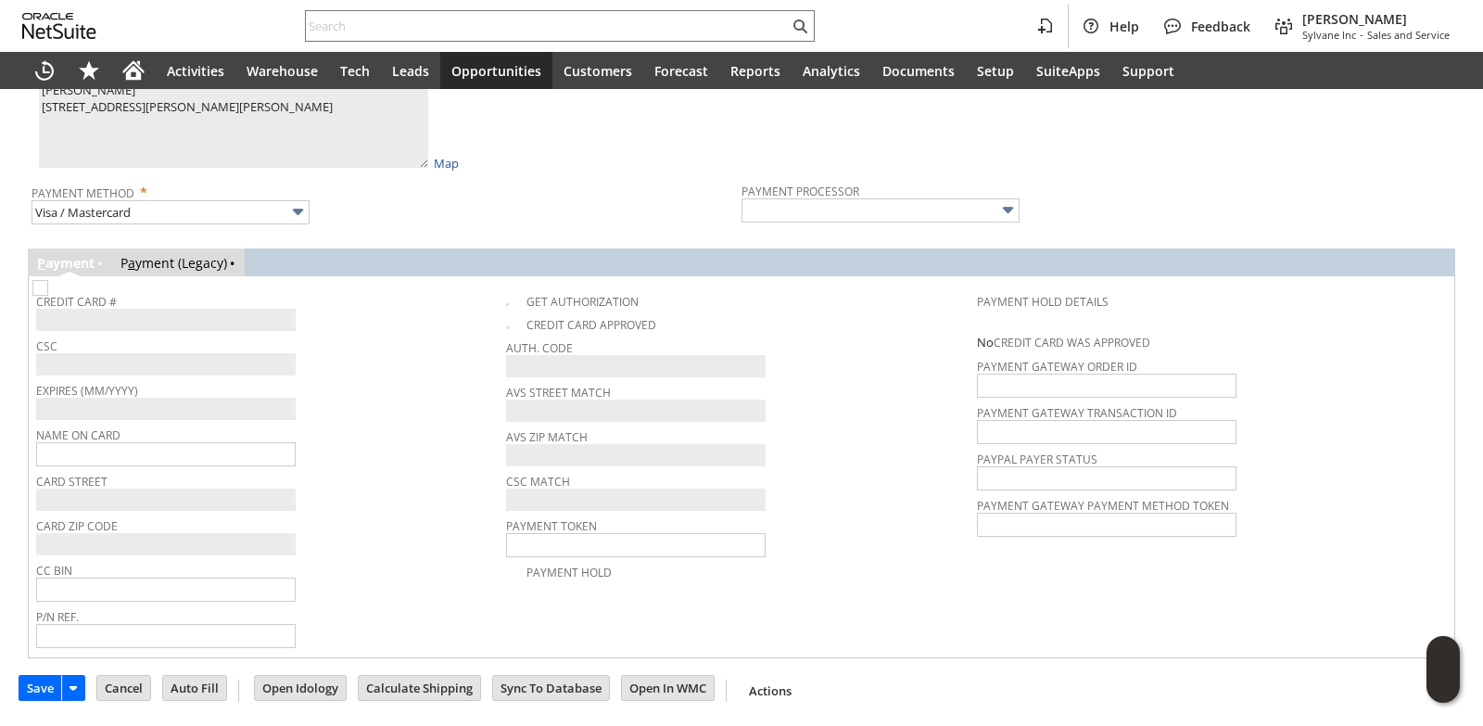
type input "Braintree"
checkbox input "true"
click at [416, 377] on span "Expires (MM/YYYY)" at bounding box center [266, 387] width 461 height 20
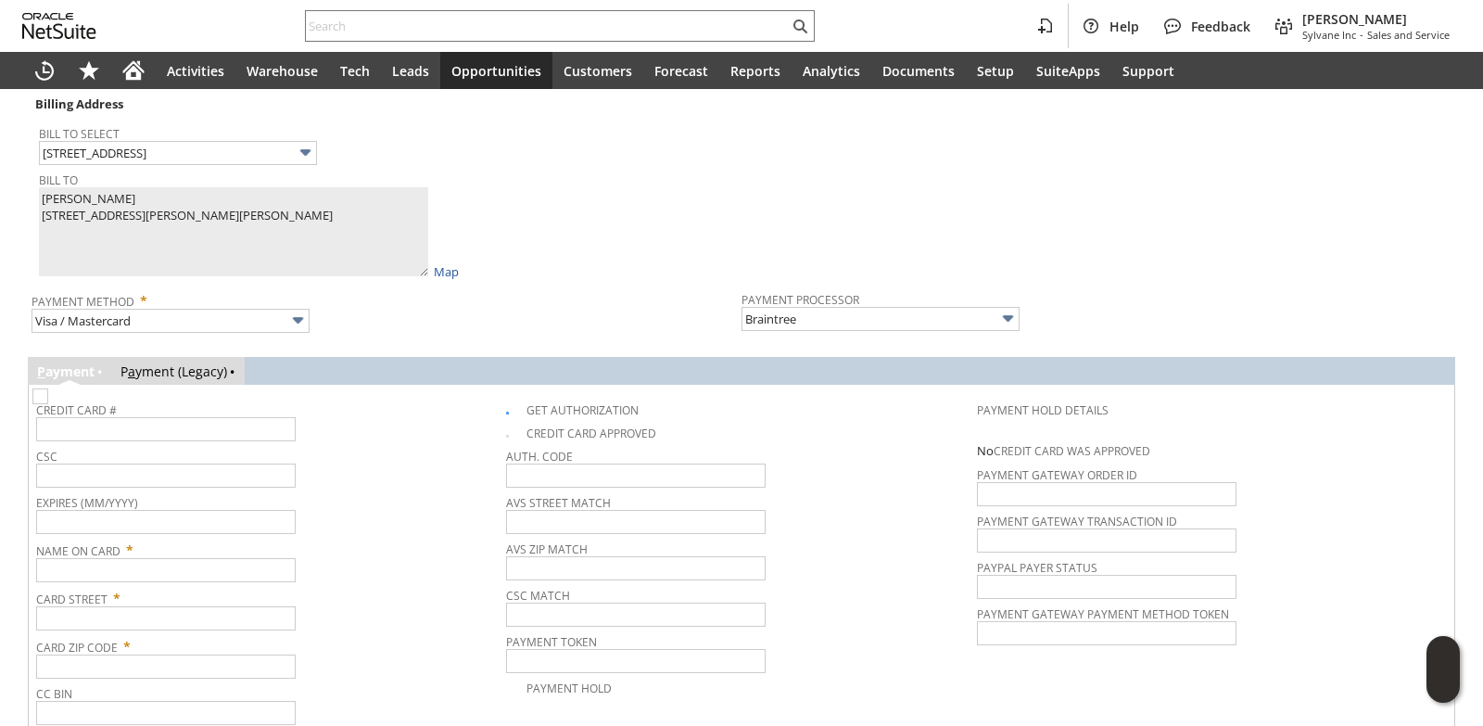
scroll to position [1046, 0]
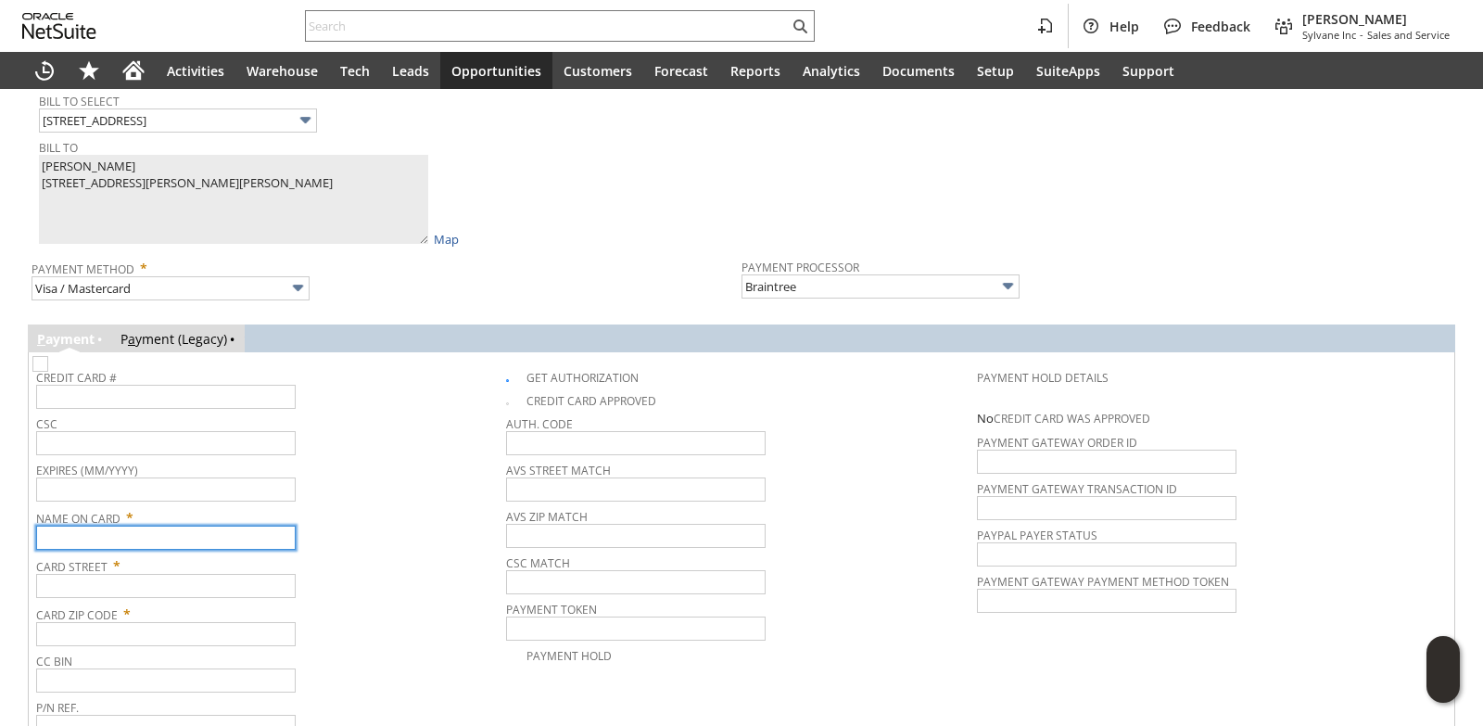
click at [191, 541] on input "text" at bounding box center [166, 538] width 260 height 24
paste input "Marvin Sheffler"
type input "Marvin Sheffler"
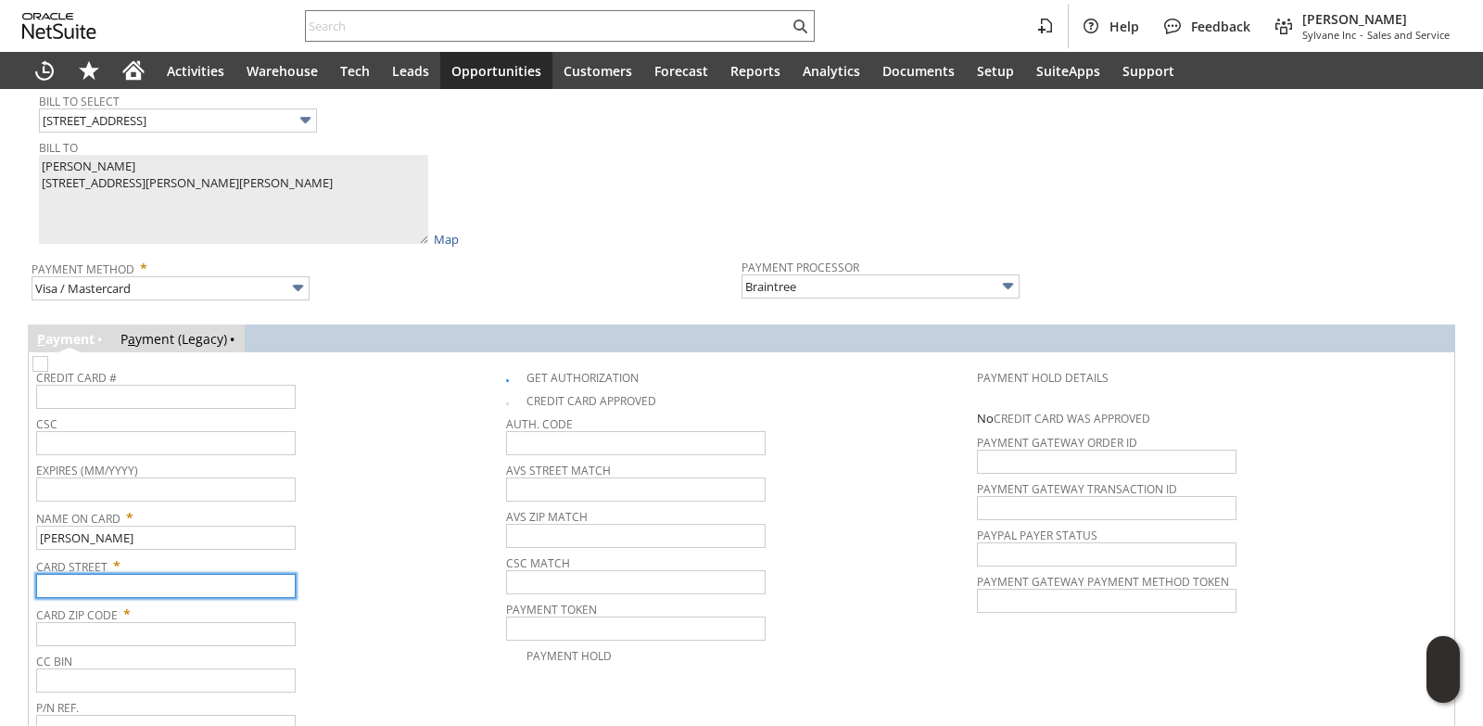
click at [137, 597] on input "text" at bounding box center [166, 586] width 260 height 24
paste input "9792 Kingsbury Lane"
type input "9792 Kingsbury Lane"
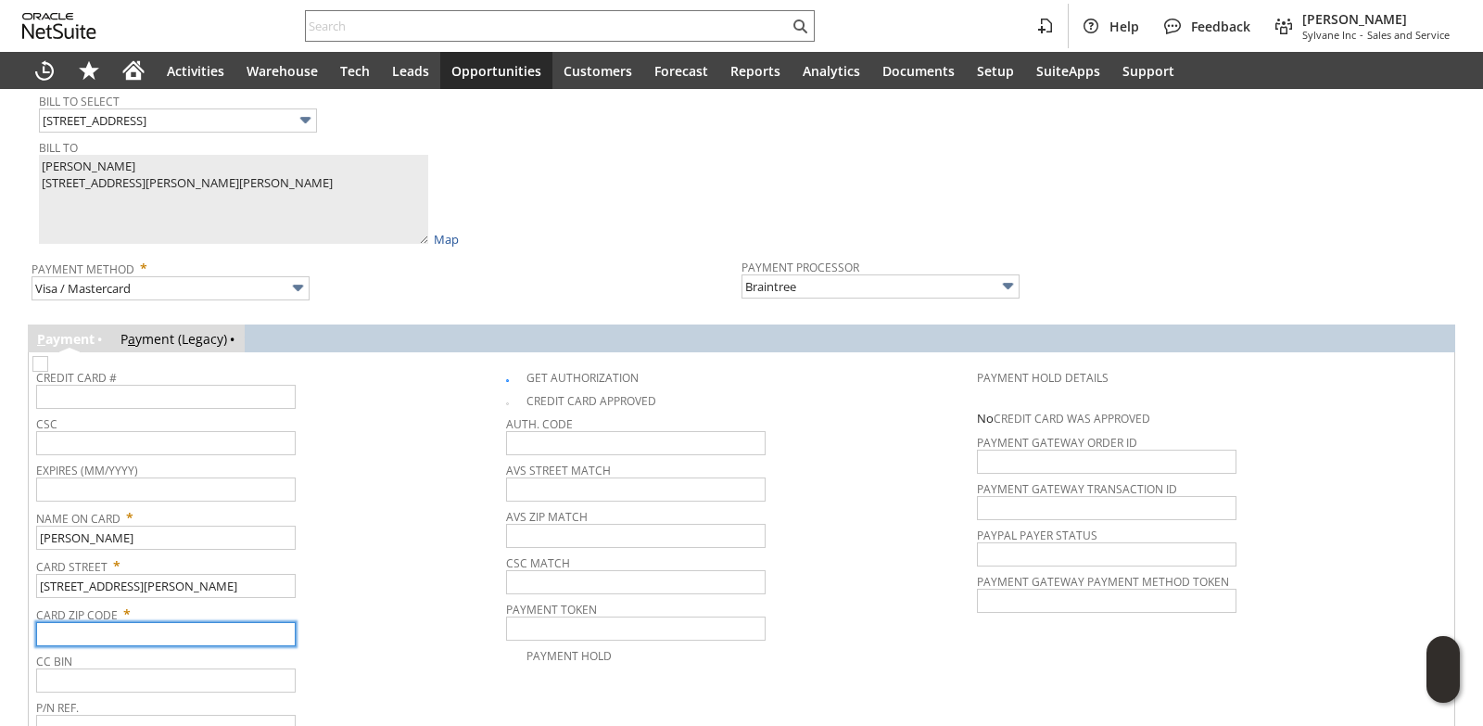
click at [159, 632] on input "text" at bounding box center [166, 634] width 260 height 24
paste input "15642"
type input "15642"
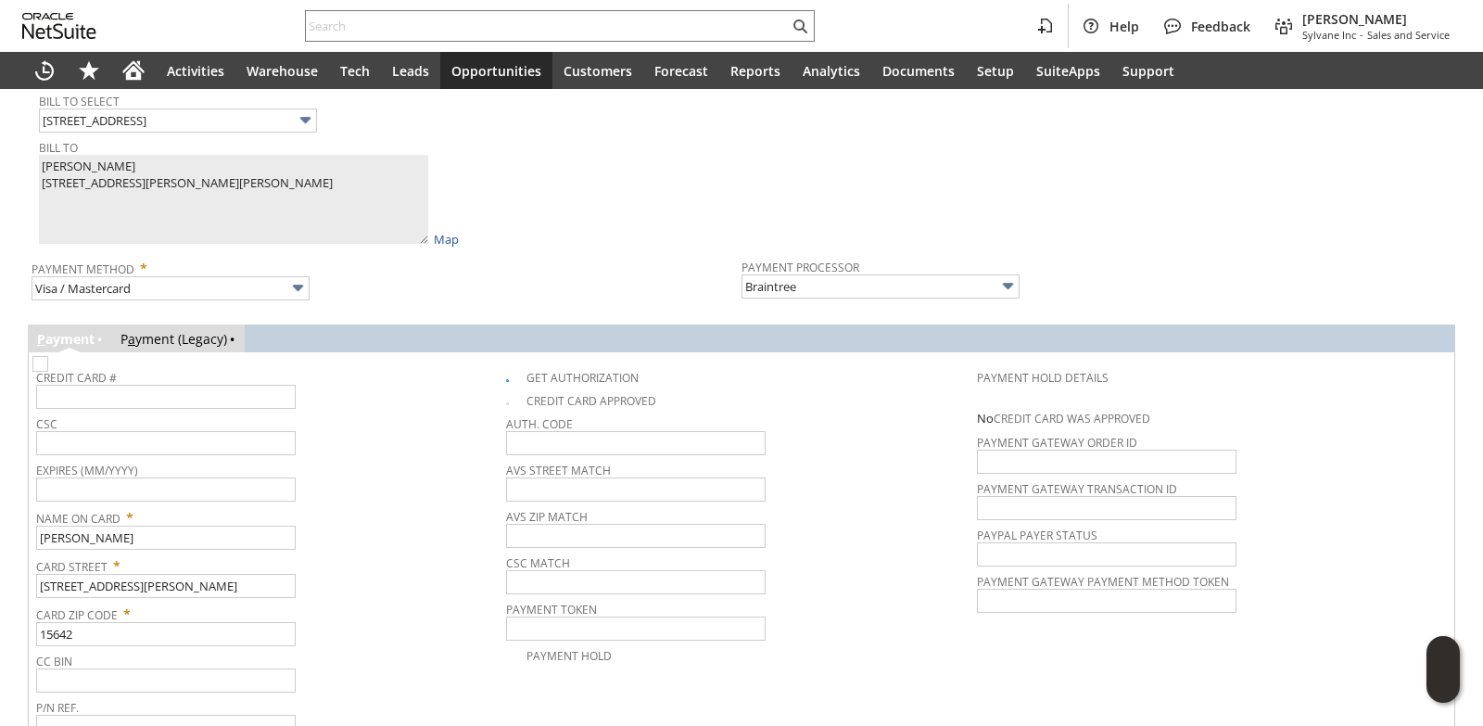
click at [385, 523] on span "Name On Card *" at bounding box center [266, 514] width 461 height 22
click at [181, 409] on input "text" at bounding box center [166, 397] width 260 height 24
type input "5213331169794220"
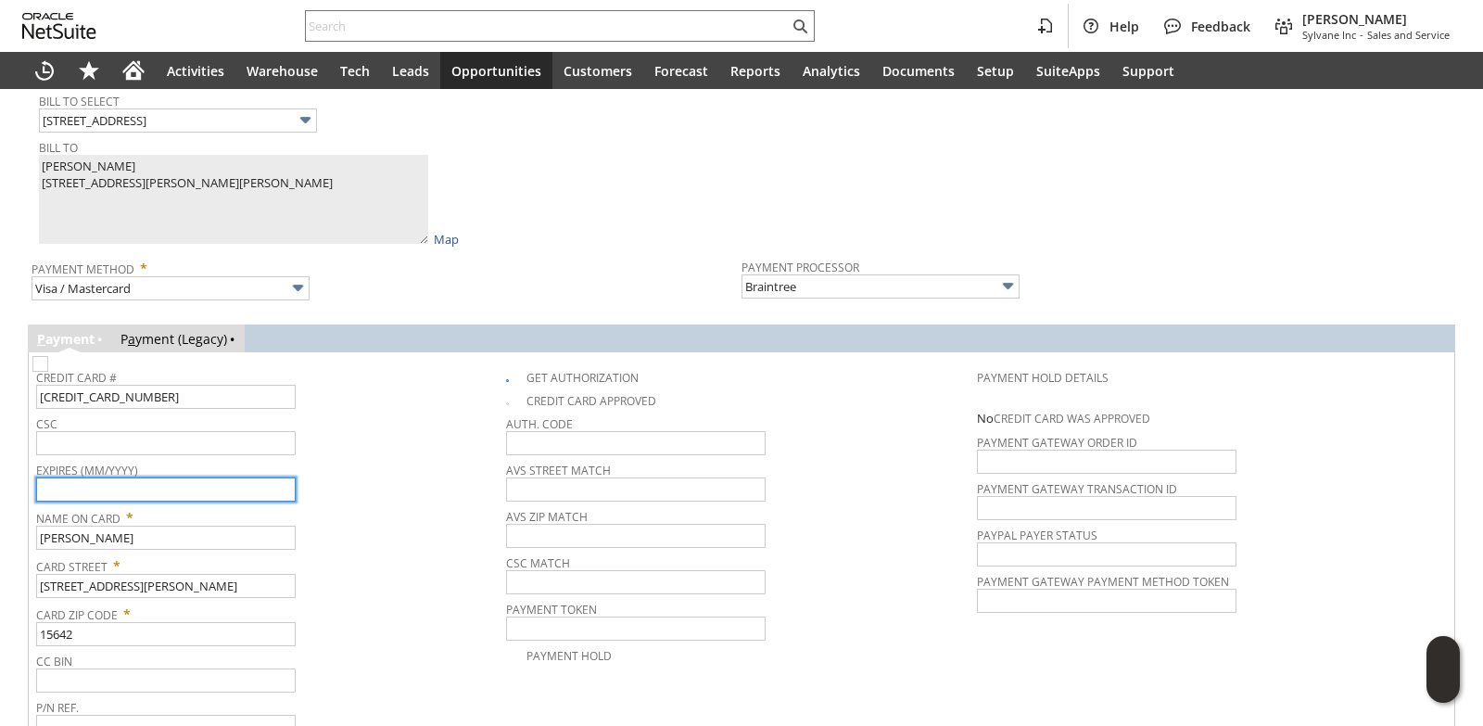
click at [199, 498] on input "text" at bounding box center [166, 489] width 260 height 24
type input "05/2028"
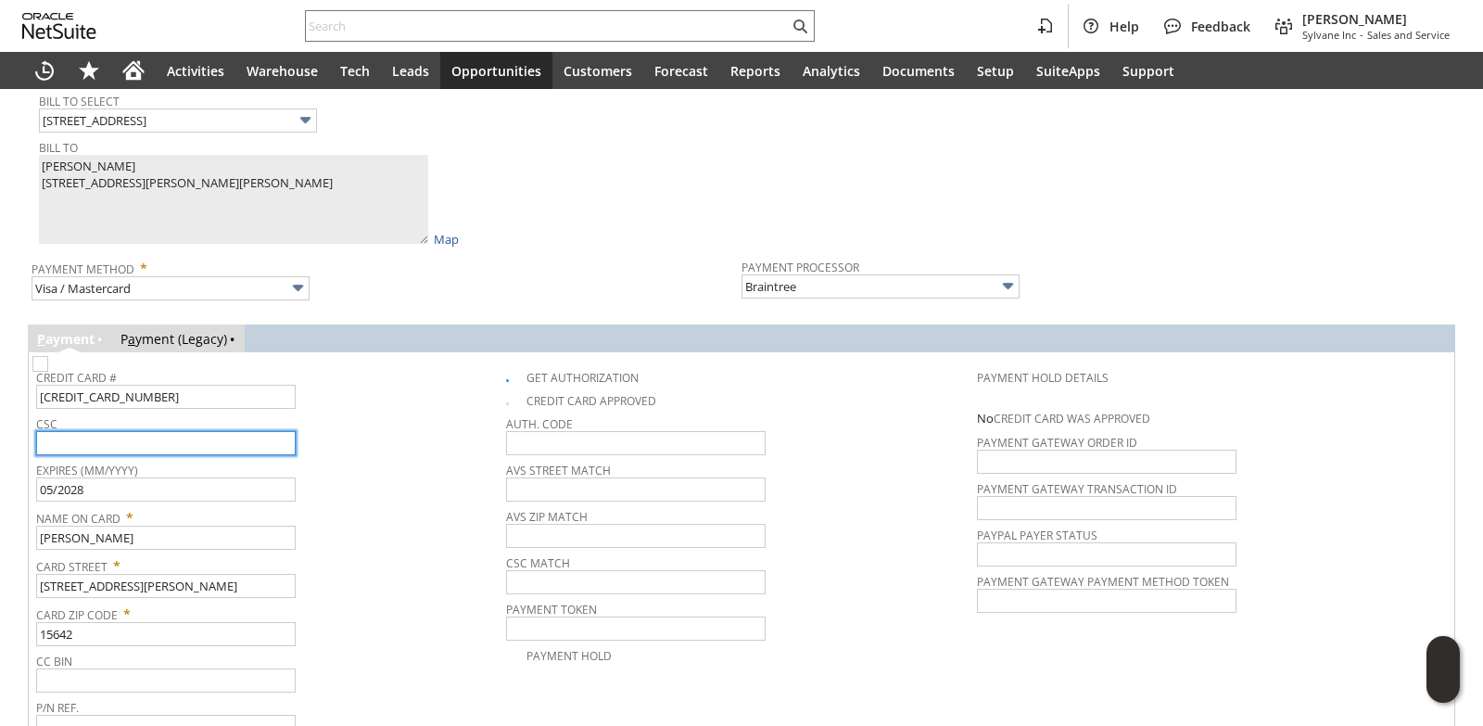
click at [123, 452] on input "text" at bounding box center [166, 443] width 260 height 24
type input "414"
click at [426, 486] on div "Expires (MM/YYYY) 05/2028" at bounding box center [266, 479] width 461 height 45
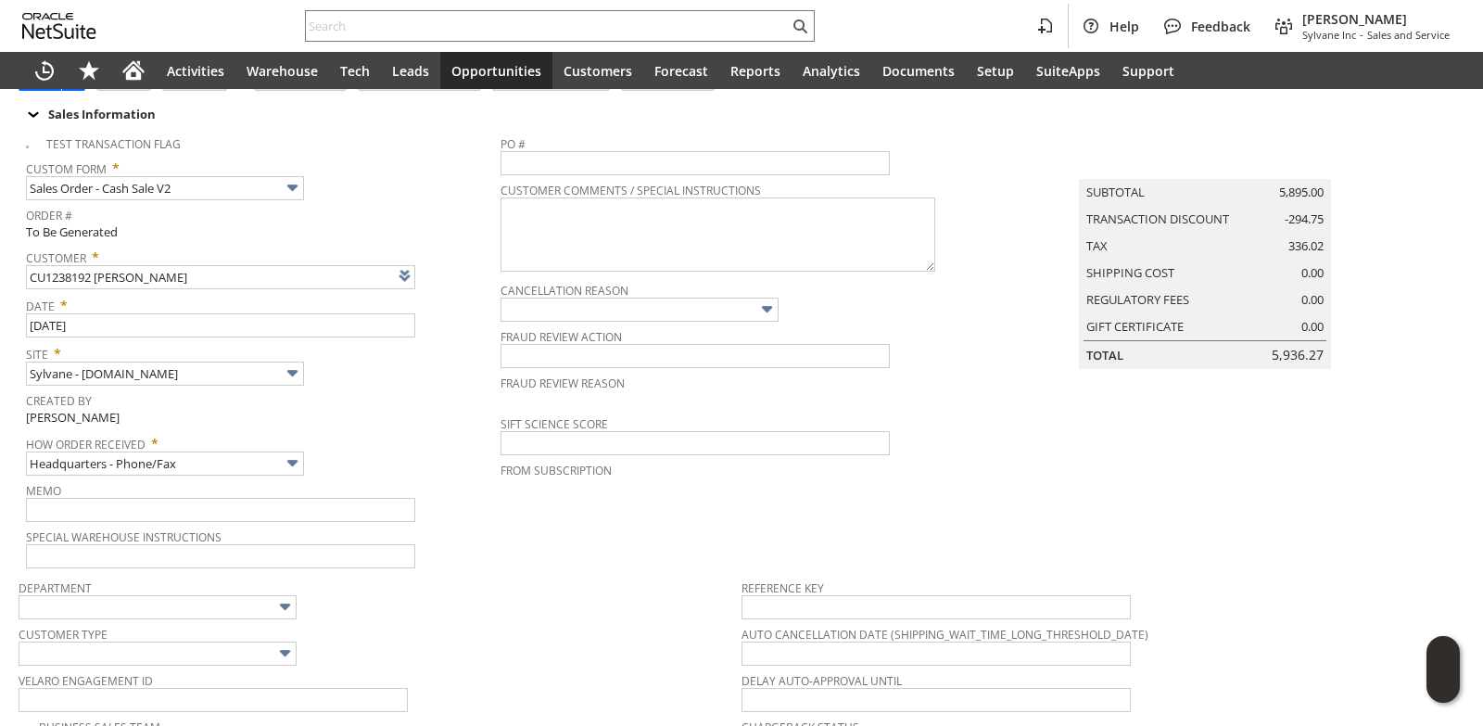
scroll to position [0, 0]
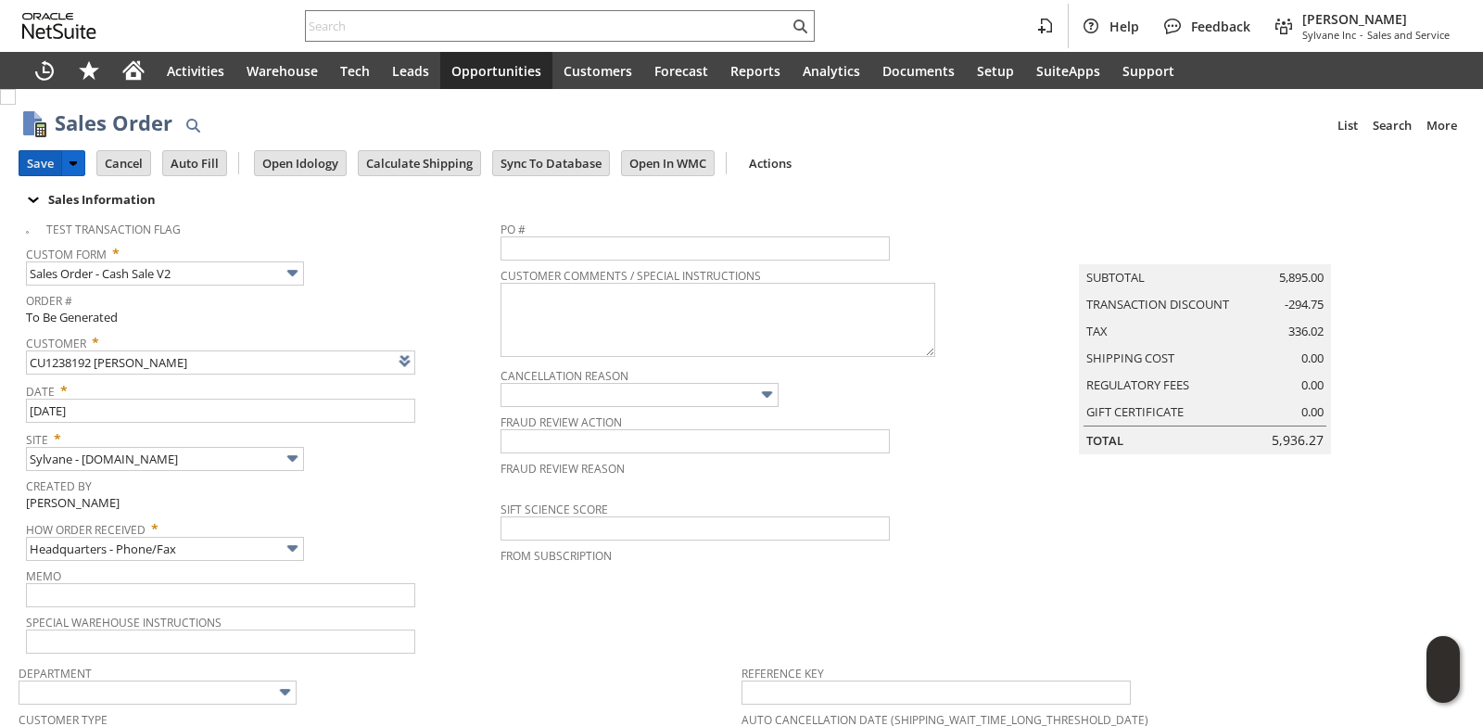
click at [45, 159] on input "Save" at bounding box center [40, 163] width 42 height 24
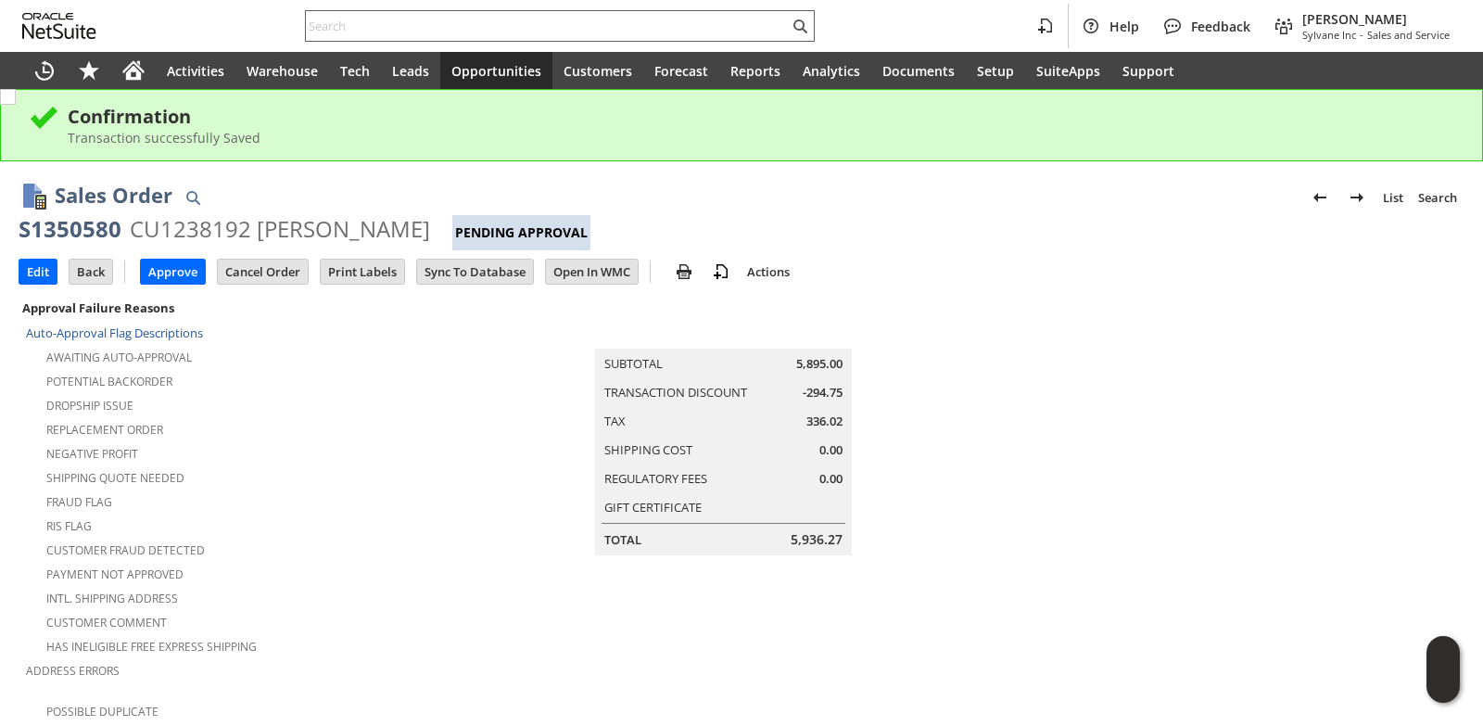
click at [410, 19] on input "text" at bounding box center [547, 26] width 483 height 22
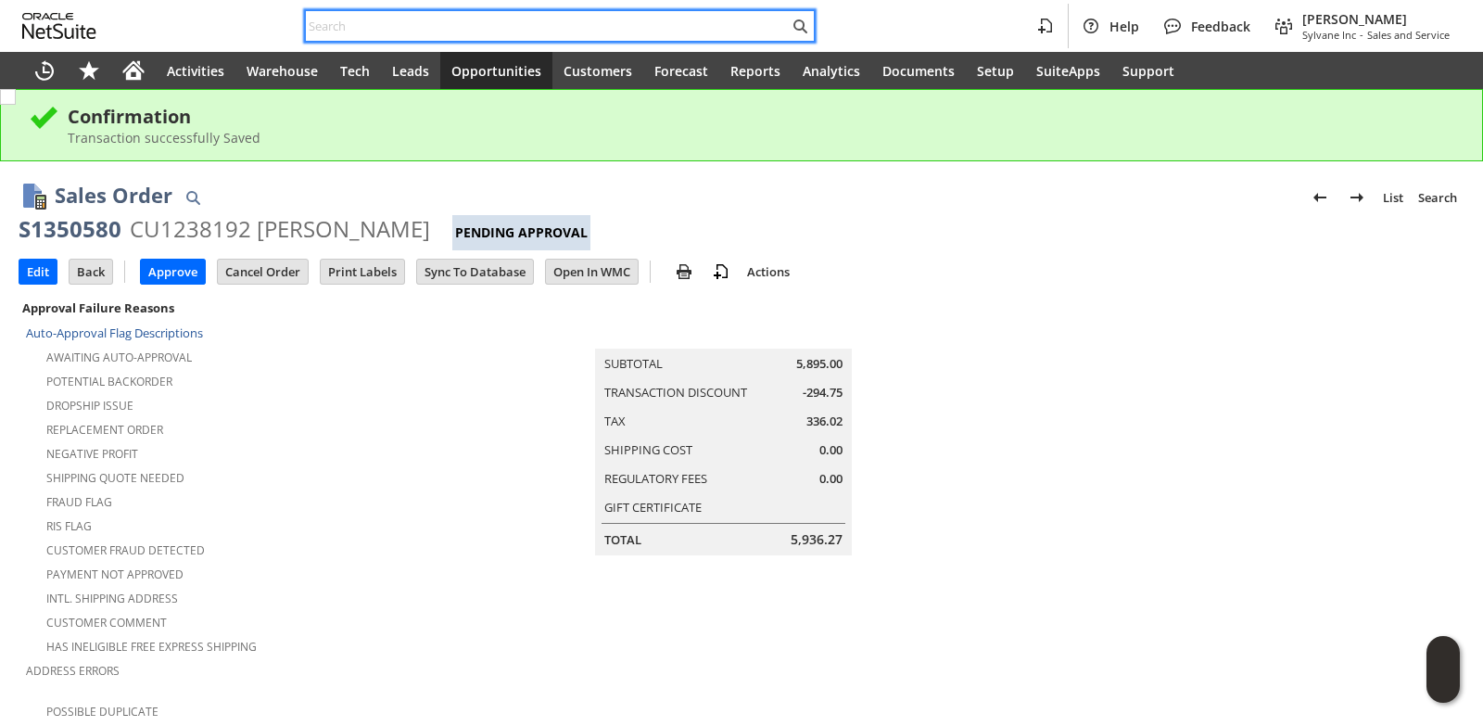
paste input "7073224896"
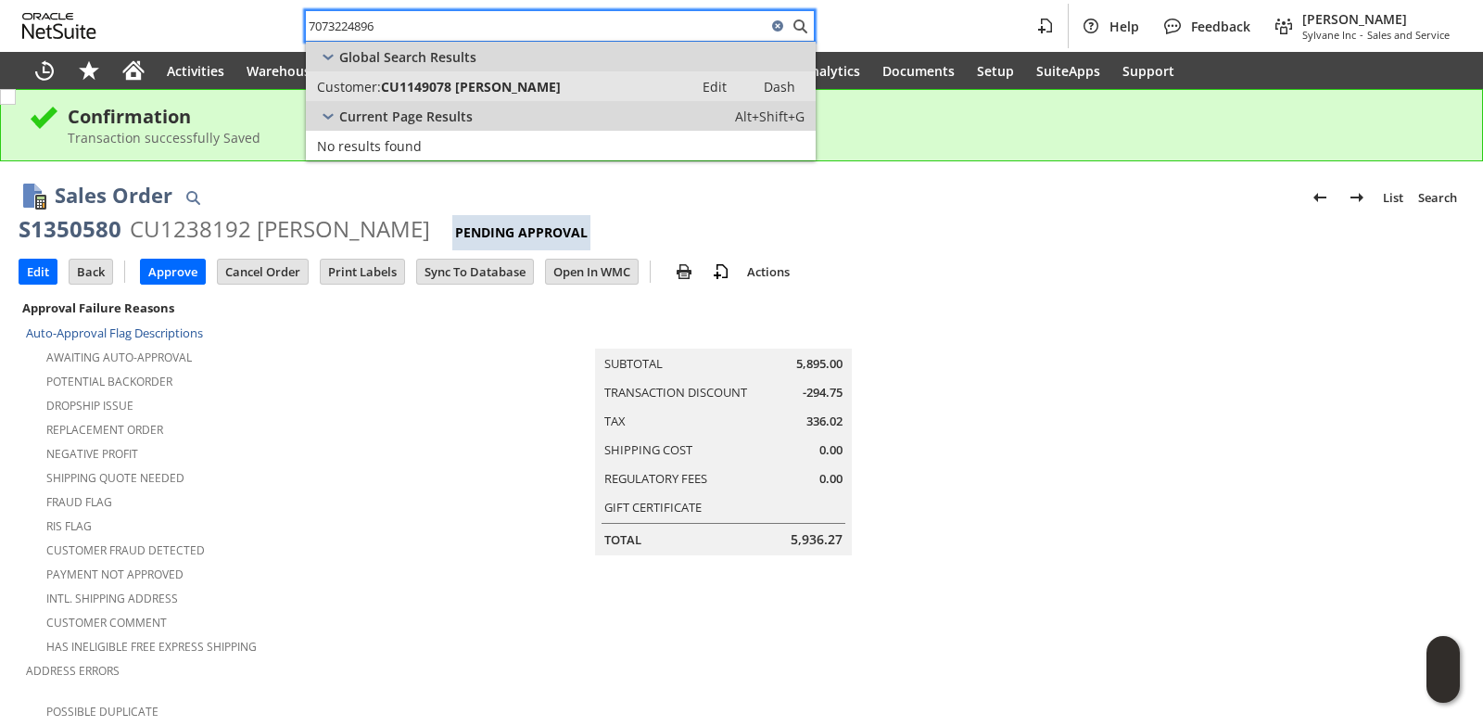
type input "7073224896"
click at [480, 92] on span "CU1149078 [PERSON_NAME]" at bounding box center [471, 87] width 180 height 18
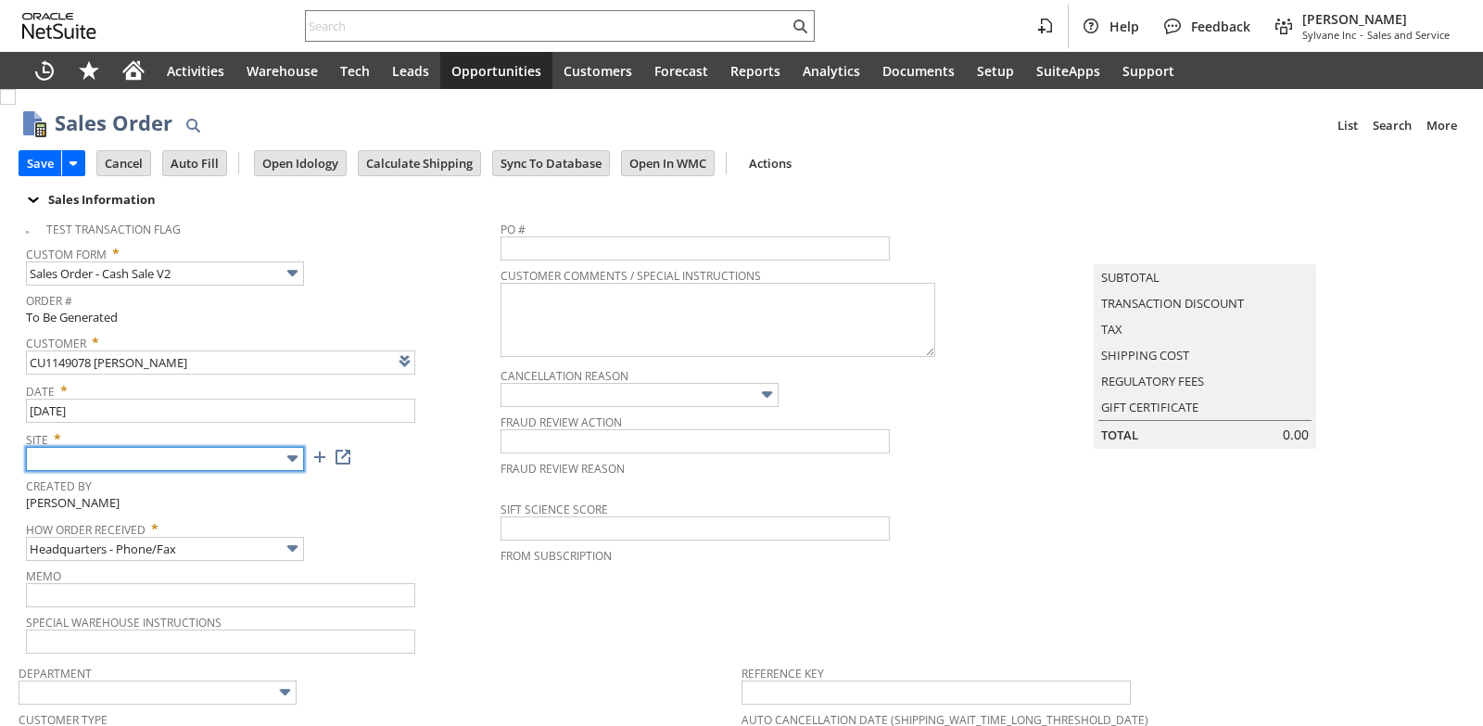
click at [230, 457] on input "text" at bounding box center [165, 459] width 278 height 24
type input "Sylvane - [DOMAIN_NAME]"
type input "Intelligent Recommendations ⁰"
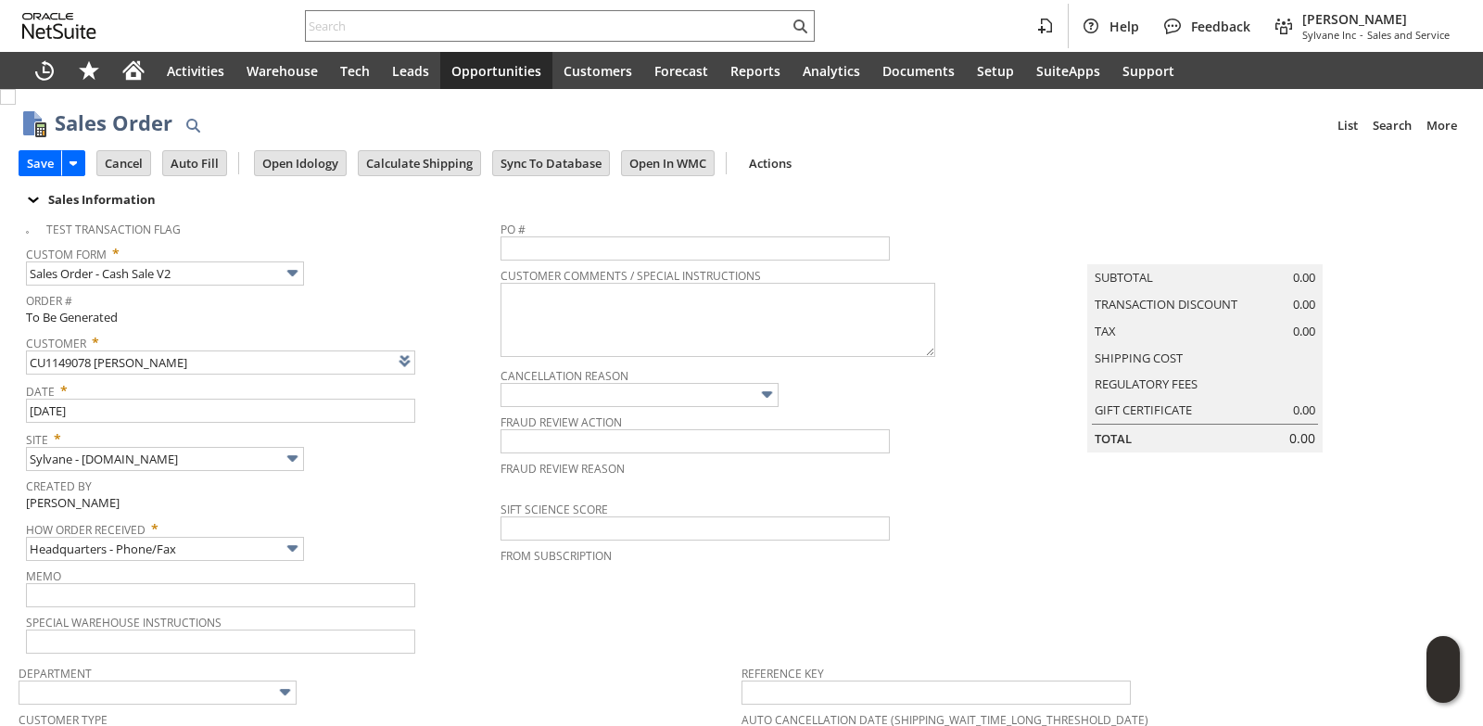
click at [408, 473] on td "Site * Sylvane - [DOMAIN_NAME]" at bounding box center [263, 449] width 475 height 48
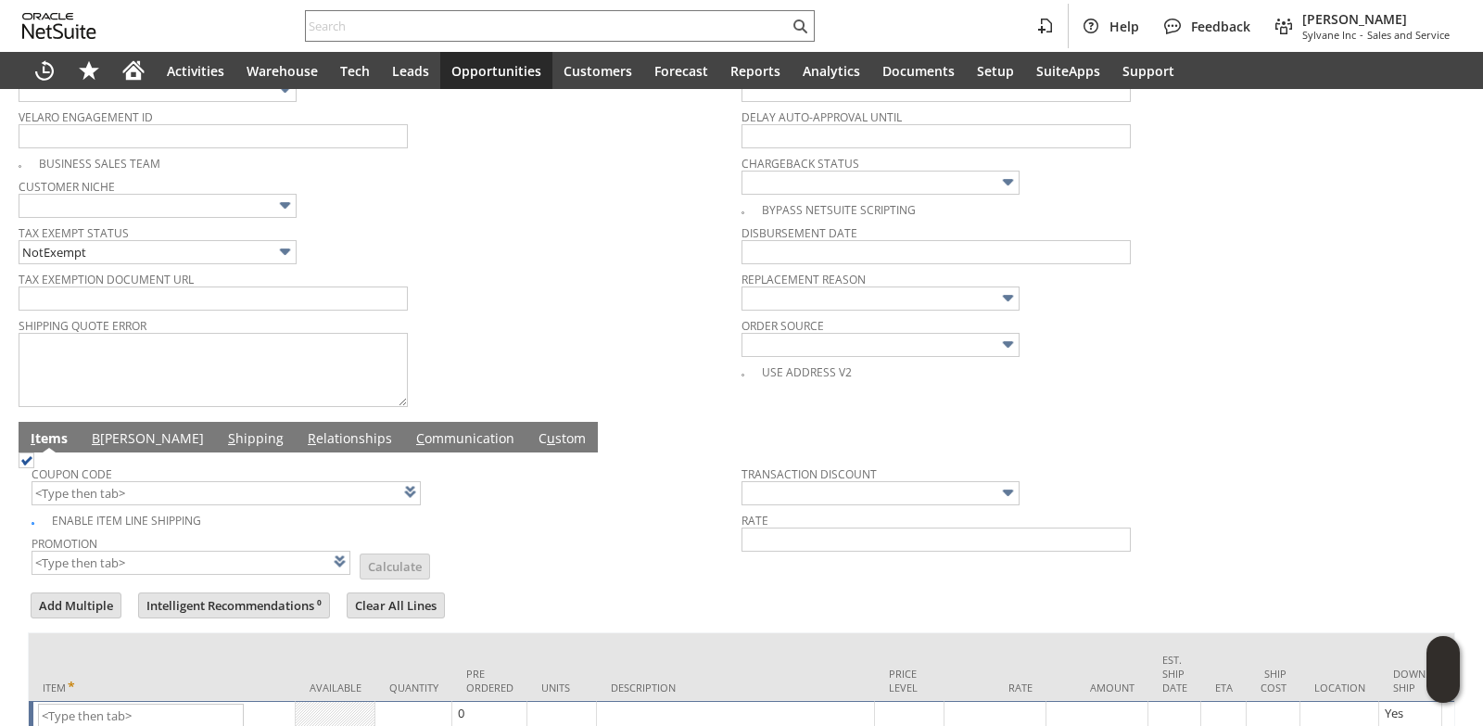
scroll to position [777, 0]
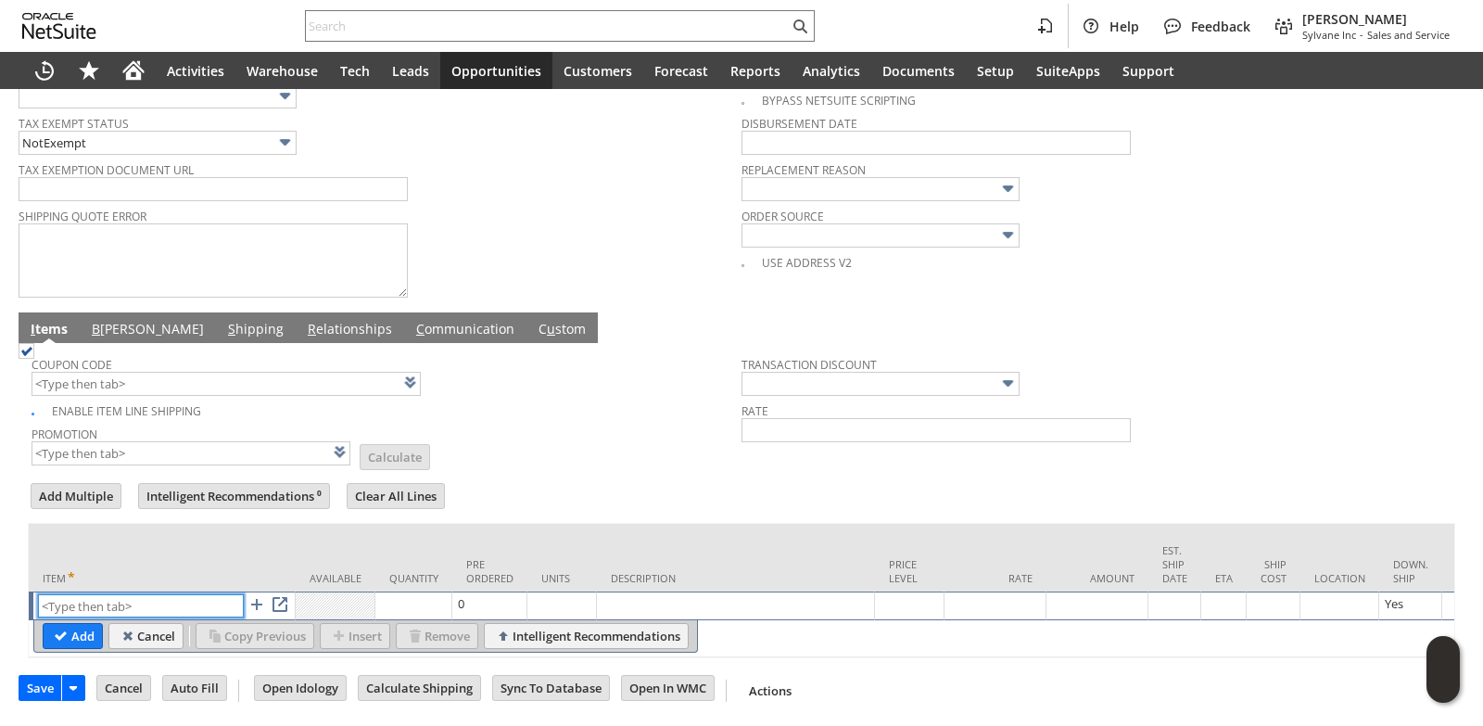
click at [136, 594] on input "text" at bounding box center [141, 605] width 206 height 23
paste input "se6273"
type input "se6273"
click at [555, 524] on td "Units" at bounding box center [563, 558] width 70 height 68
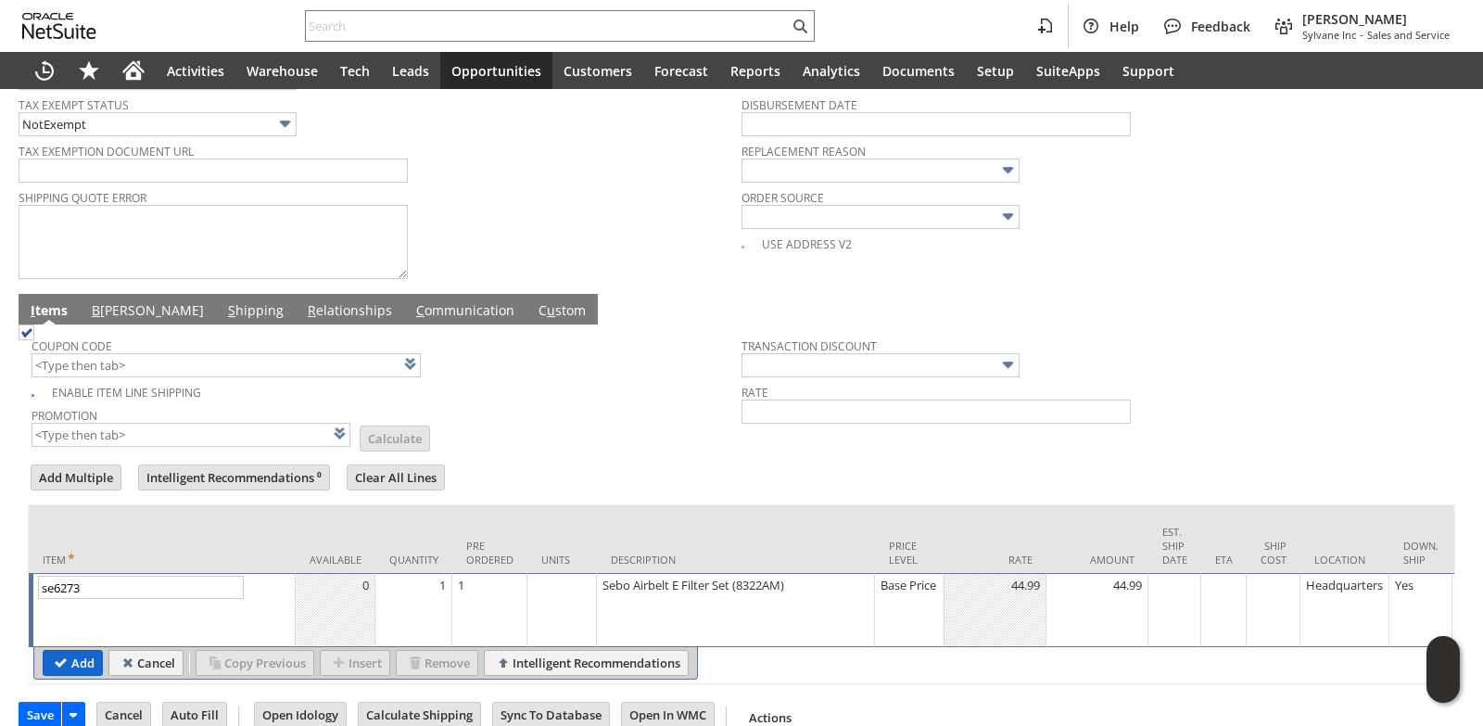
click at [70, 672] on input "Add" at bounding box center [73, 663] width 58 height 24
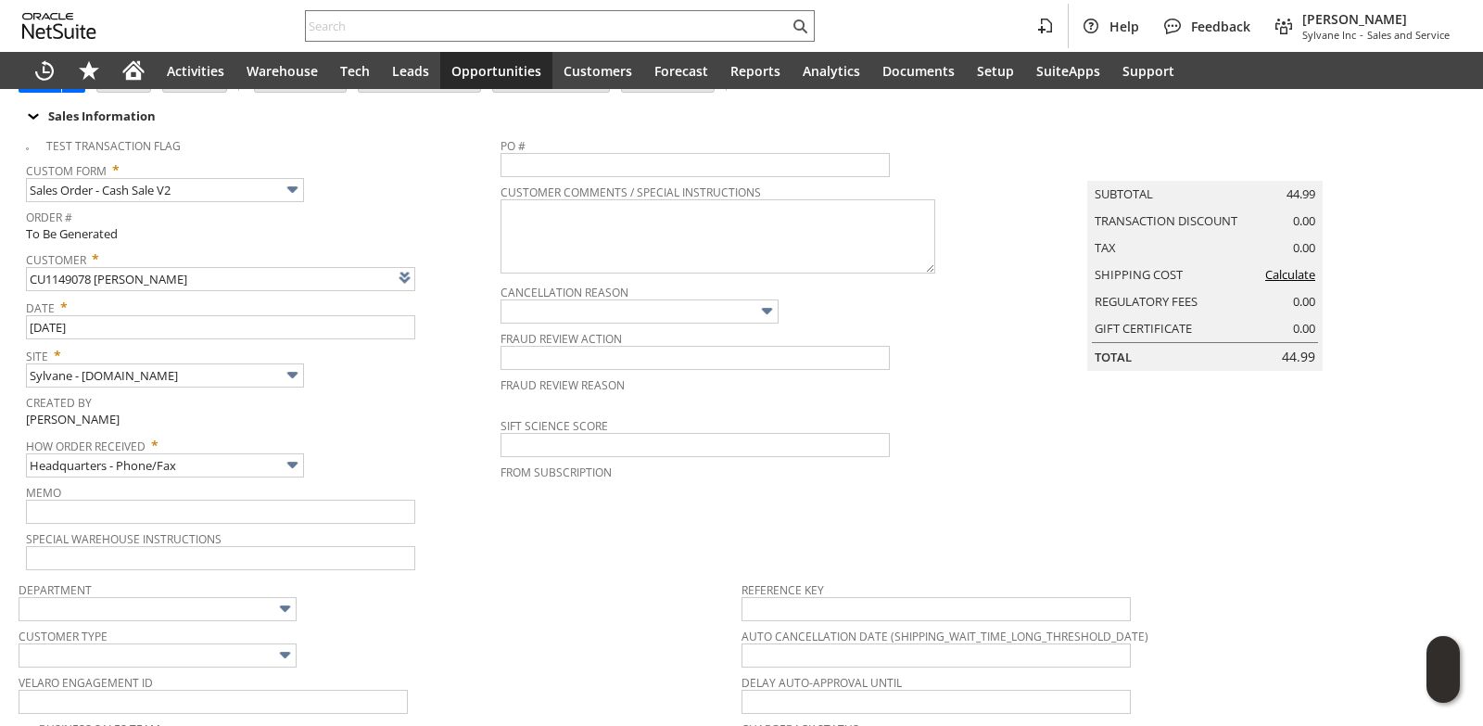
scroll to position [0, 0]
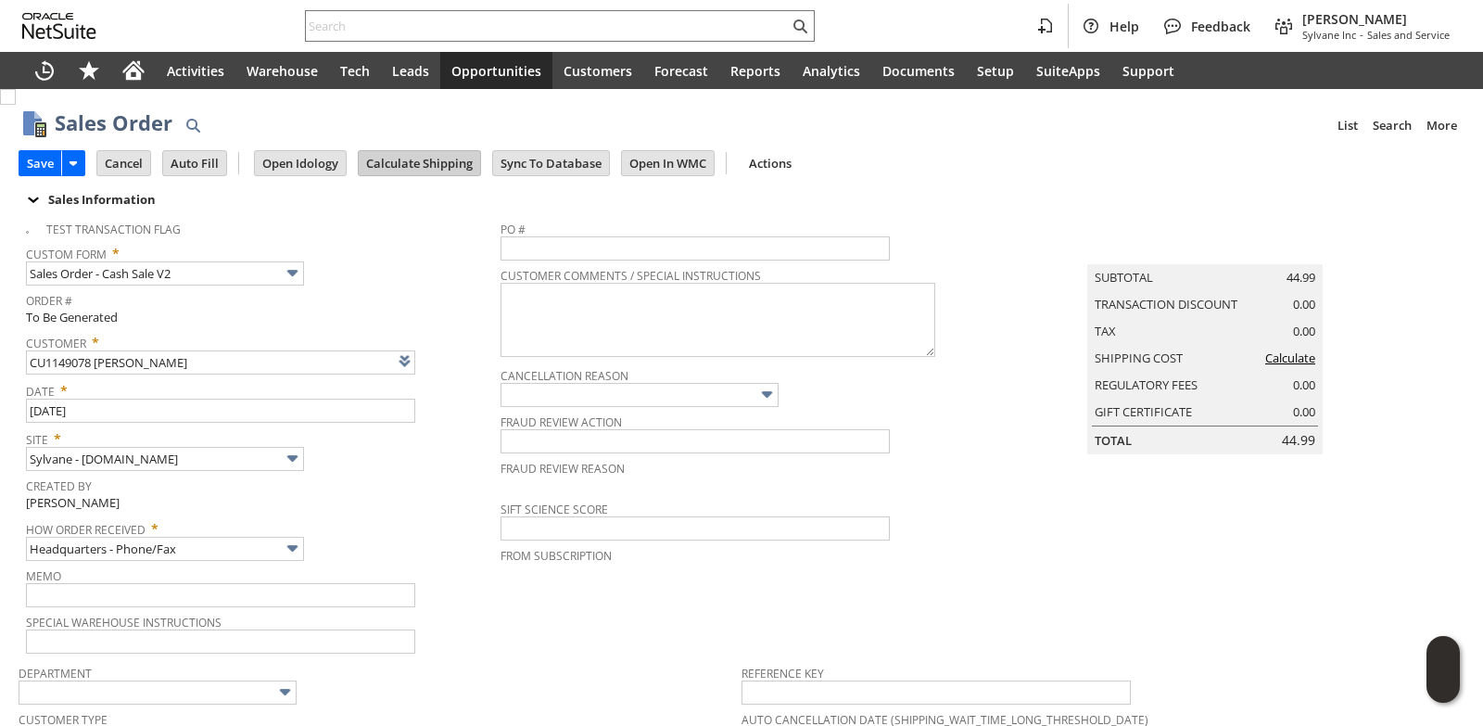
click at [438, 167] on input "Calculate Shipping" at bounding box center [419, 163] width 121 height 24
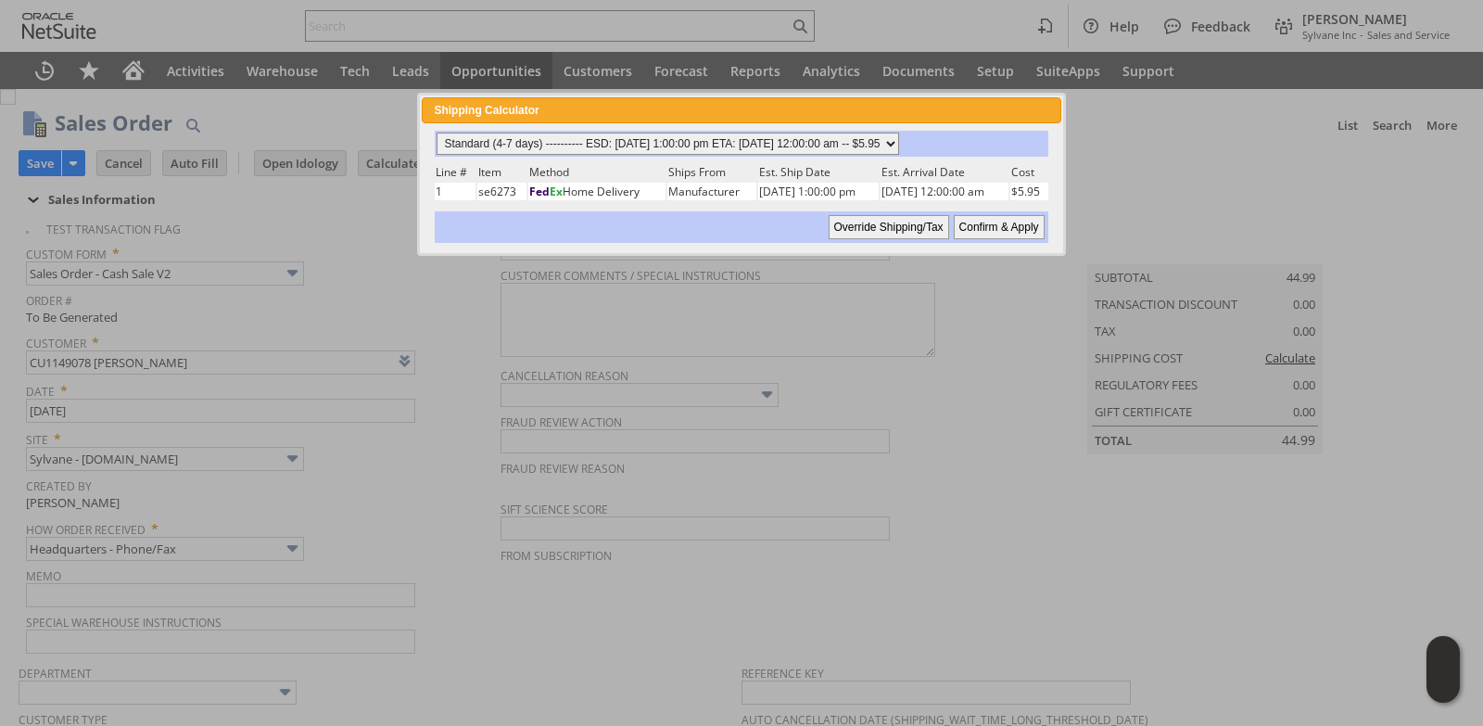
click at [899, 139] on select "Standard (4-7 days) ---------- ESD: 09/05/2025 1:00:00 pm ETA: 09/09/2025 12:00…" at bounding box center [668, 144] width 463 height 22
click at [437, 133] on select "Standard (4-7 days) ---------- ESD: 09/05/2025 1:00:00 pm ETA: 09/09/2025 12:00…" at bounding box center [668, 144] width 463 height 22
click at [1022, 228] on input "Confirm & Apply" at bounding box center [999, 227] width 91 height 24
type input "Add"
type input "Copy Previous"
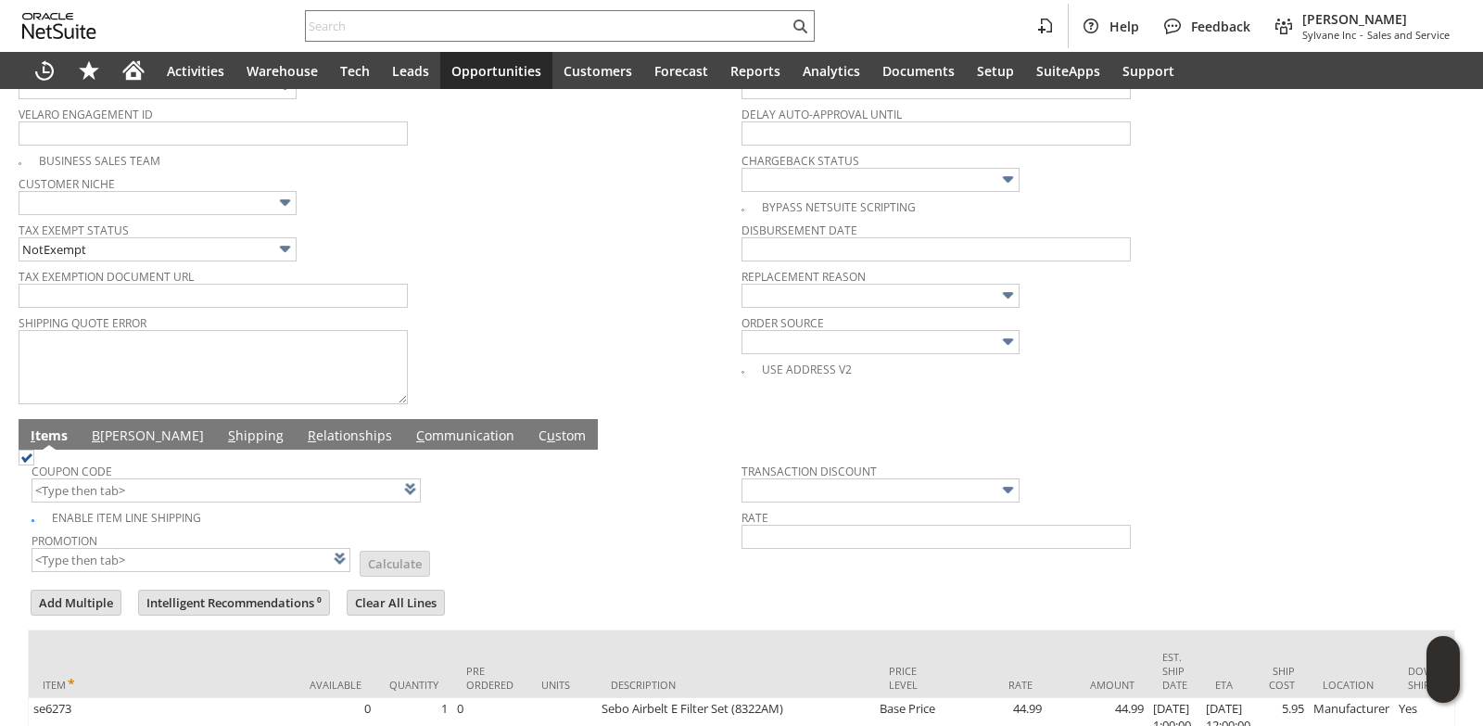
scroll to position [846, 0]
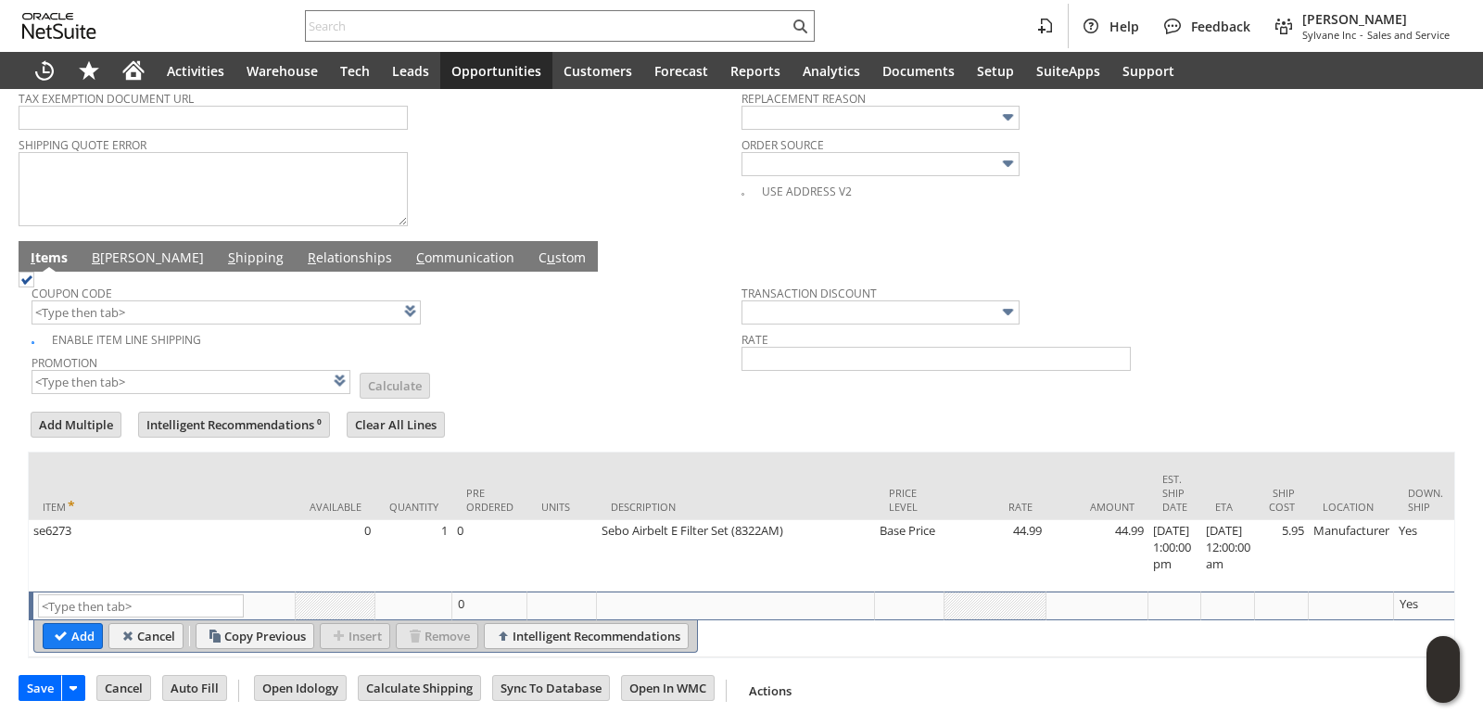
click at [123, 248] on link "B illing" at bounding box center [147, 258] width 121 height 20
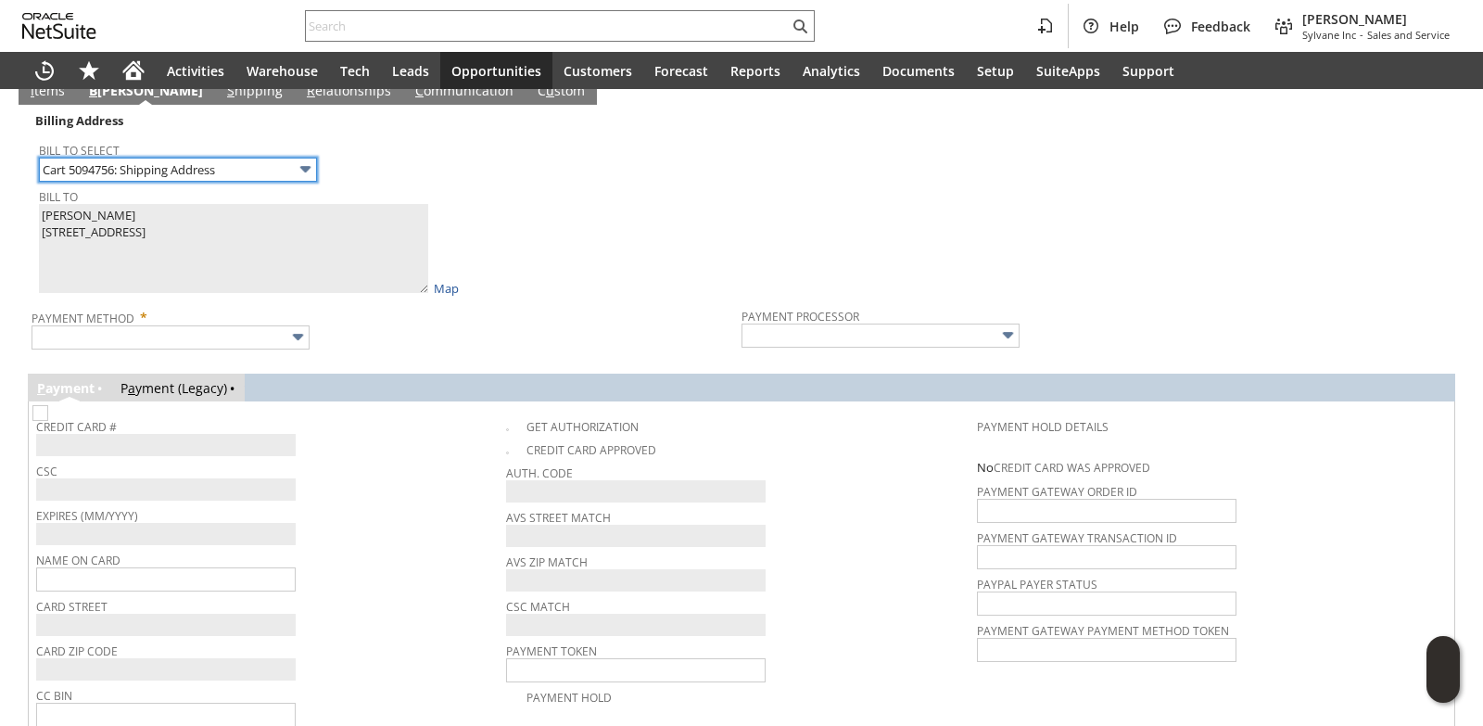
scroll to position [1139, 0]
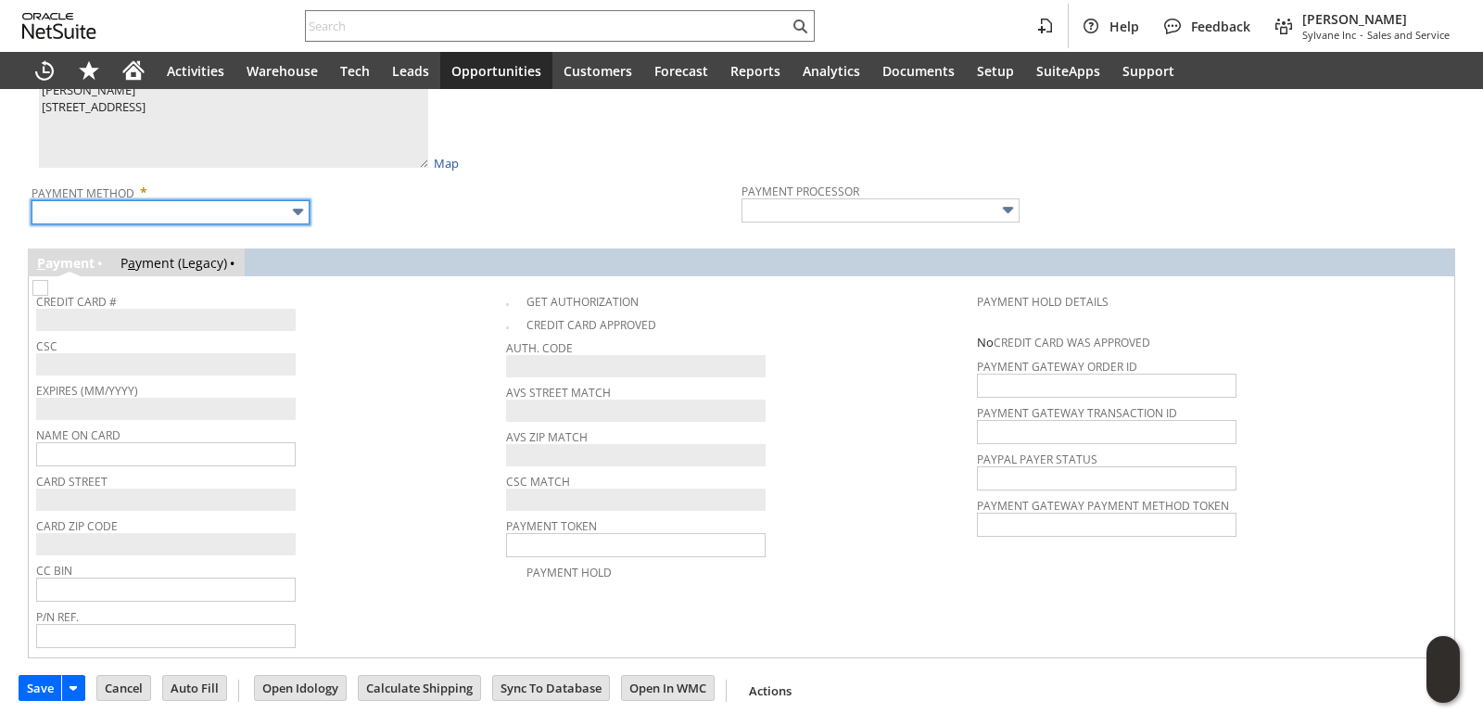
click at [273, 212] on input "text" at bounding box center [171, 212] width 278 height 24
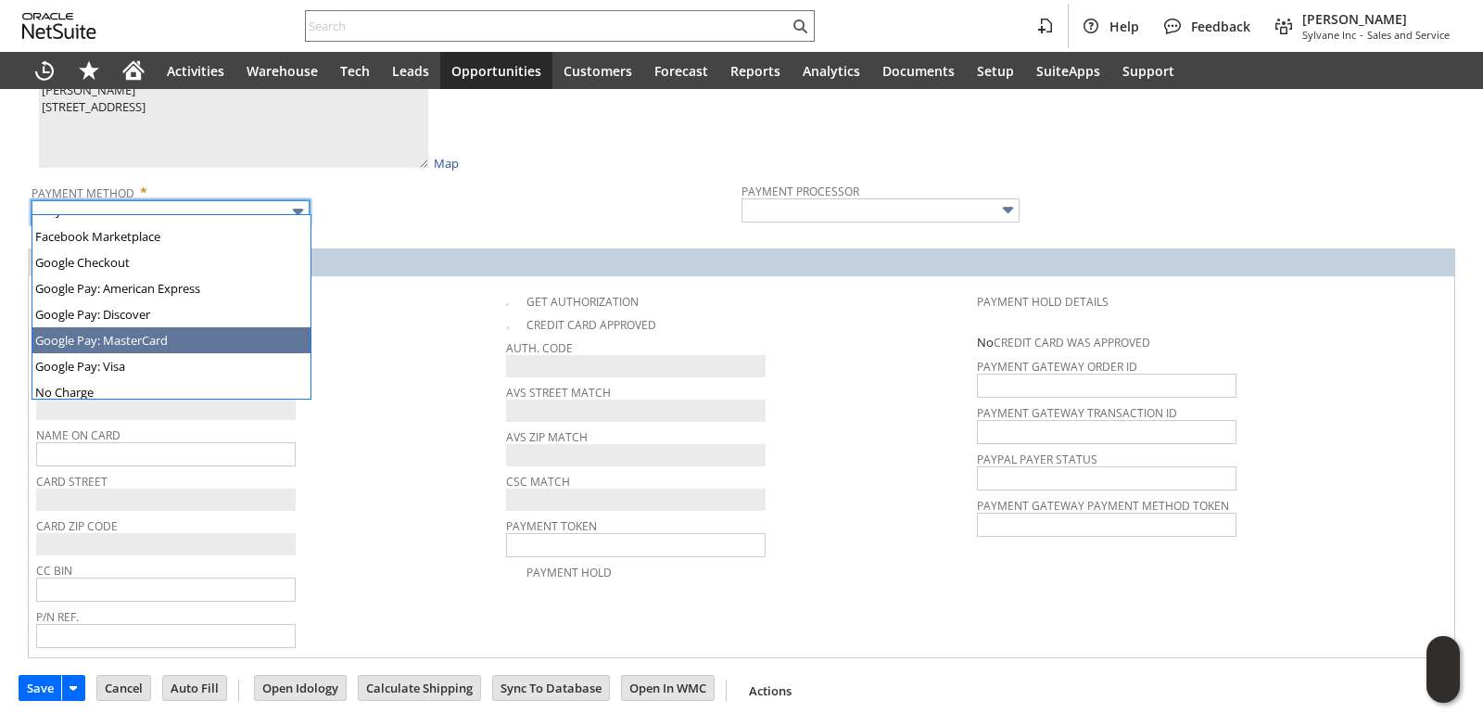
scroll to position [517, 0]
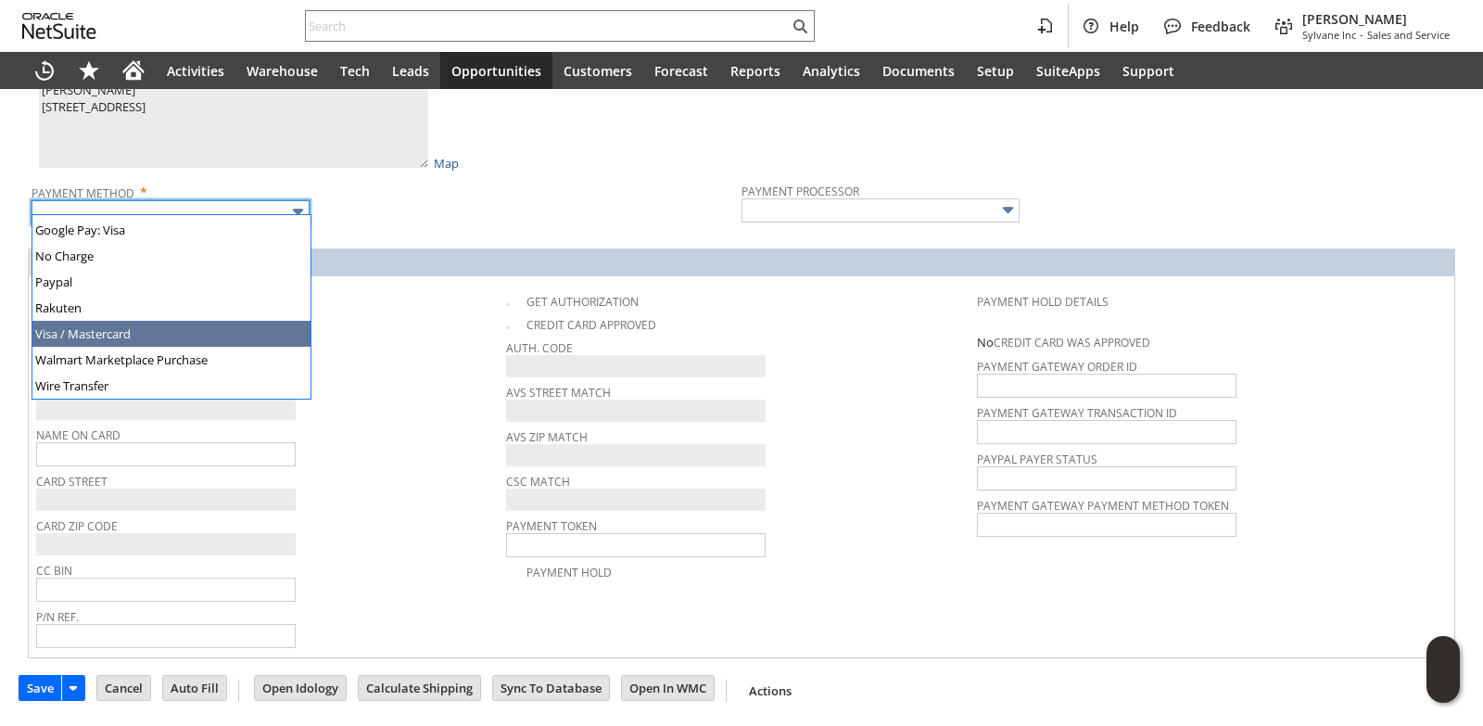
type input "Visa / Mastercard"
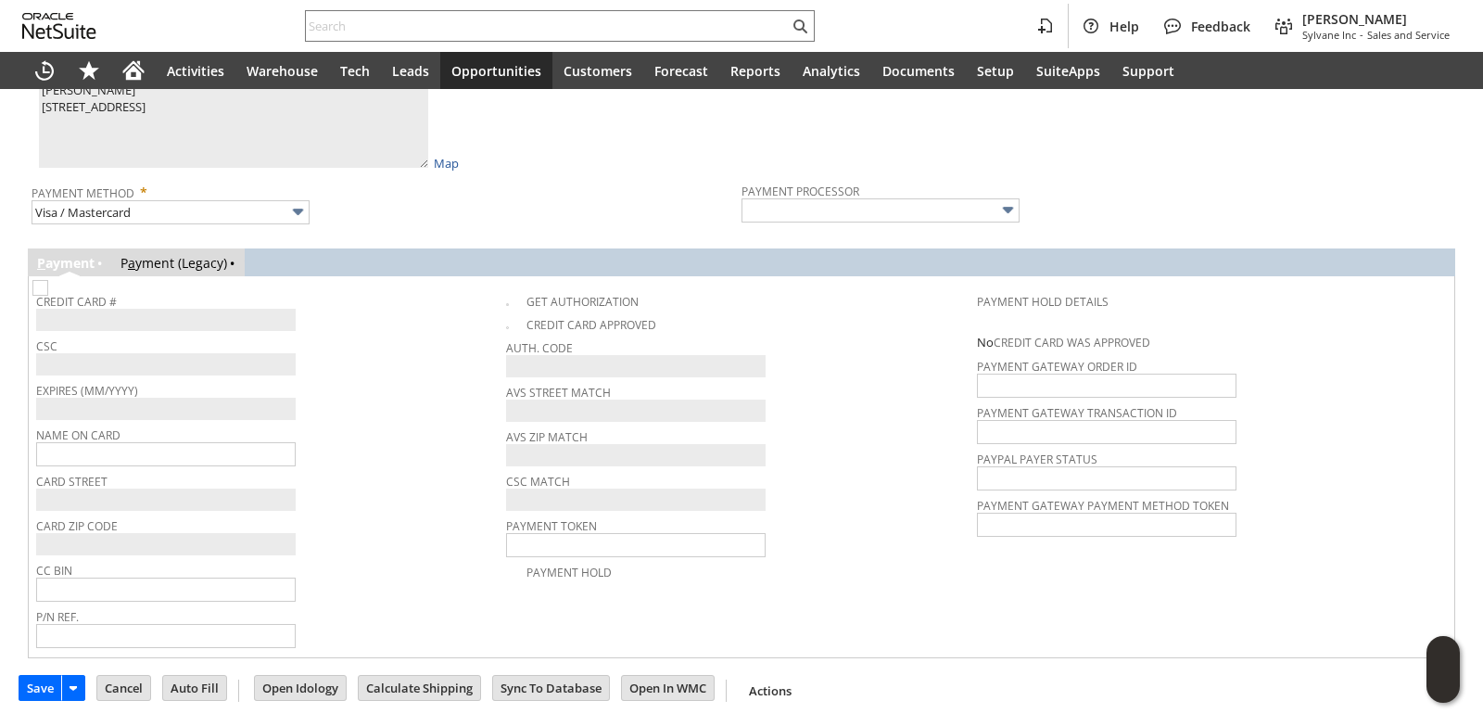
type input "Braintree"
checkbox input "true"
click at [371, 377] on span "Expires (MM/YYYY)" at bounding box center [266, 387] width 461 height 20
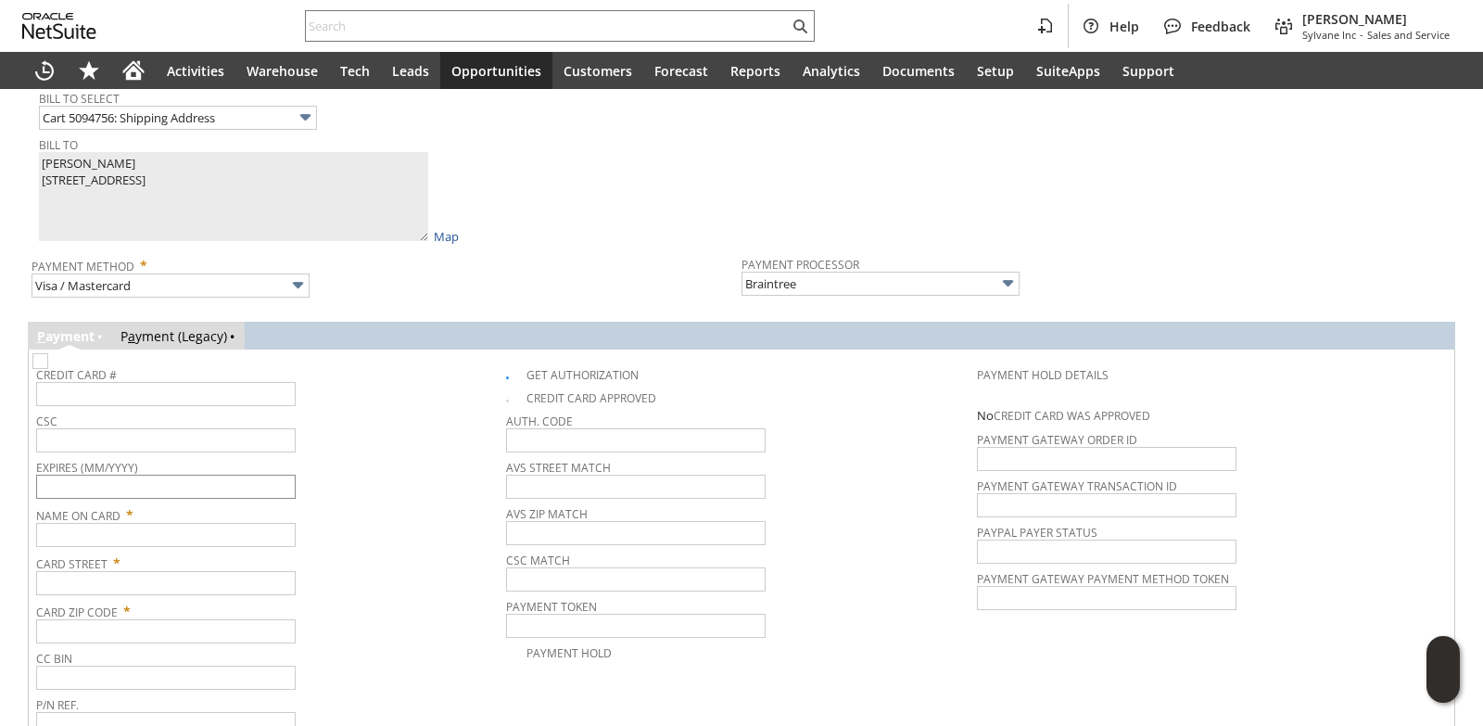
scroll to position [1144, 0]
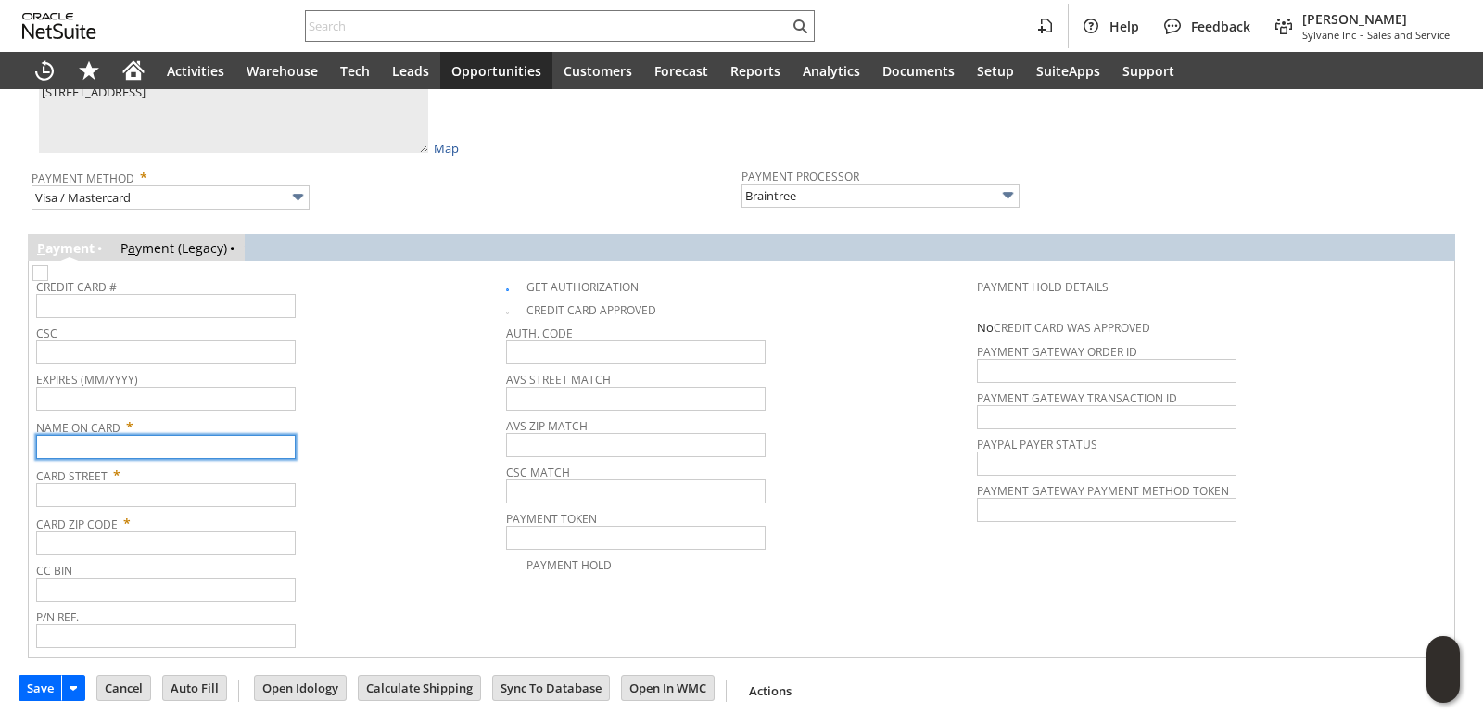
click at [146, 446] on input "text" at bounding box center [166, 447] width 260 height 24
paste input "[PERSON_NAME]"
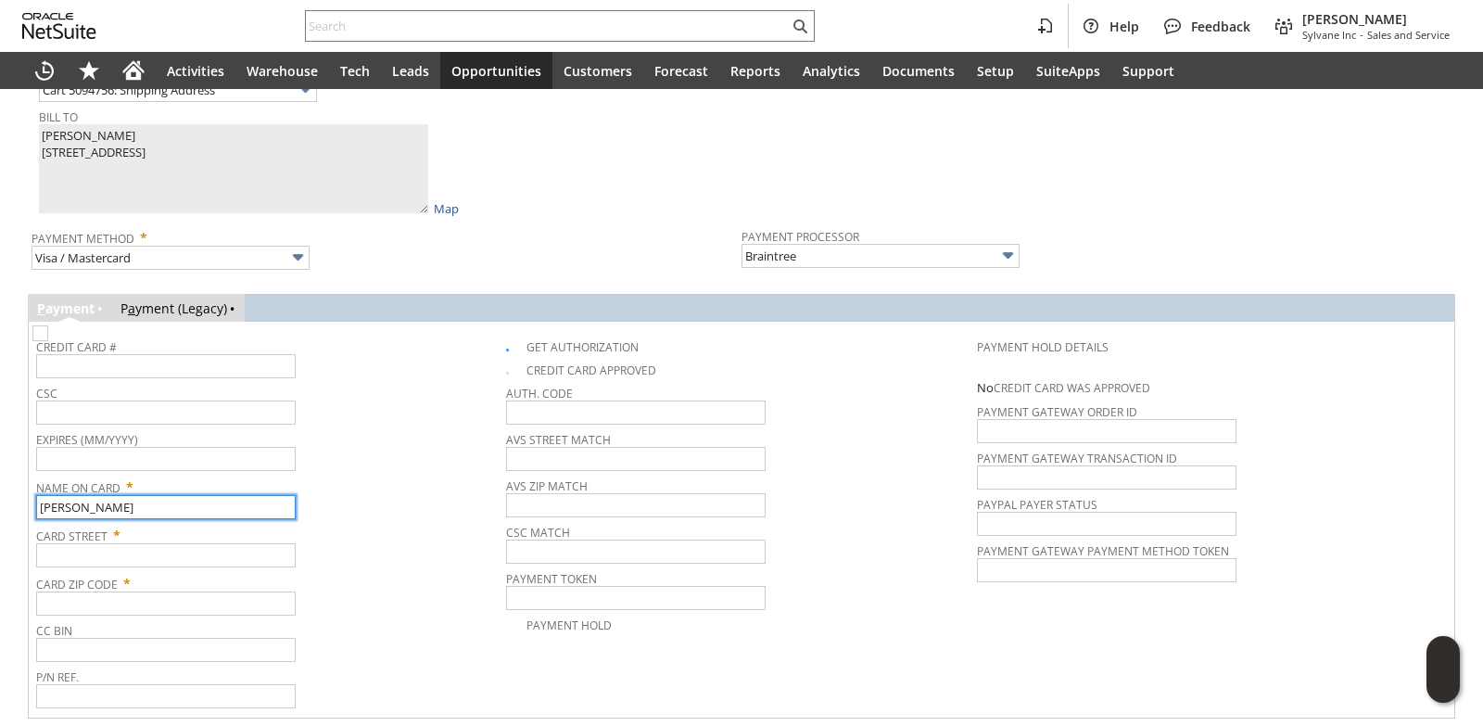
scroll to position [1051, 0]
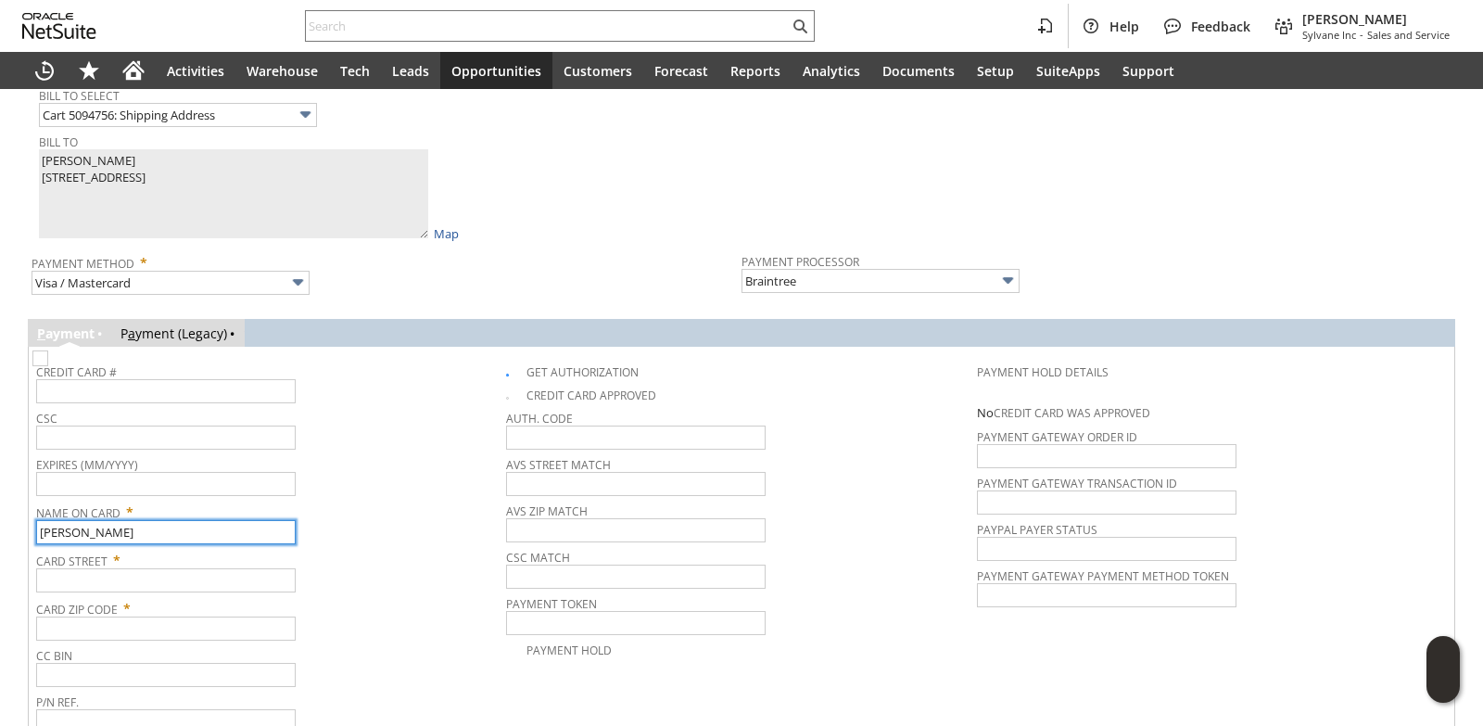
type input "[PERSON_NAME]"
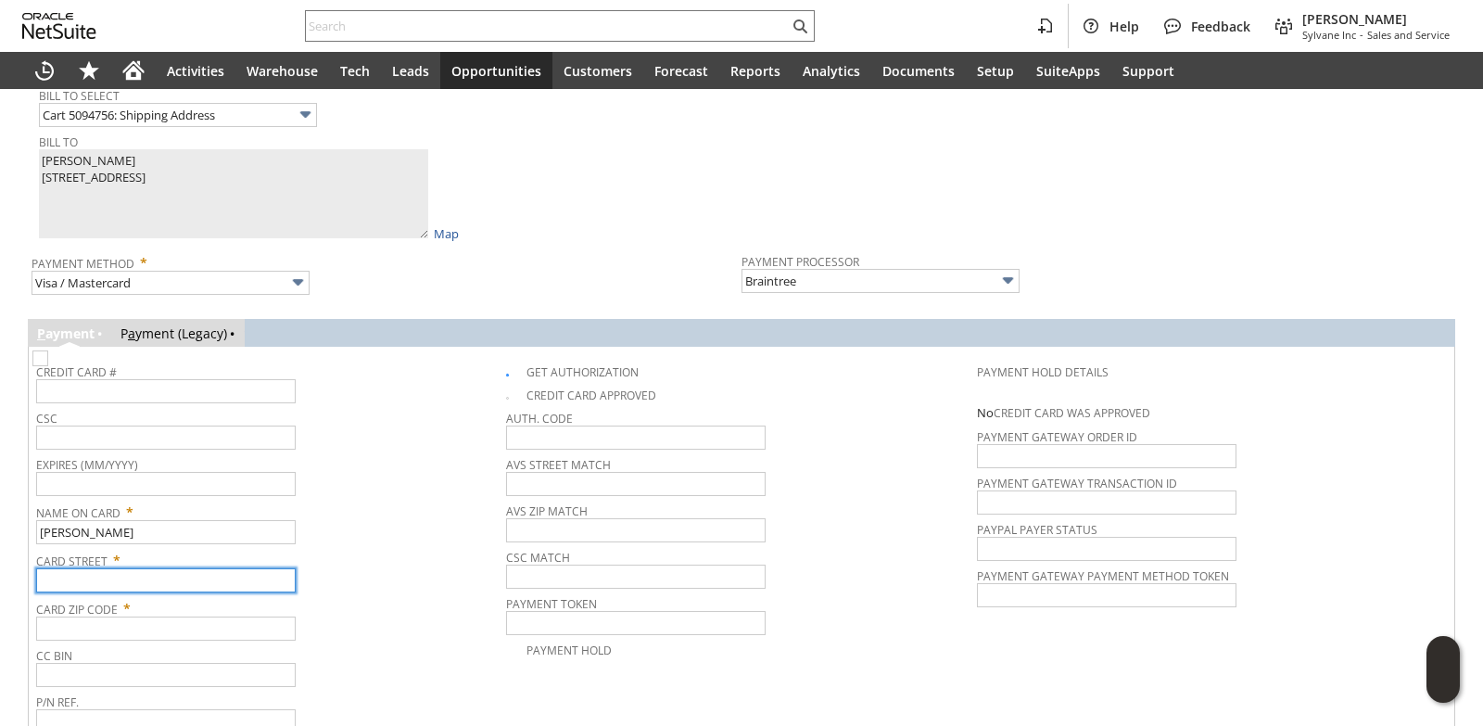
click at [139, 588] on input "text" at bounding box center [166, 580] width 260 height 24
paste input "[STREET_ADDRESS]"
type input "[STREET_ADDRESS]"
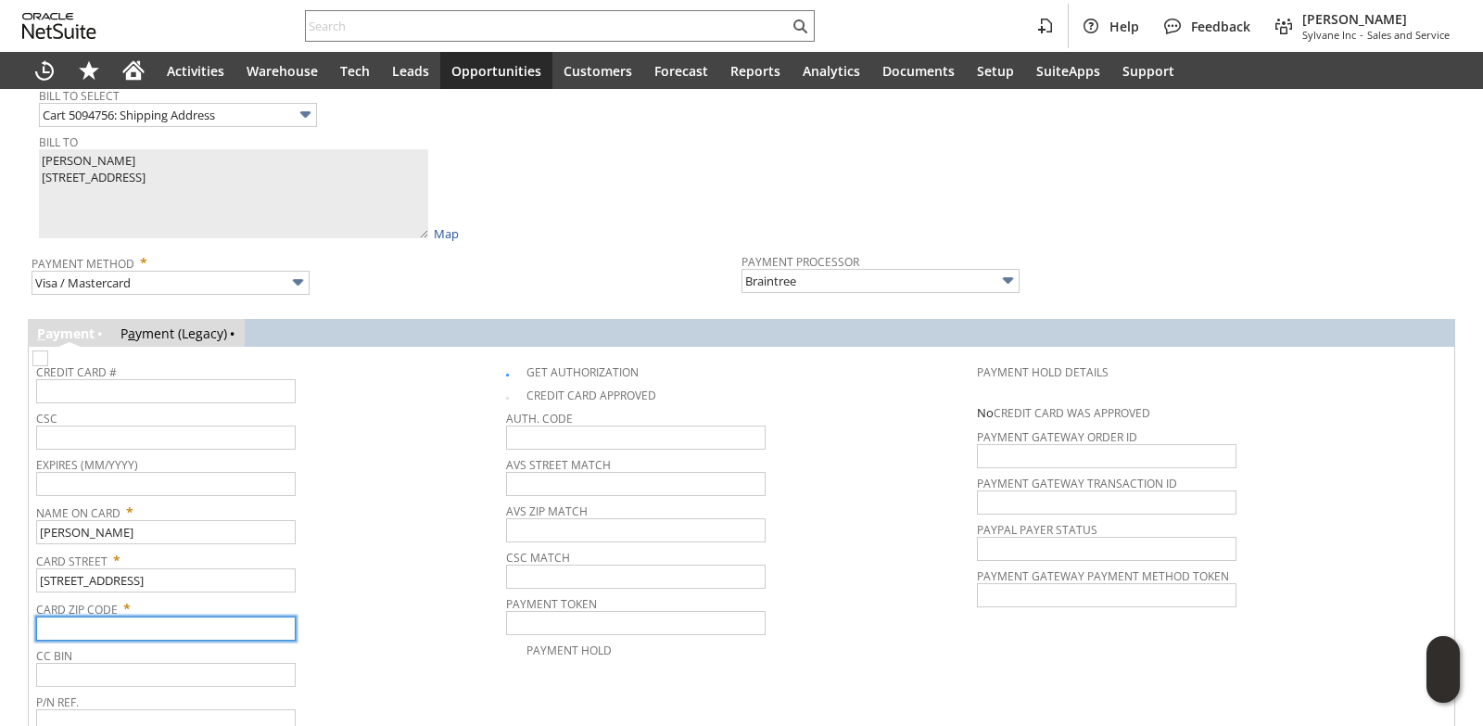
drag, startPoint x: 134, startPoint y: 625, endPoint x: 134, endPoint y: 638, distance: 13.0
click at [134, 627] on input "text" at bounding box center [166, 629] width 260 height 24
paste input "95448"
type input "95448"
click at [414, 520] on span "Name On Card *" at bounding box center [266, 509] width 461 height 22
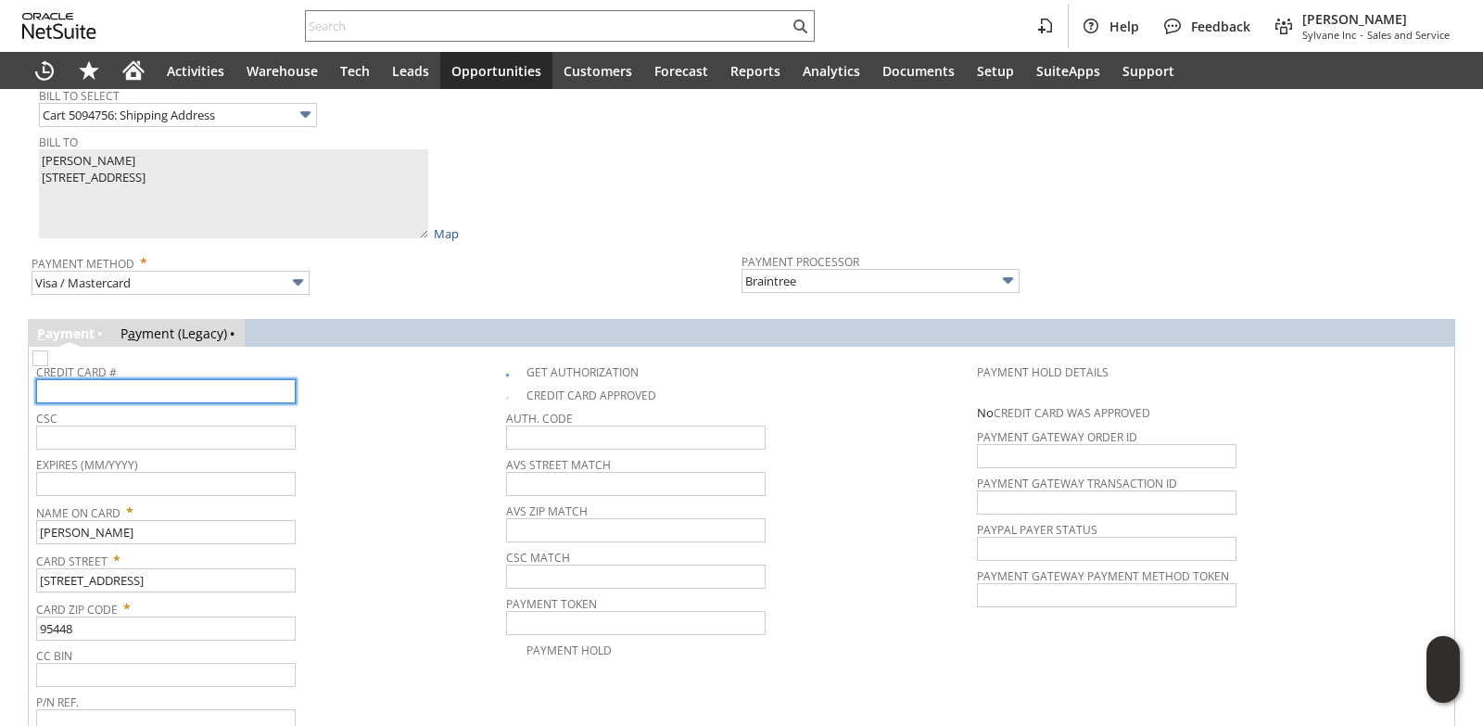
click at [134, 395] on input "text" at bounding box center [166, 391] width 260 height 24
click at [167, 403] on input "text" at bounding box center [166, 391] width 260 height 24
type input "5466160368112361"
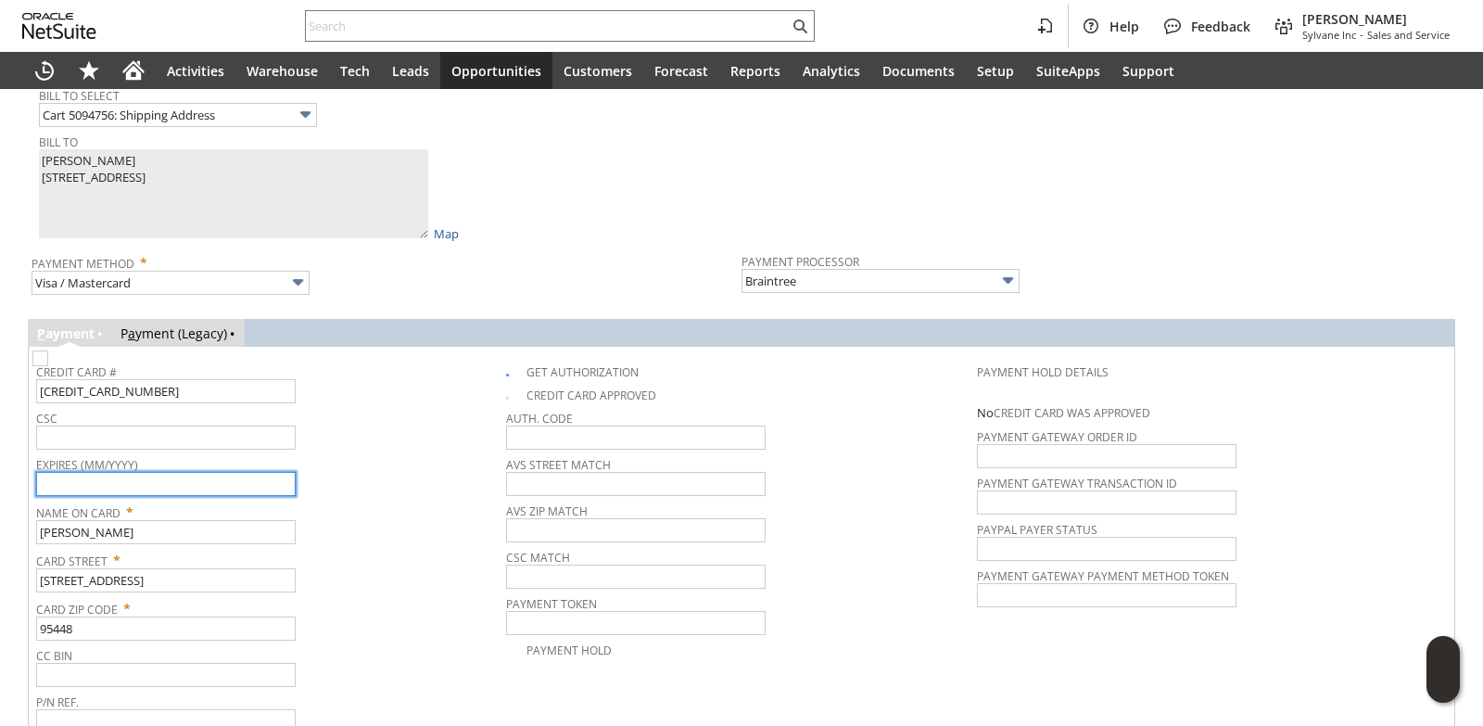
click at [142, 490] on input "text" at bounding box center [166, 484] width 260 height 24
type input "11/2026"
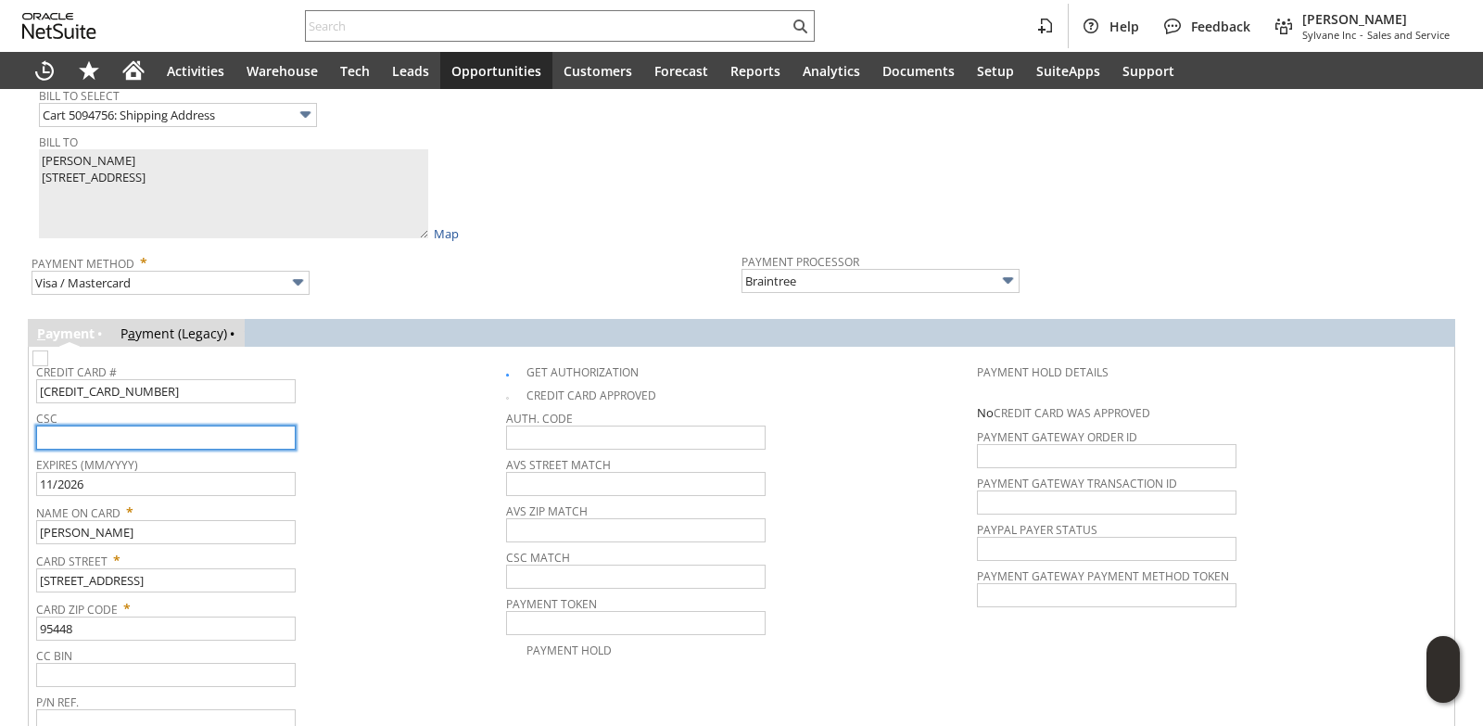
click at [185, 443] on input "text" at bounding box center [166, 438] width 260 height 24
type input "651"
click at [367, 509] on span "Name On Card *" at bounding box center [266, 509] width 461 height 22
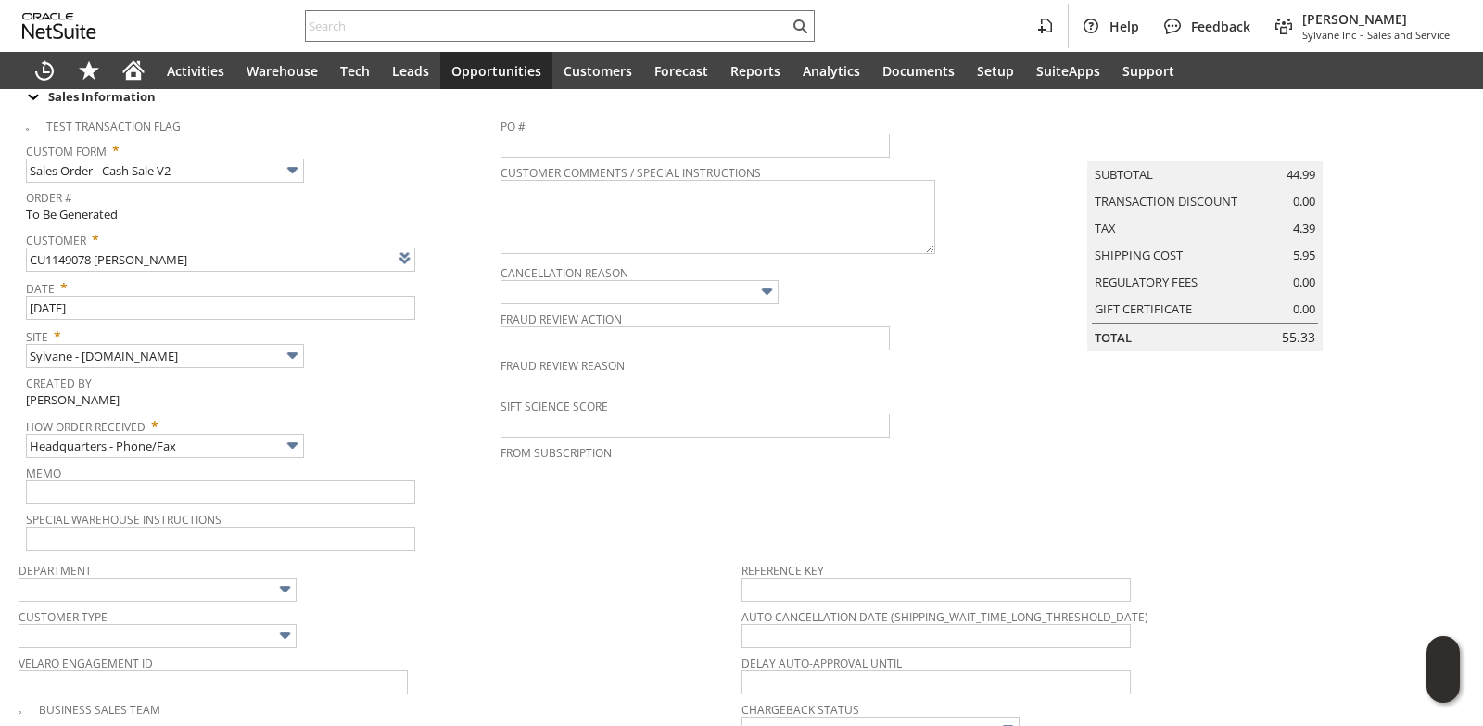
scroll to position [0, 0]
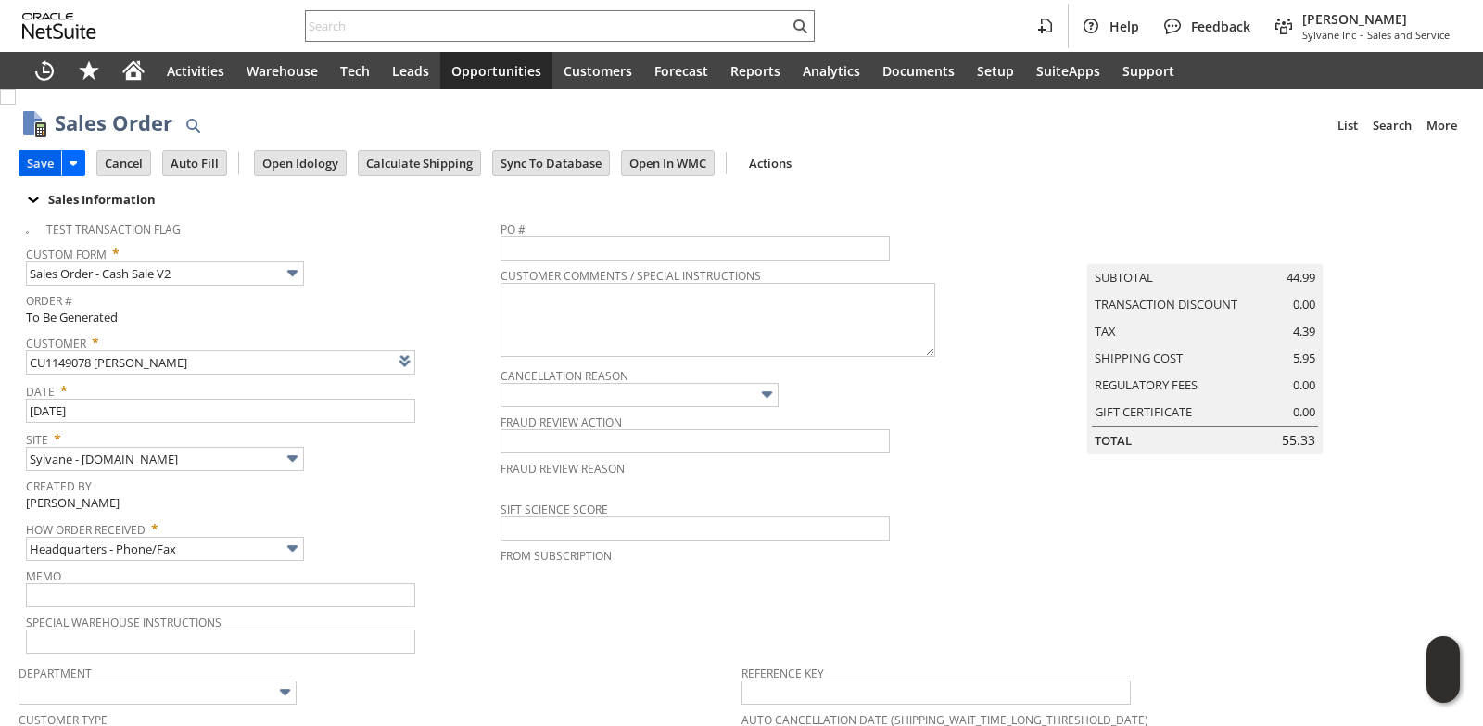
click at [45, 169] on input "Save" at bounding box center [40, 163] width 42 height 24
